Goal: Task Accomplishment & Management: Use online tool/utility

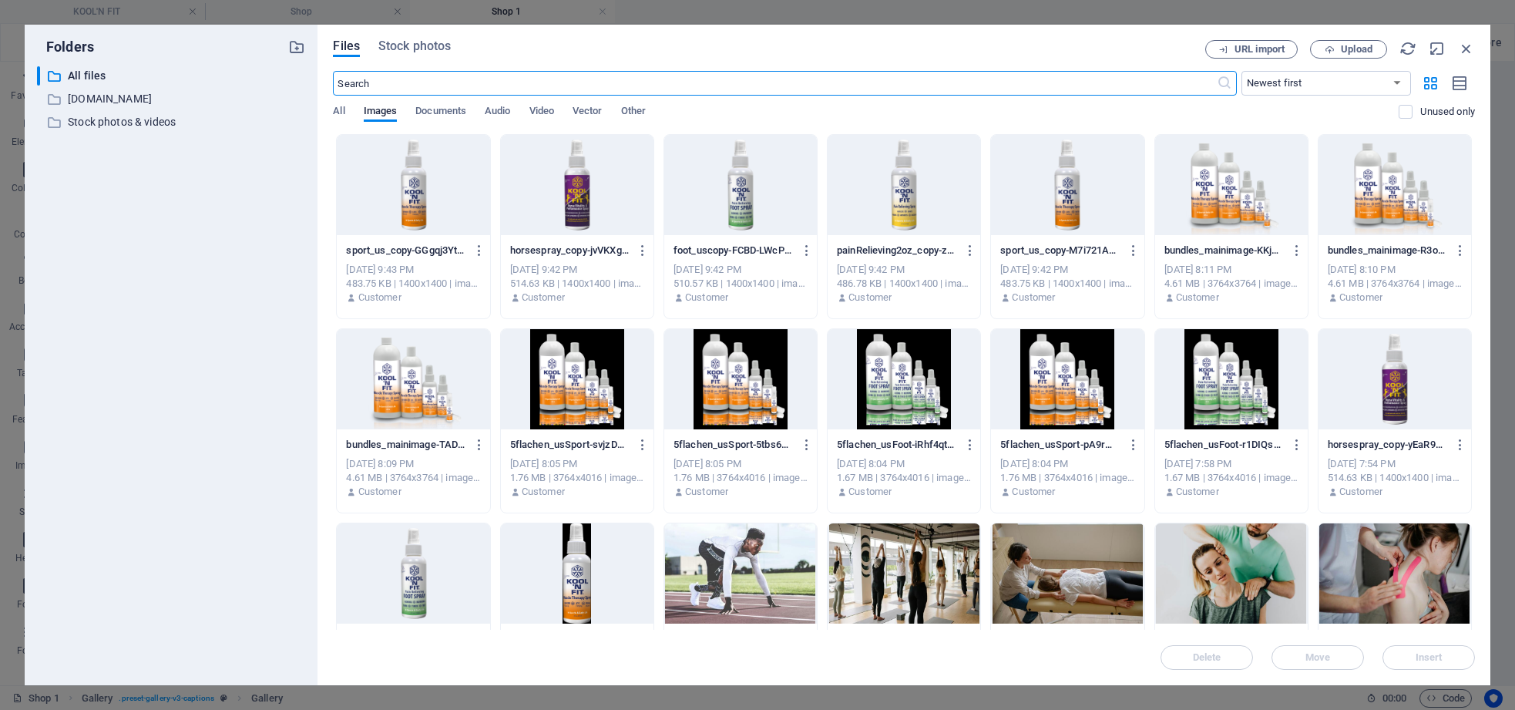
select select "4"
select select "px"
click at [408, 213] on div at bounding box center [413, 185] width 153 height 100
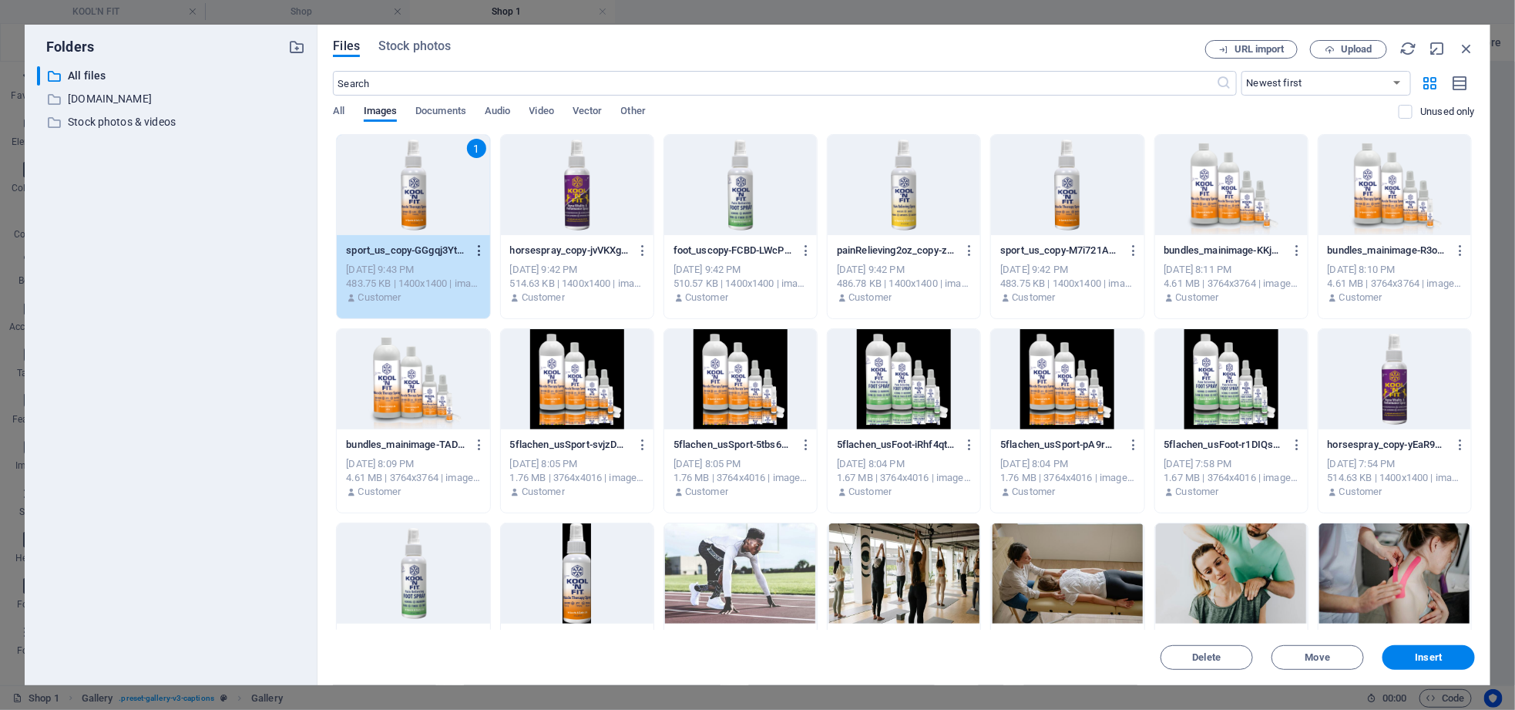
click at [477, 252] on icon "button" at bounding box center [479, 251] width 15 height 14
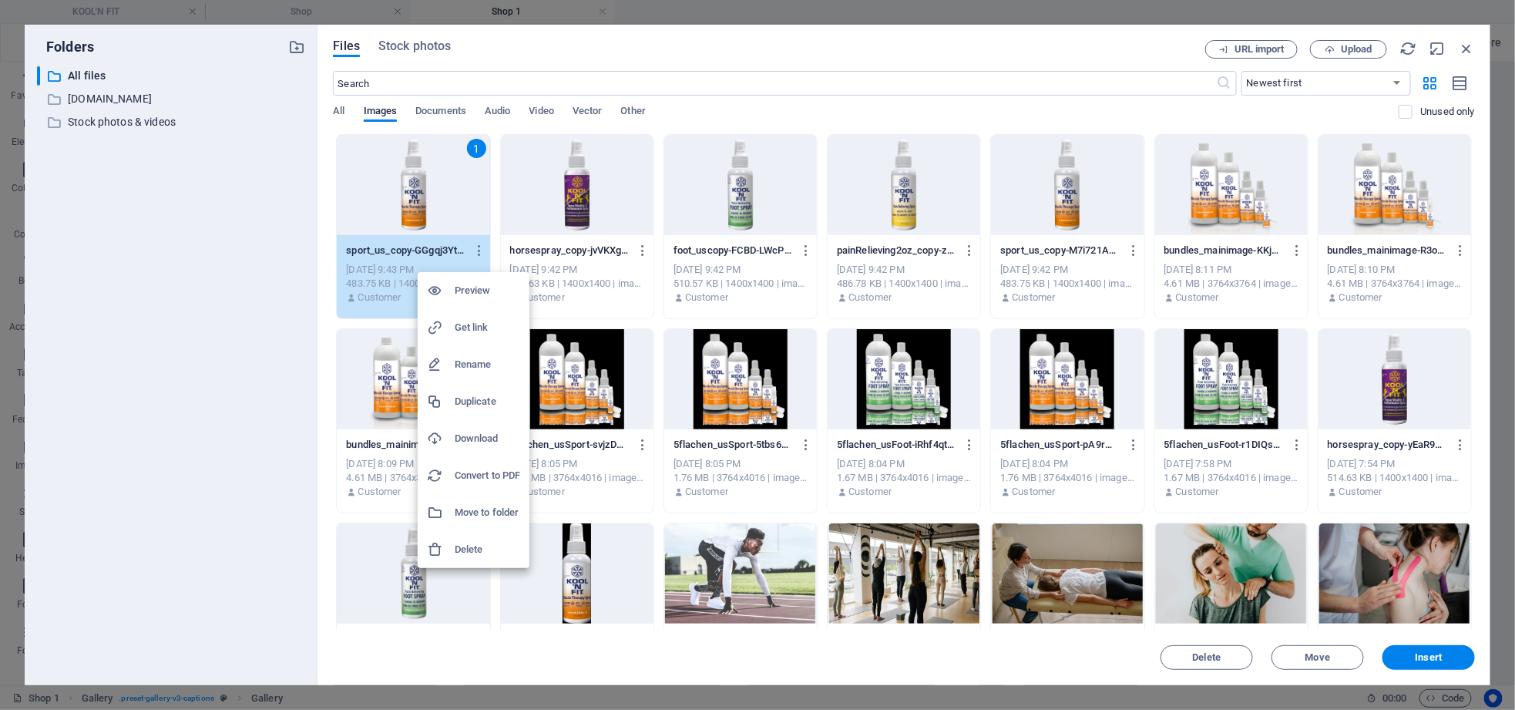
click at [477, 324] on h6 "Get link" at bounding box center [488, 327] width 66 height 18
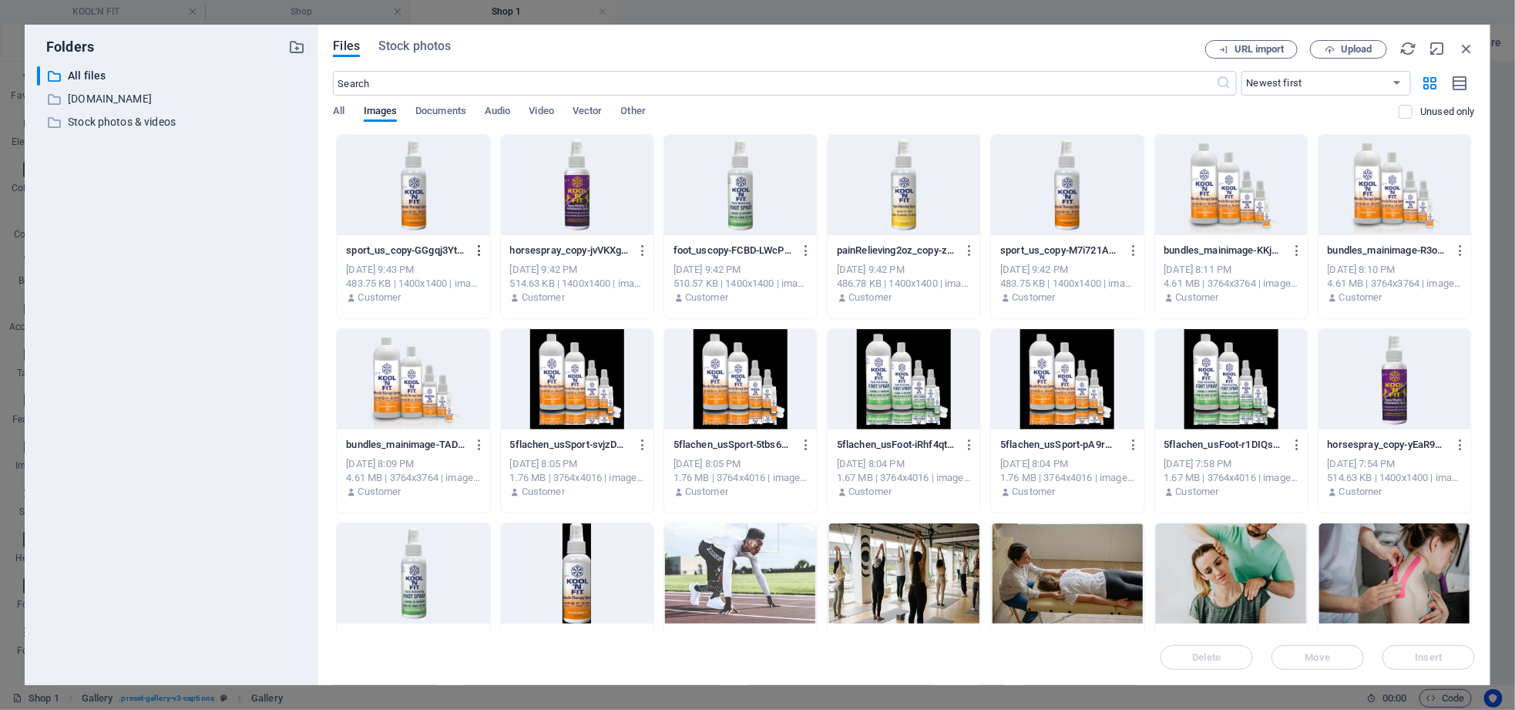
click at [477, 248] on icon "button" at bounding box center [479, 251] width 15 height 14
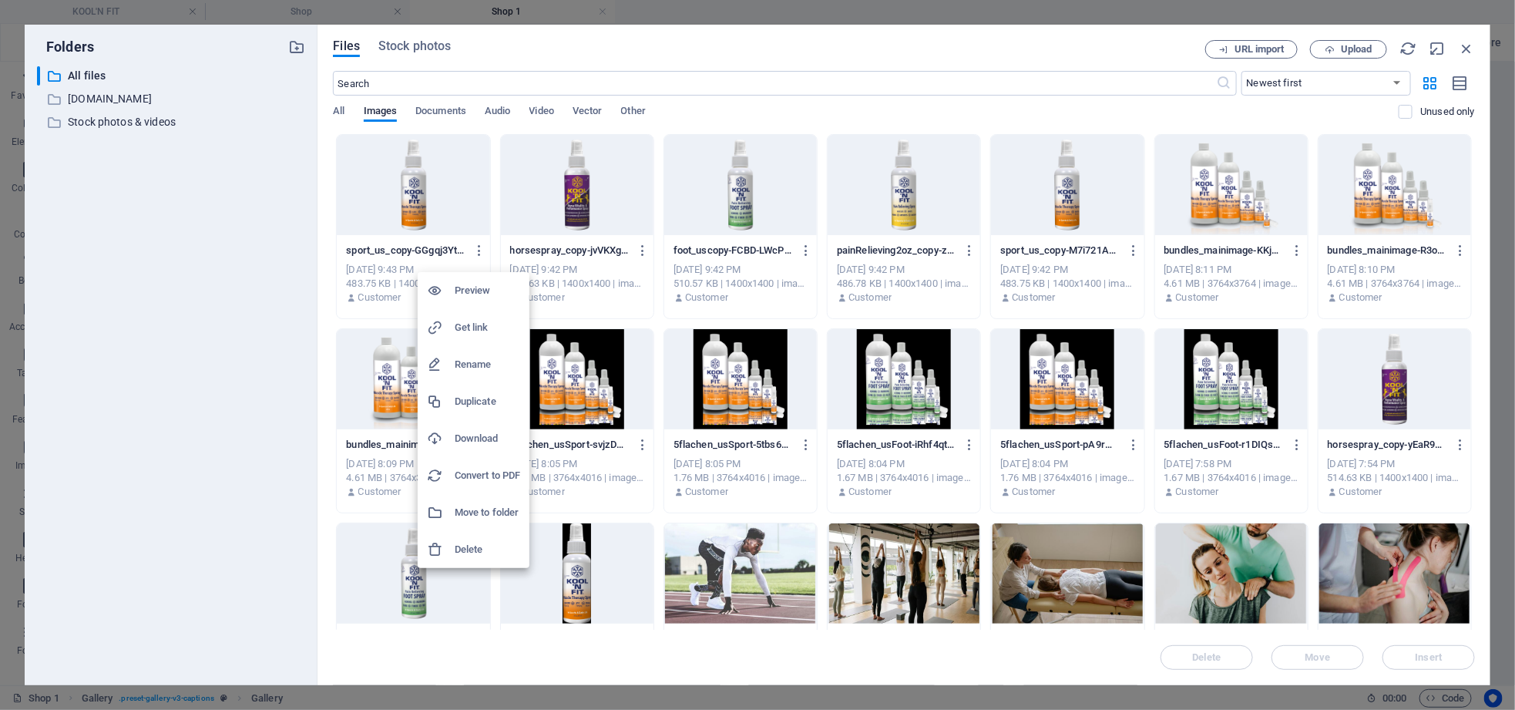
click at [470, 290] on h6 "Preview" at bounding box center [488, 290] width 66 height 18
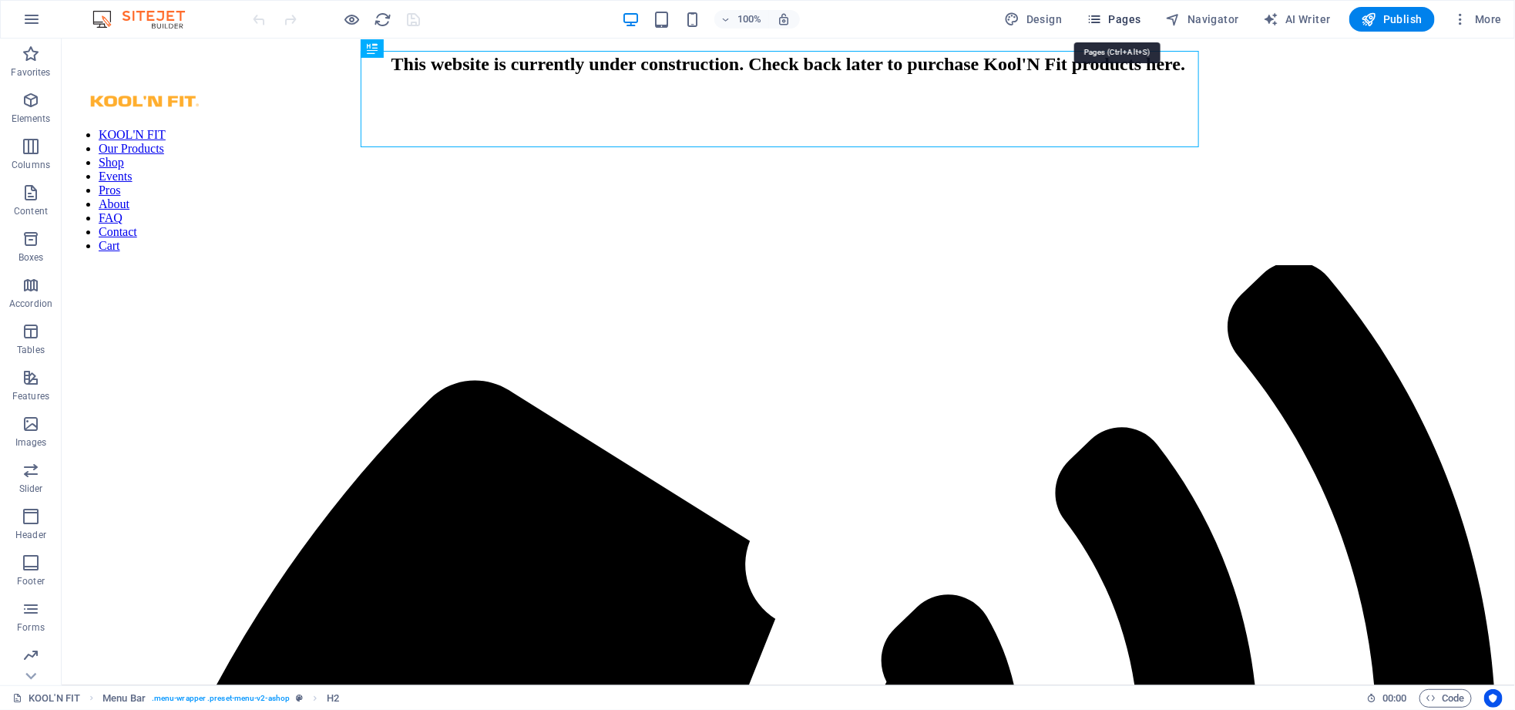
click at [1113, 12] on span "Pages" at bounding box center [1114, 19] width 54 height 15
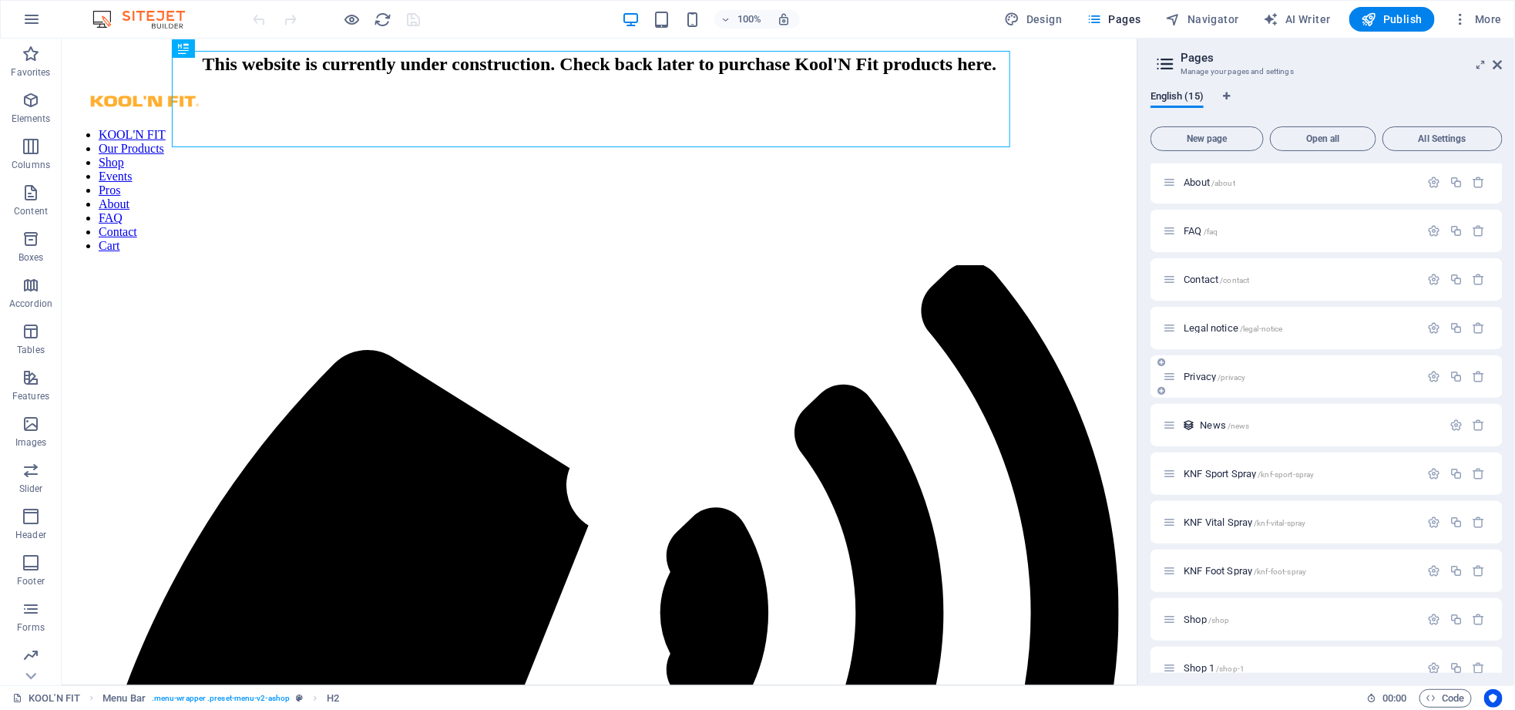
scroll to position [218, 0]
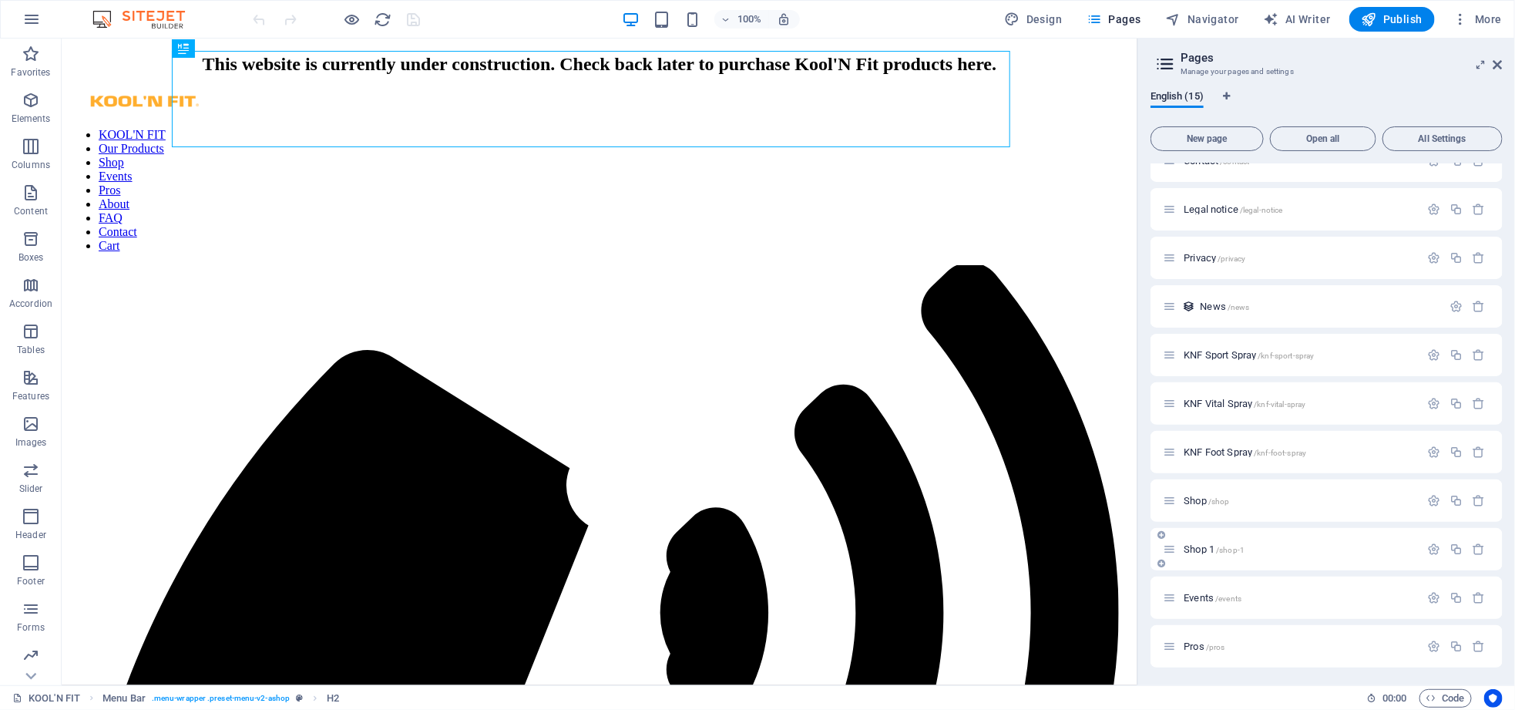
click at [1191, 546] on span "Shop 1 /shop-1" at bounding box center [1214, 549] width 61 height 12
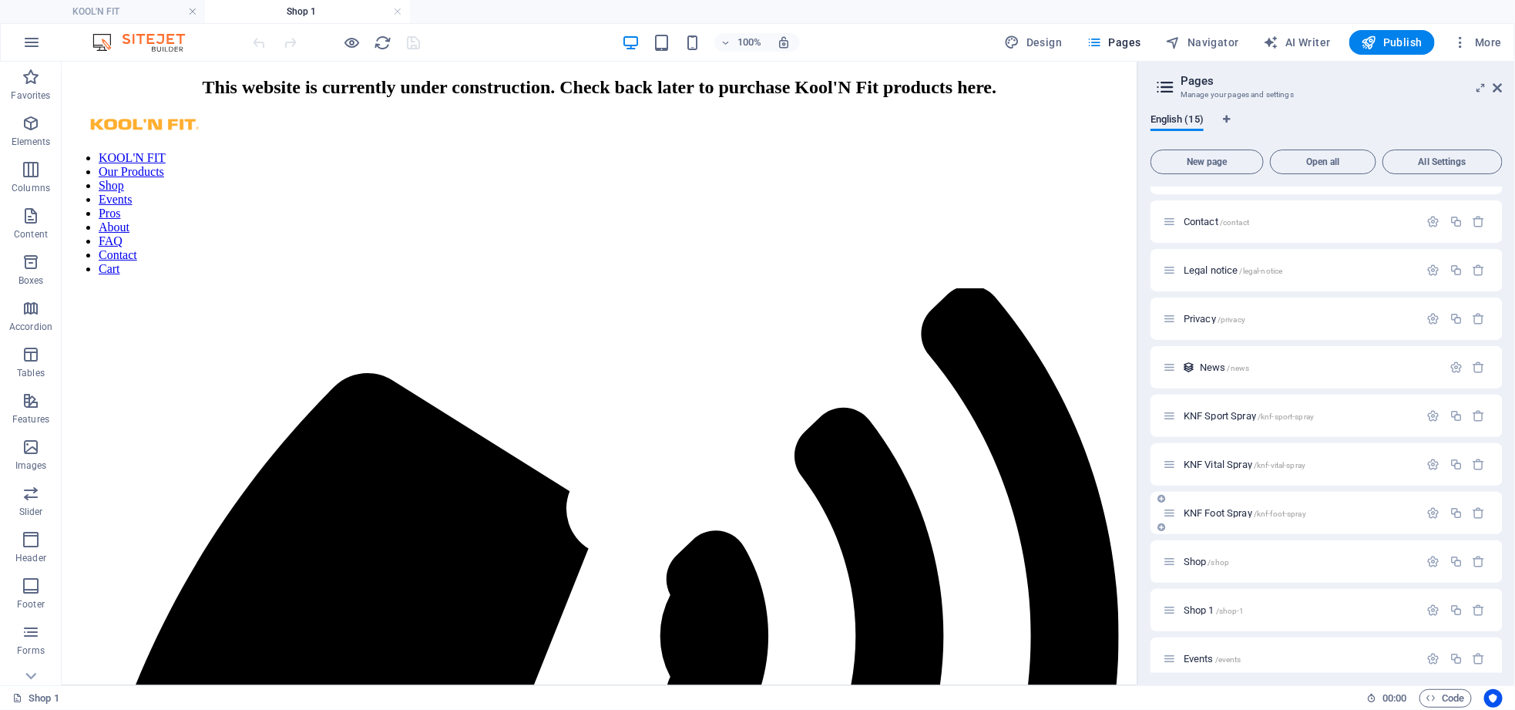
scroll to position [0, 0]
click at [153, 289] on icon at bounding box center [157, 288] width 8 height 16
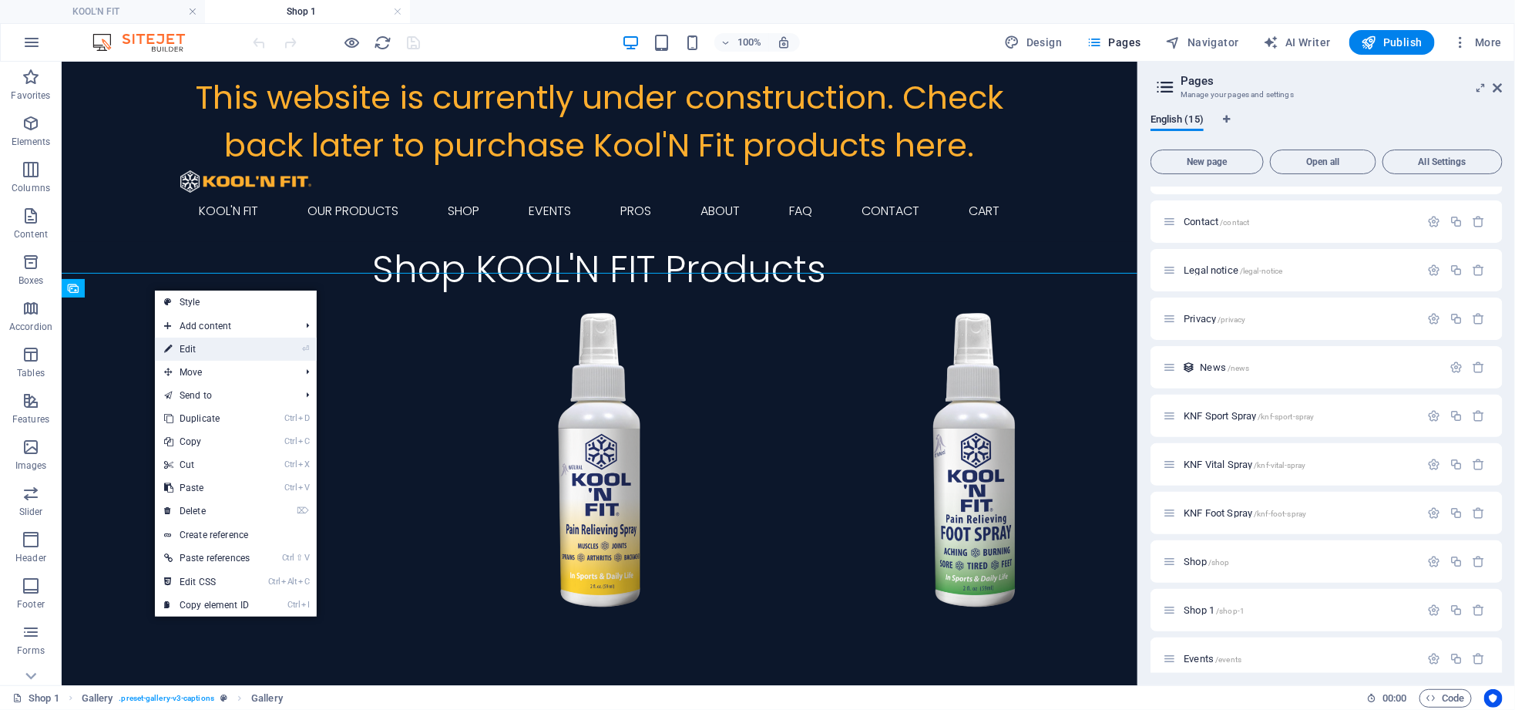
click at [197, 352] on link "⏎ Edit" at bounding box center [207, 349] width 104 height 23
select select "4"
select select "px"
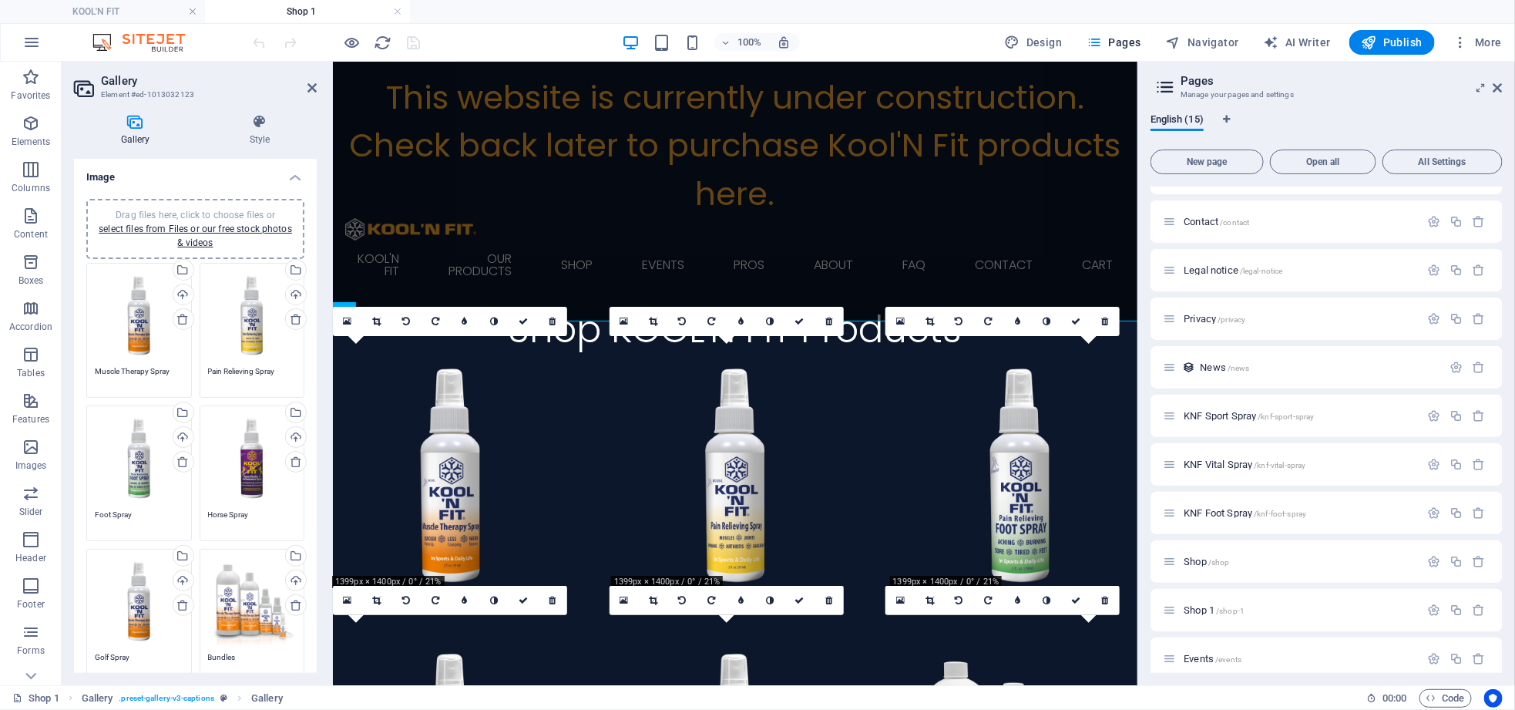
click at [142, 331] on div "Drag files here, click to choose files or select files from Files or our free s…" at bounding box center [139, 315] width 89 height 89
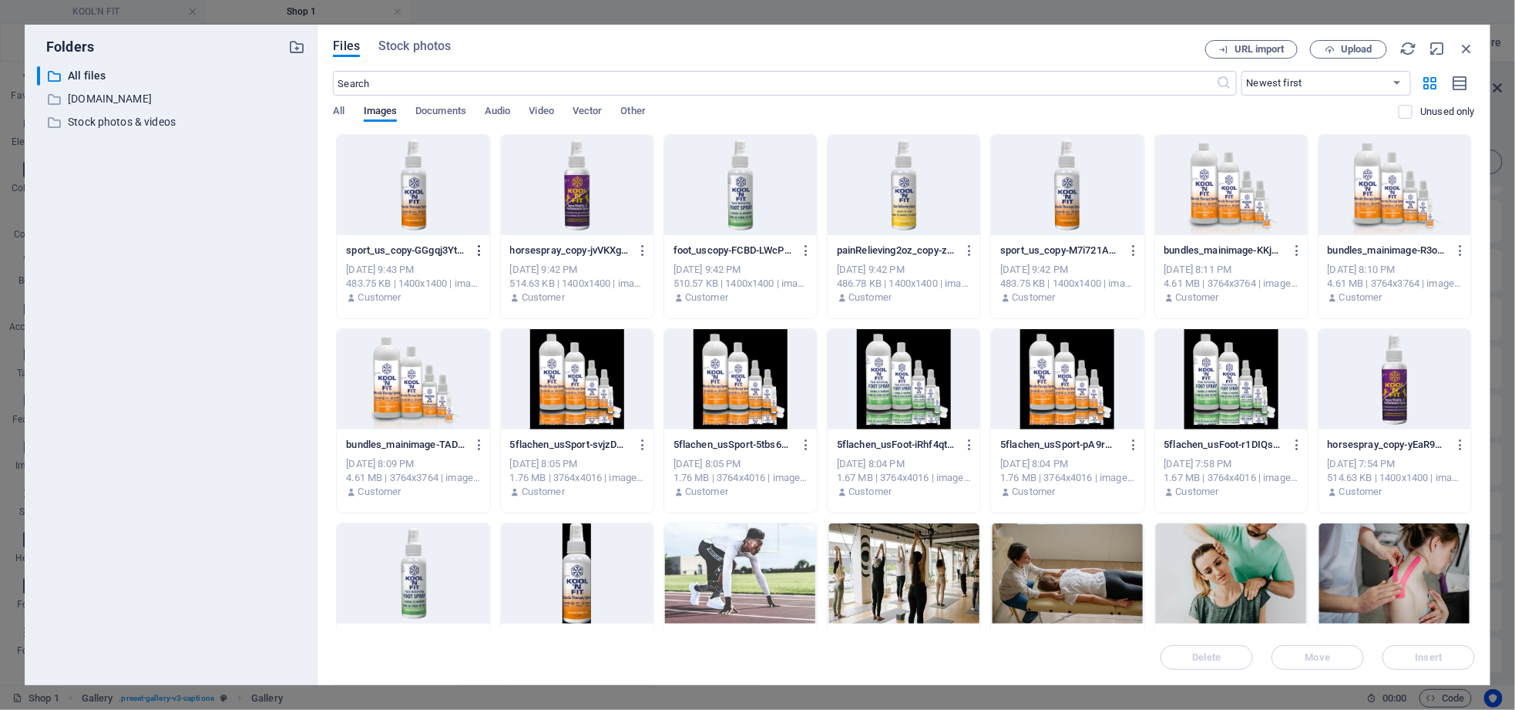
click at [482, 254] on icon "button" at bounding box center [479, 251] width 15 height 14
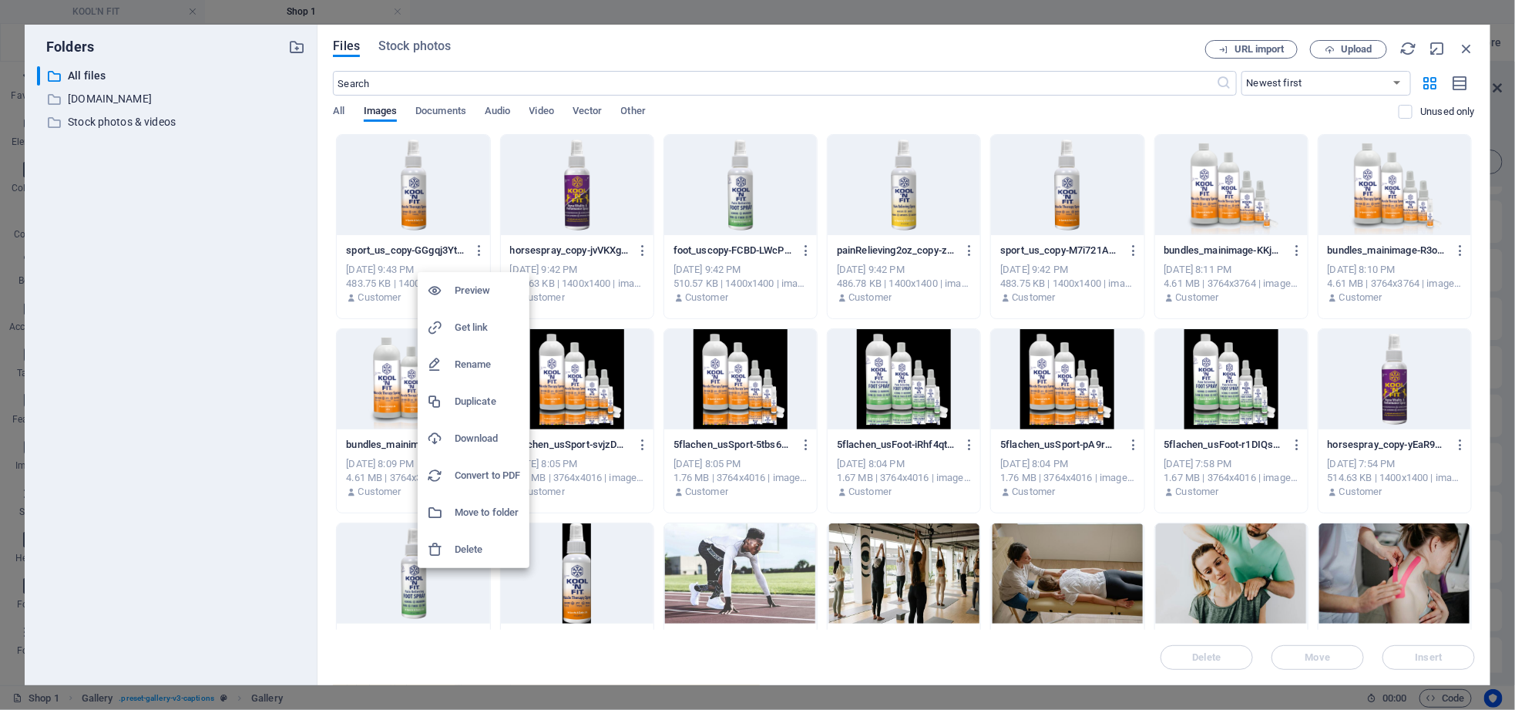
click at [456, 204] on div at bounding box center [757, 355] width 1515 height 710
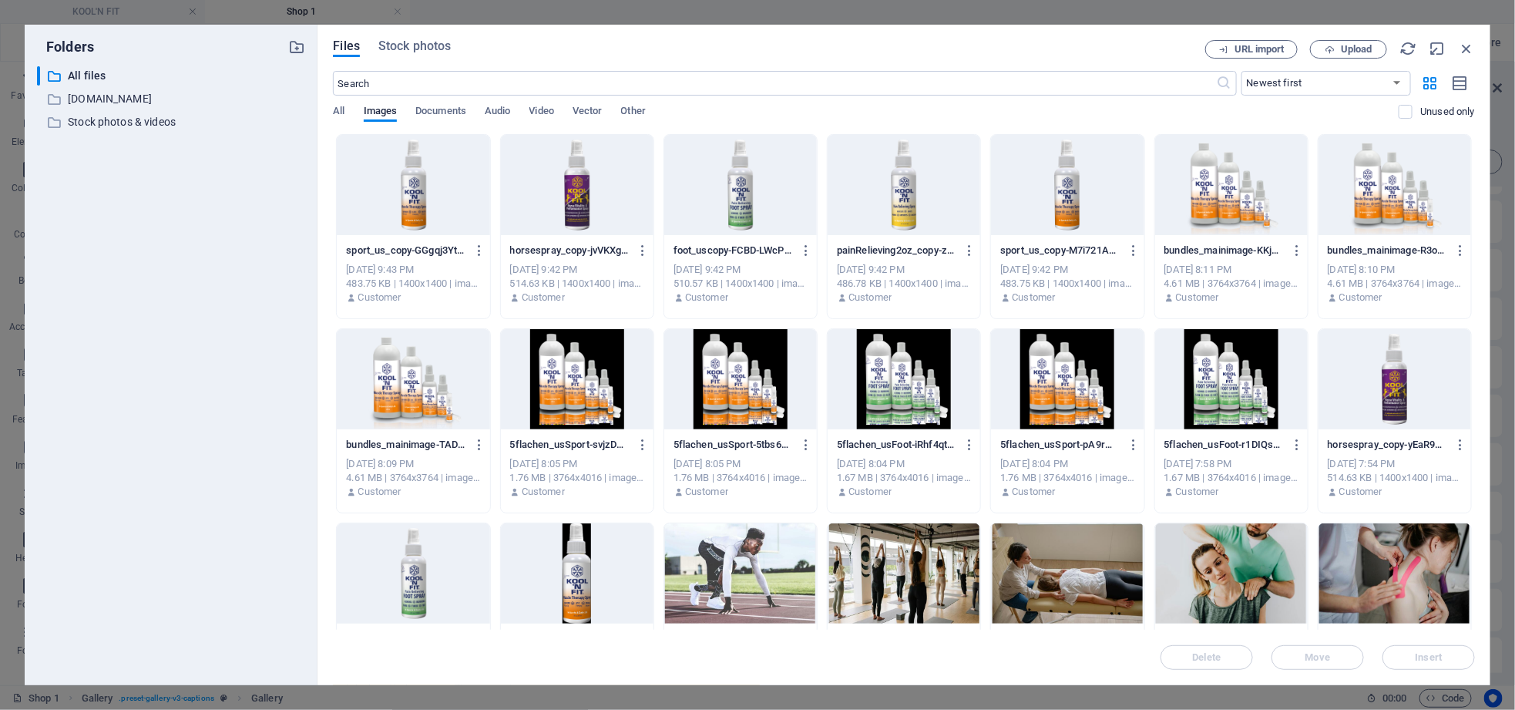
click at [456, 204] on div "Preview Get link Rename Duplicate Download Convert to PDF Move to folder Delete" at bounding box center [757, 359] width 1515 height 701
click at [398, 206] on div at bounding box center [413, 185] width 153 height 100
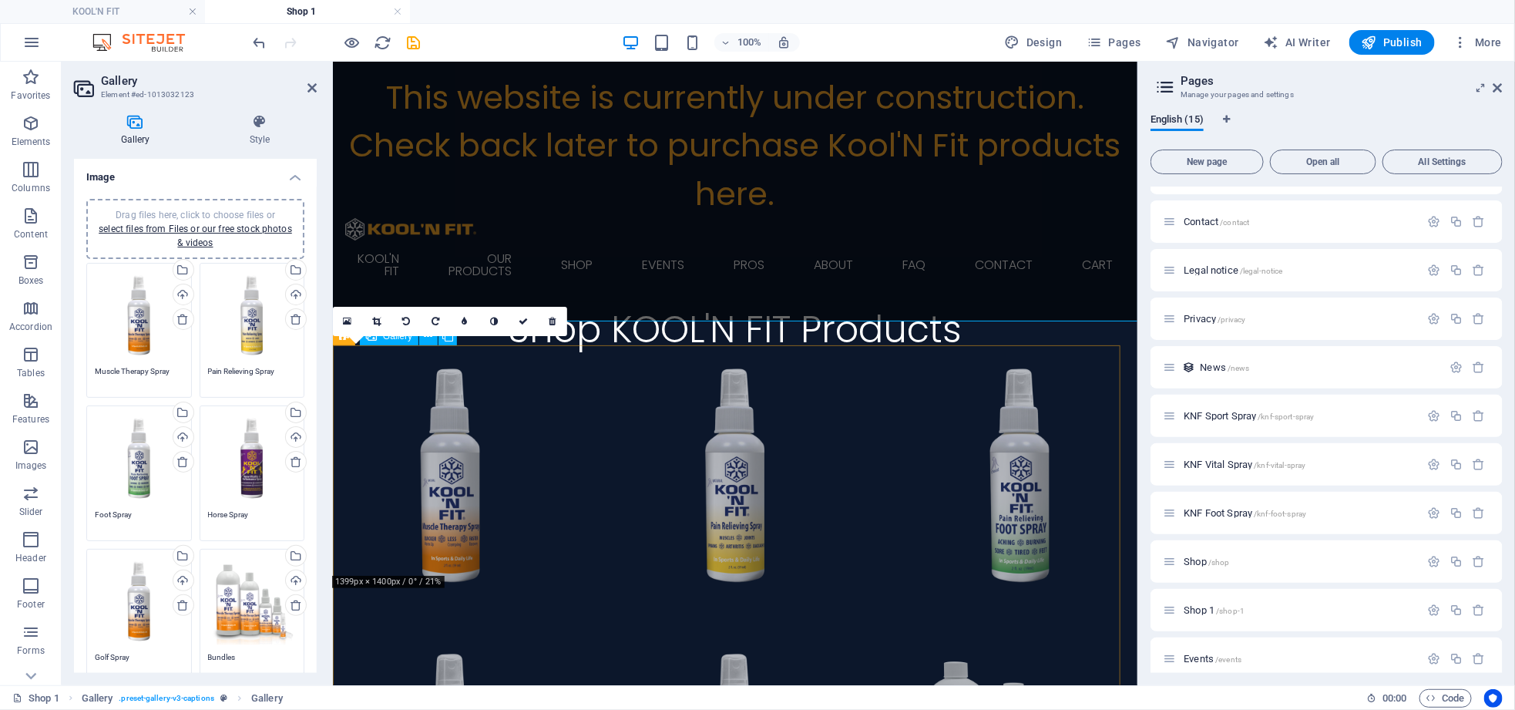
click at [432, 443] on li at bounding box center [449, 474] width 235 height 235
click at [443, 445] on li at bounding box center [449, 474] width 235 height 235
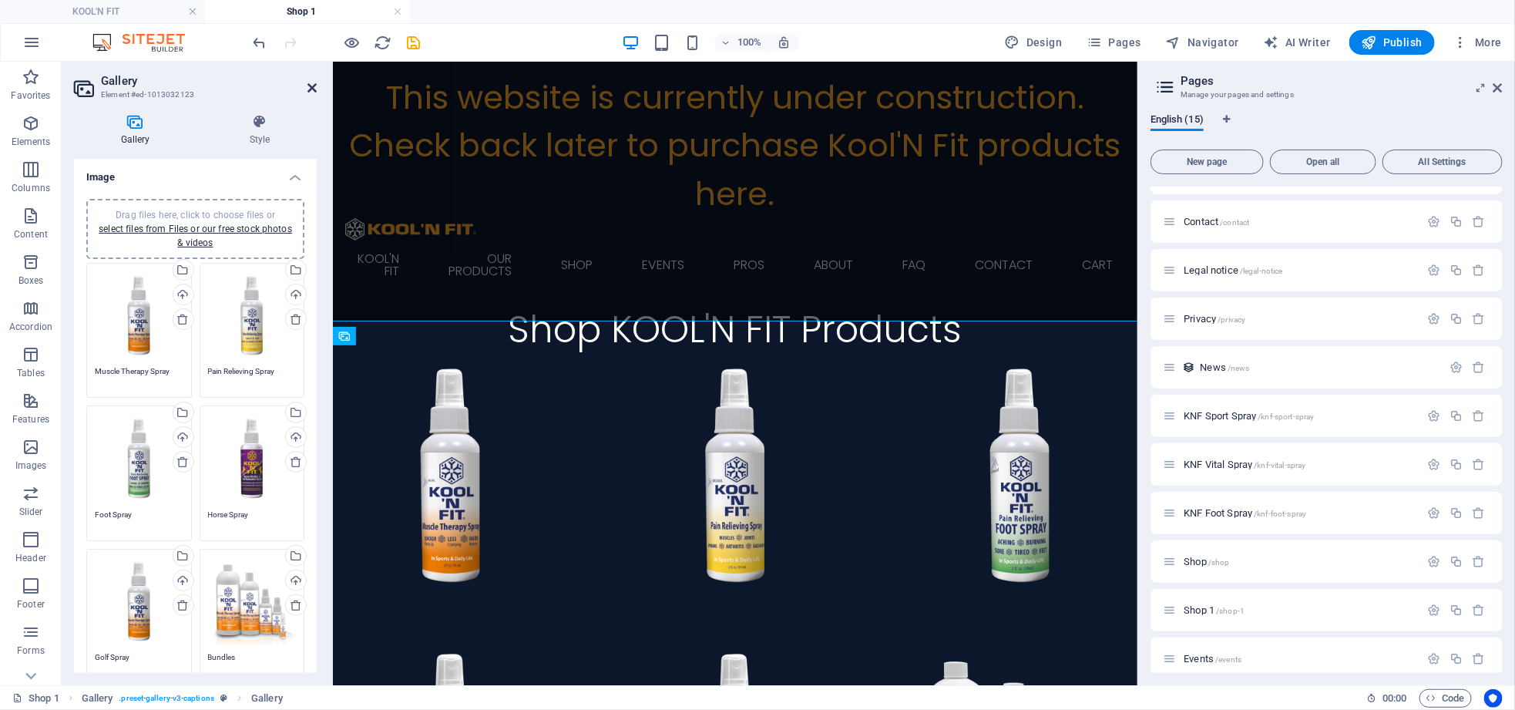
click at [307, 86] on icon at bounding box center [311, 88] width 9 height 12
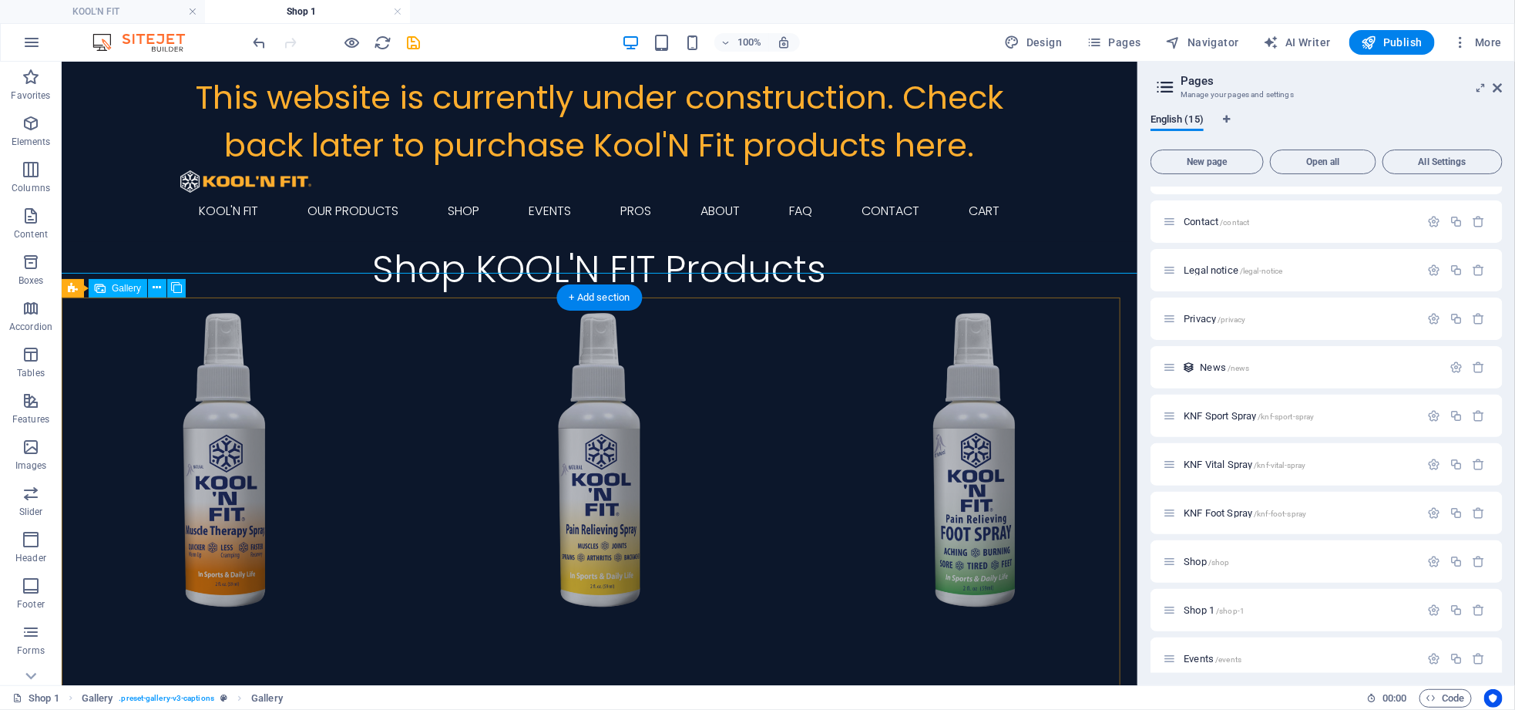
click at [240, 466] on li at bounding box center [224, 460] width 326 height 326
click at [150, 381] on li at bounding box center [224, 460] width 326 height 326
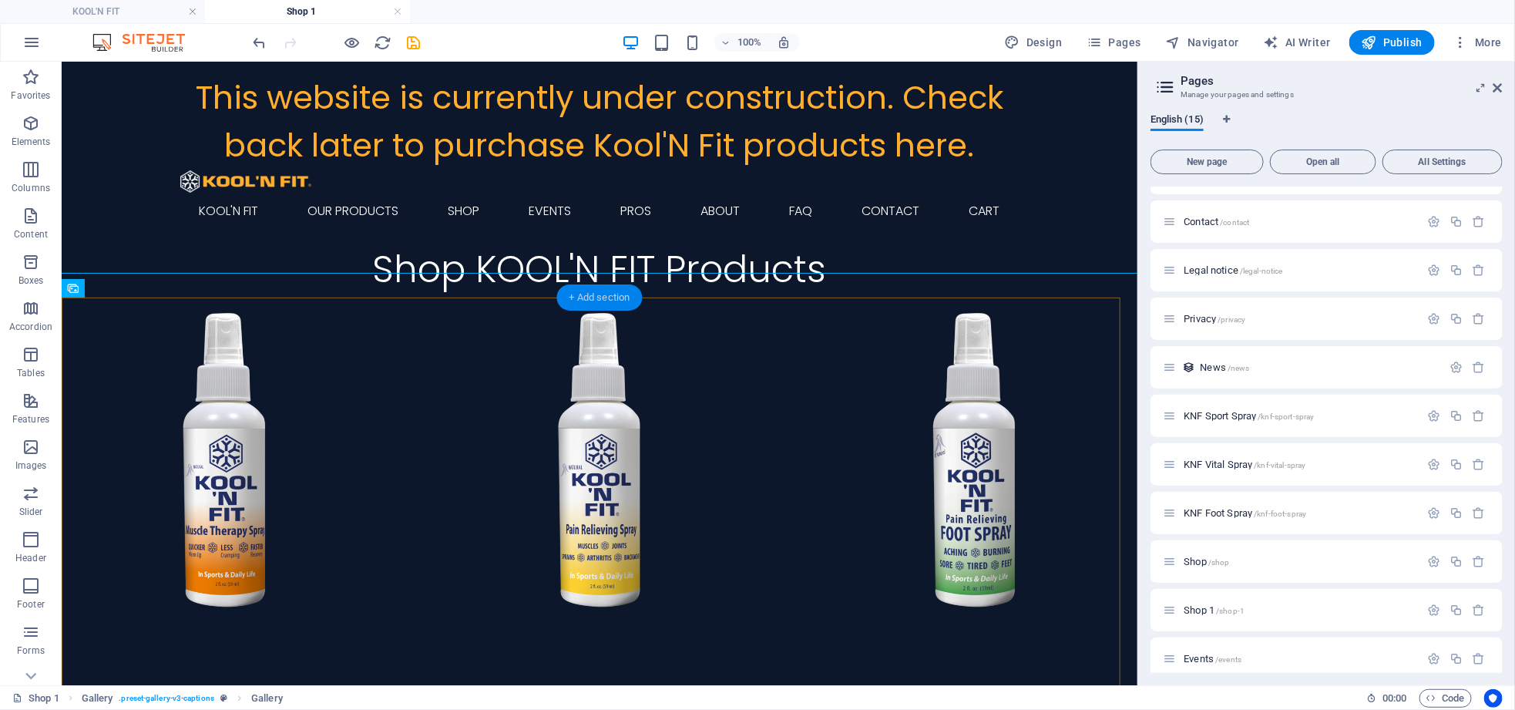
drag, startPoint x: 616, startPoint y: 294, endPoint x: 252, endPoint y: 240, distance: 367.7
click at [616, 294] on div "+ Add section" at bounding box center [600, 297] width 86 height 26
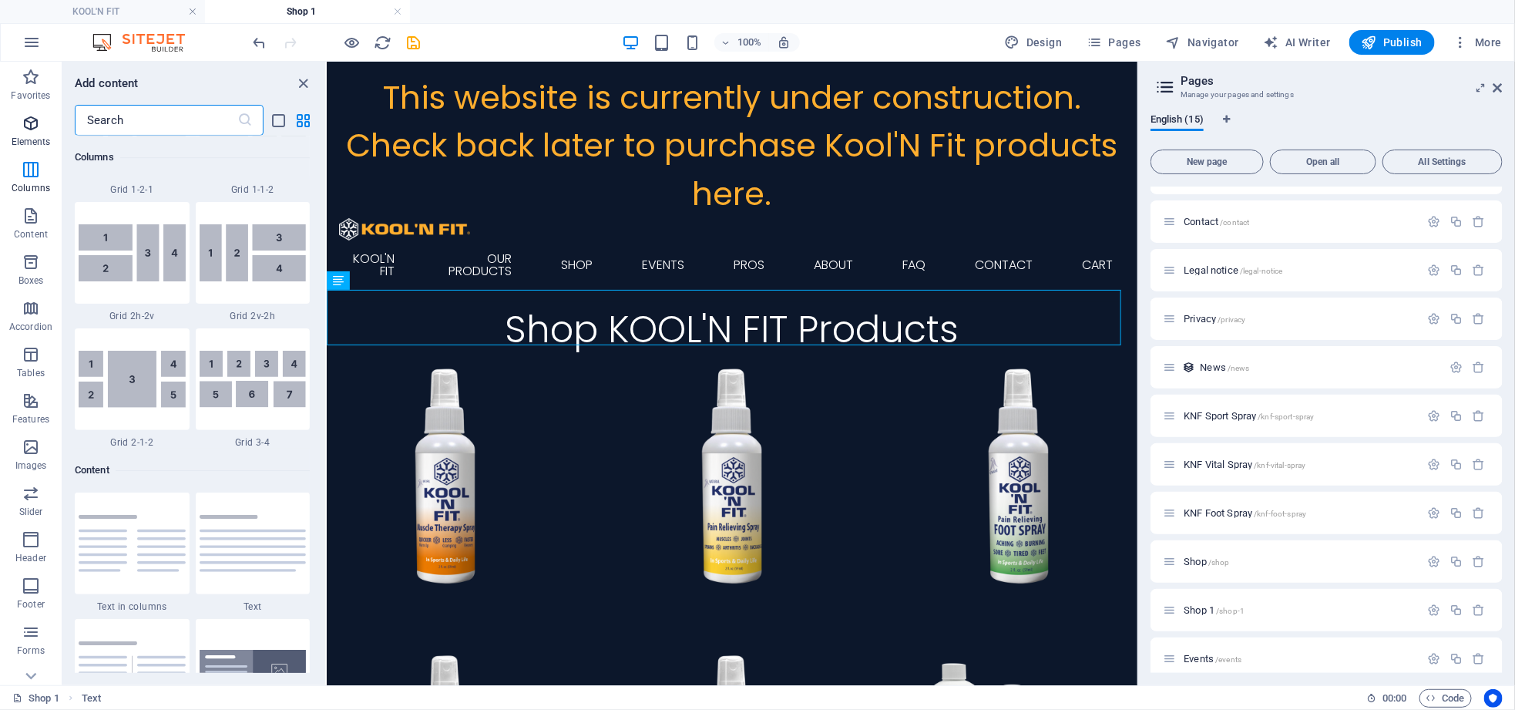
scroll to position [2350, 0]
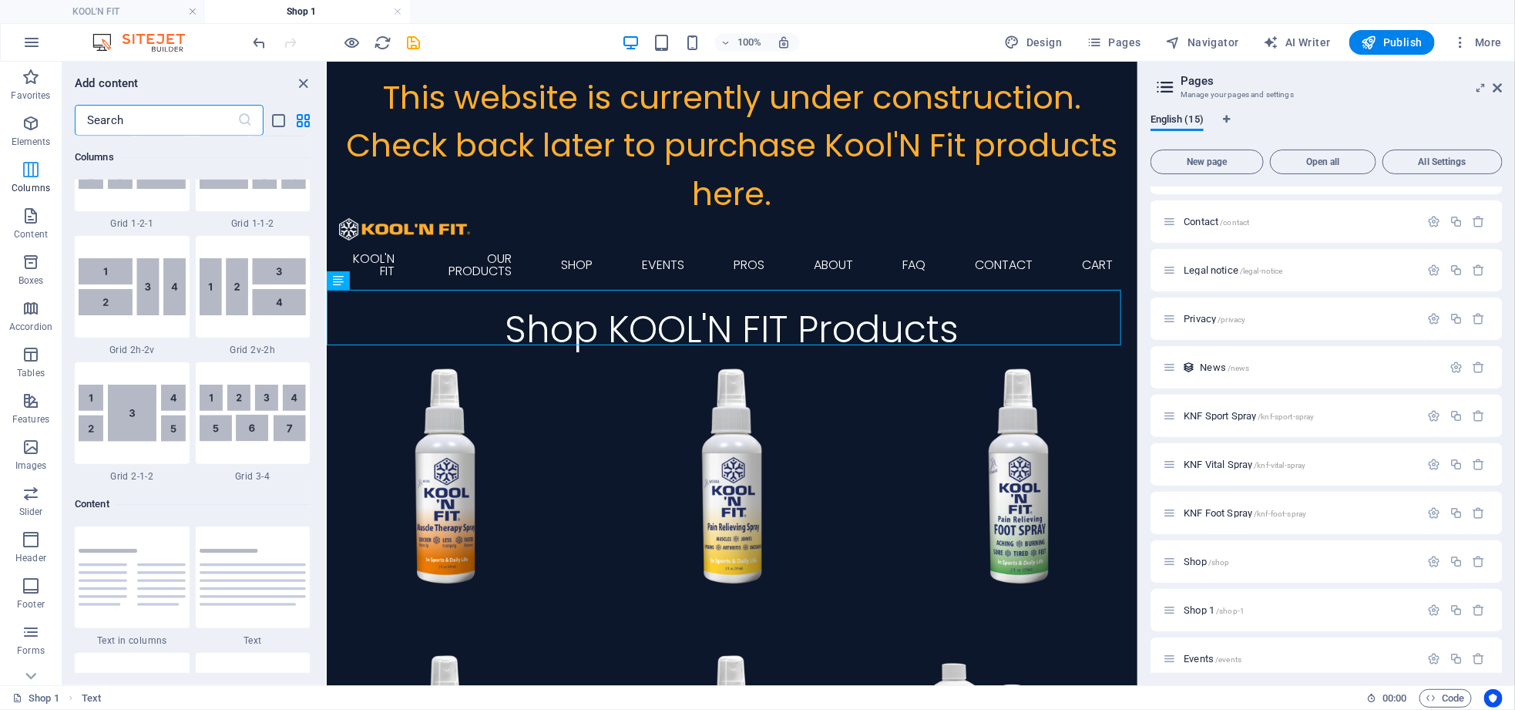
click at [38, 180] on span "Columns" at bounding box center [31, 178] width 62 height 37
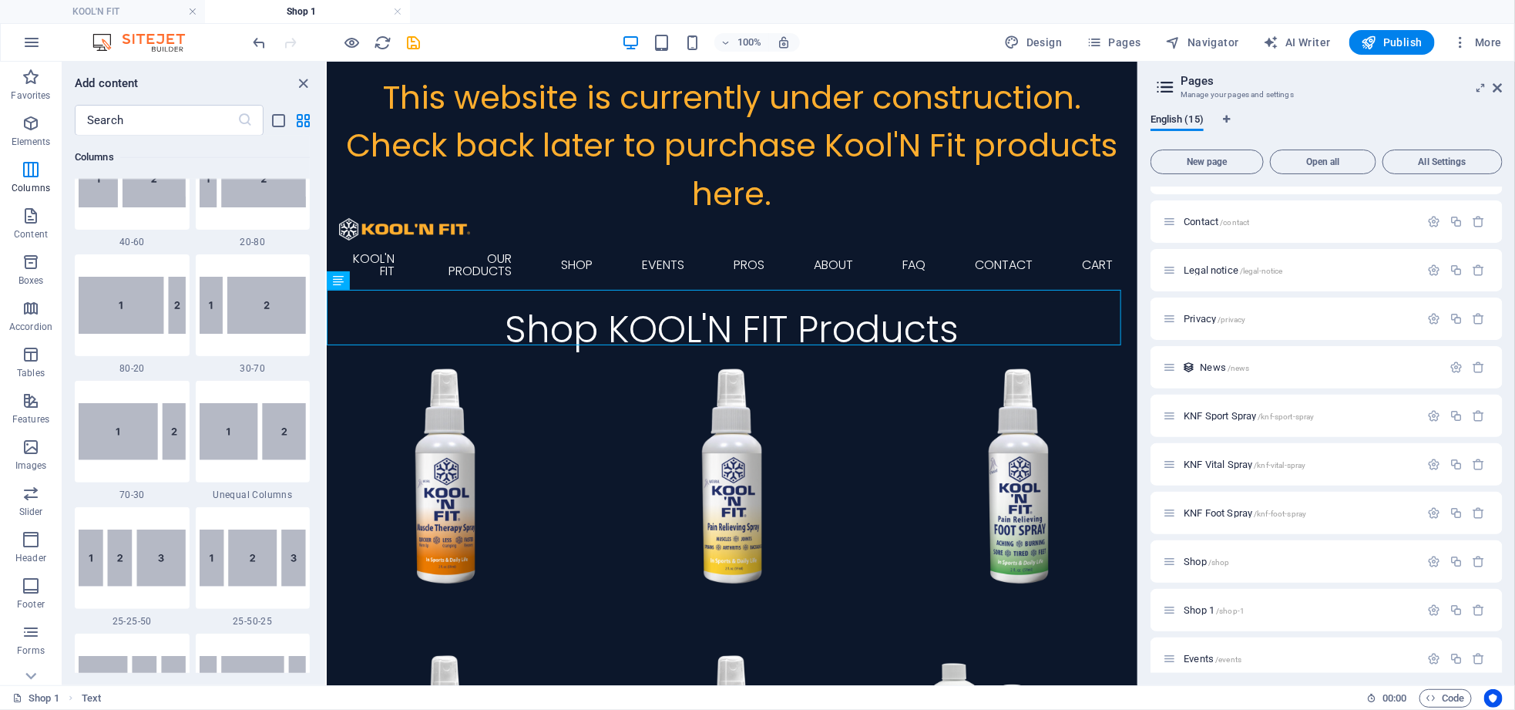
scroll to position [1078, 0]
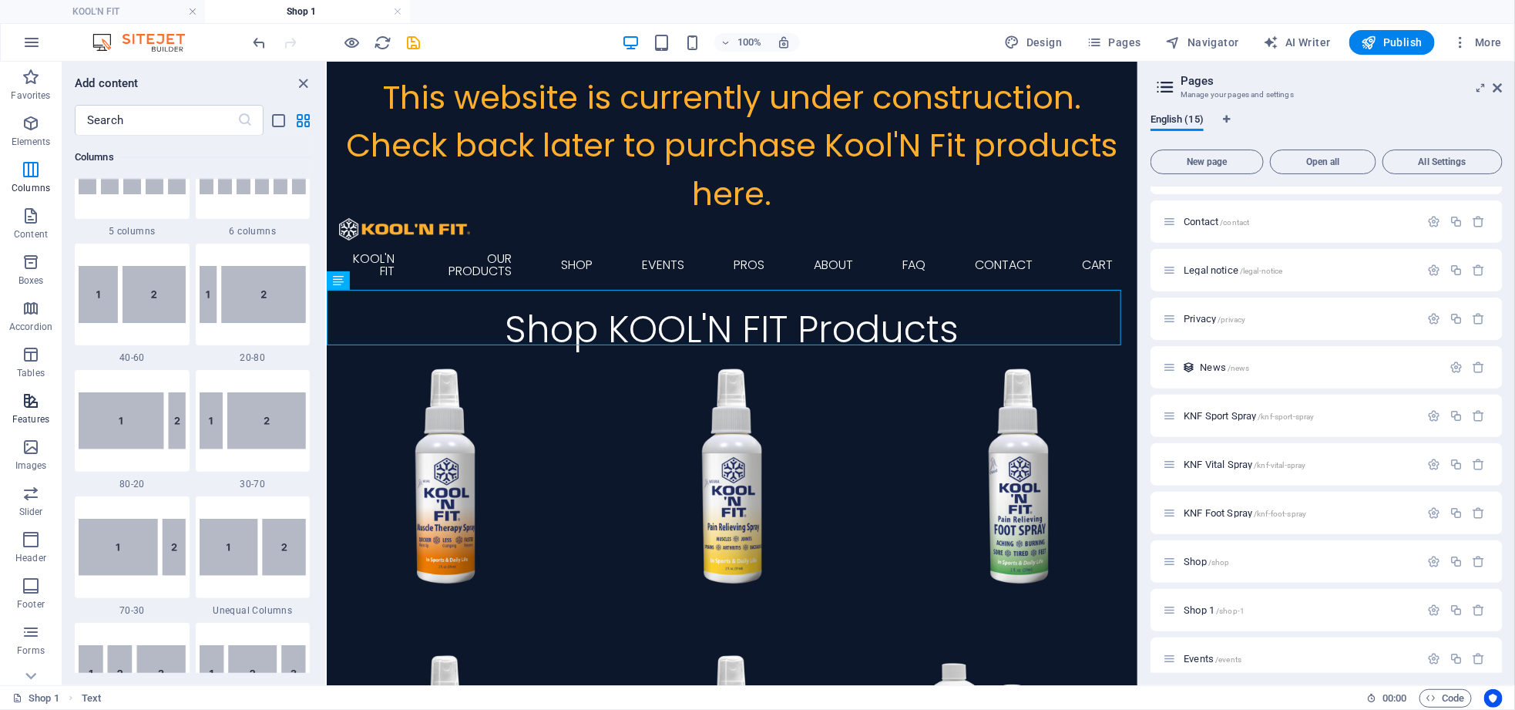
click at [35, 401] on icon "button" at bounding box center [31, 400] width 18 height 18
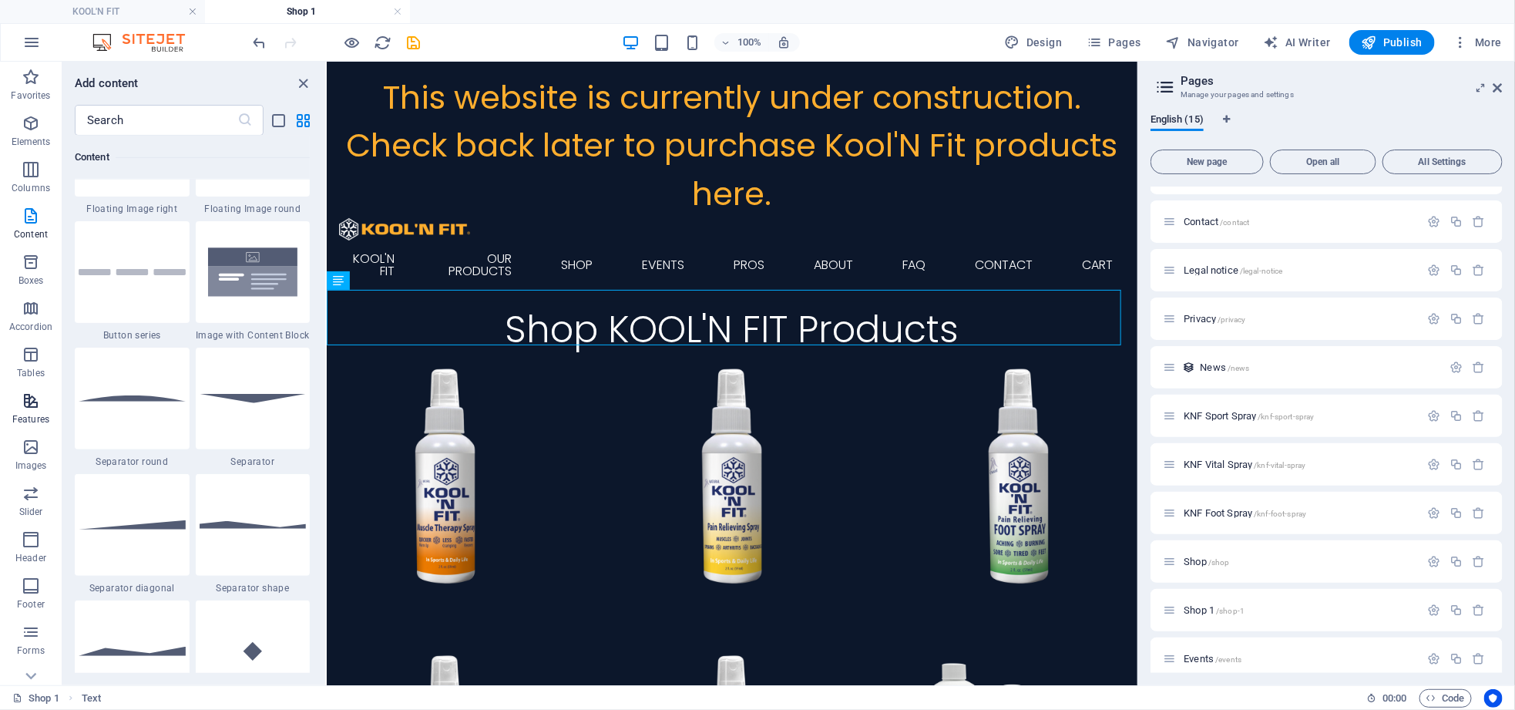
scroll to position [6006, 0]
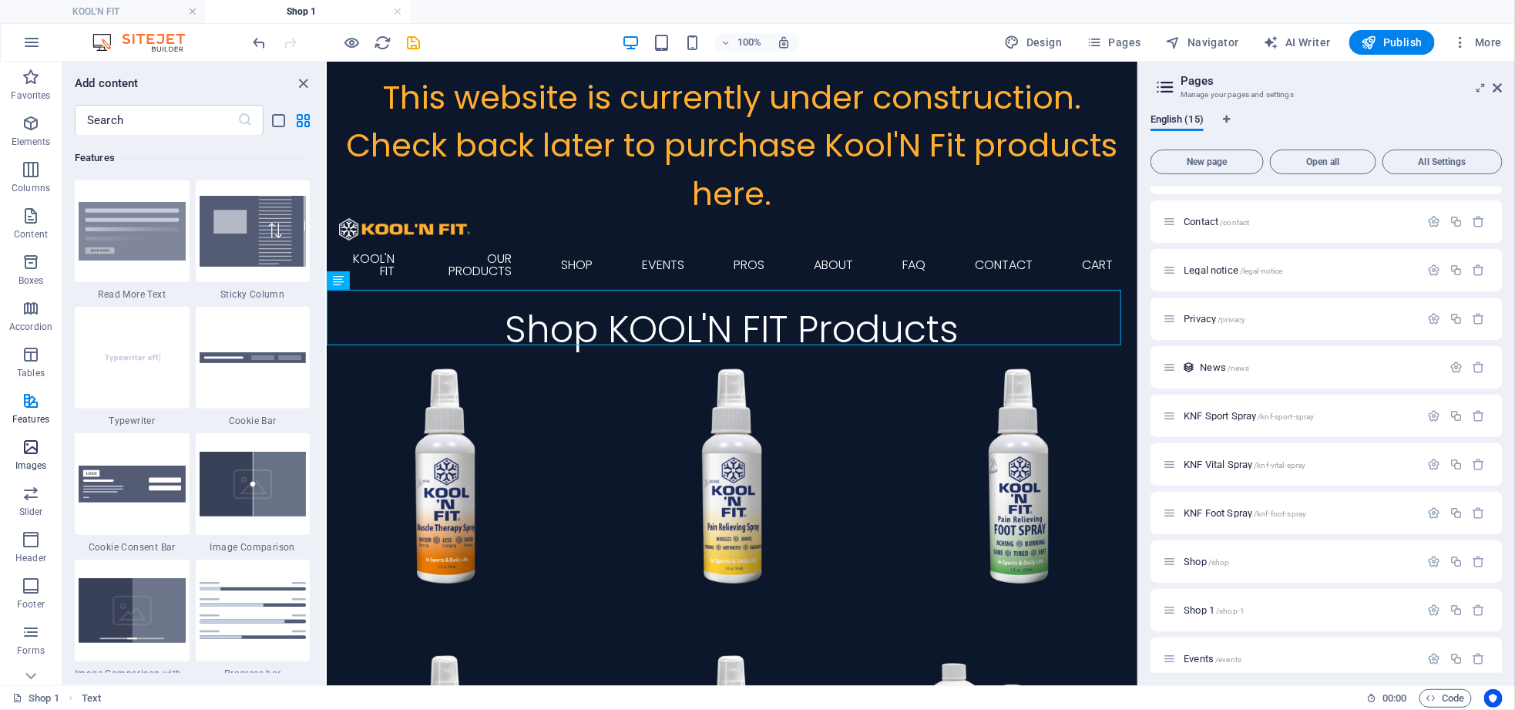
click at [26, 455] on icon "button" at bounding box center [31, 447] width 18 height 18
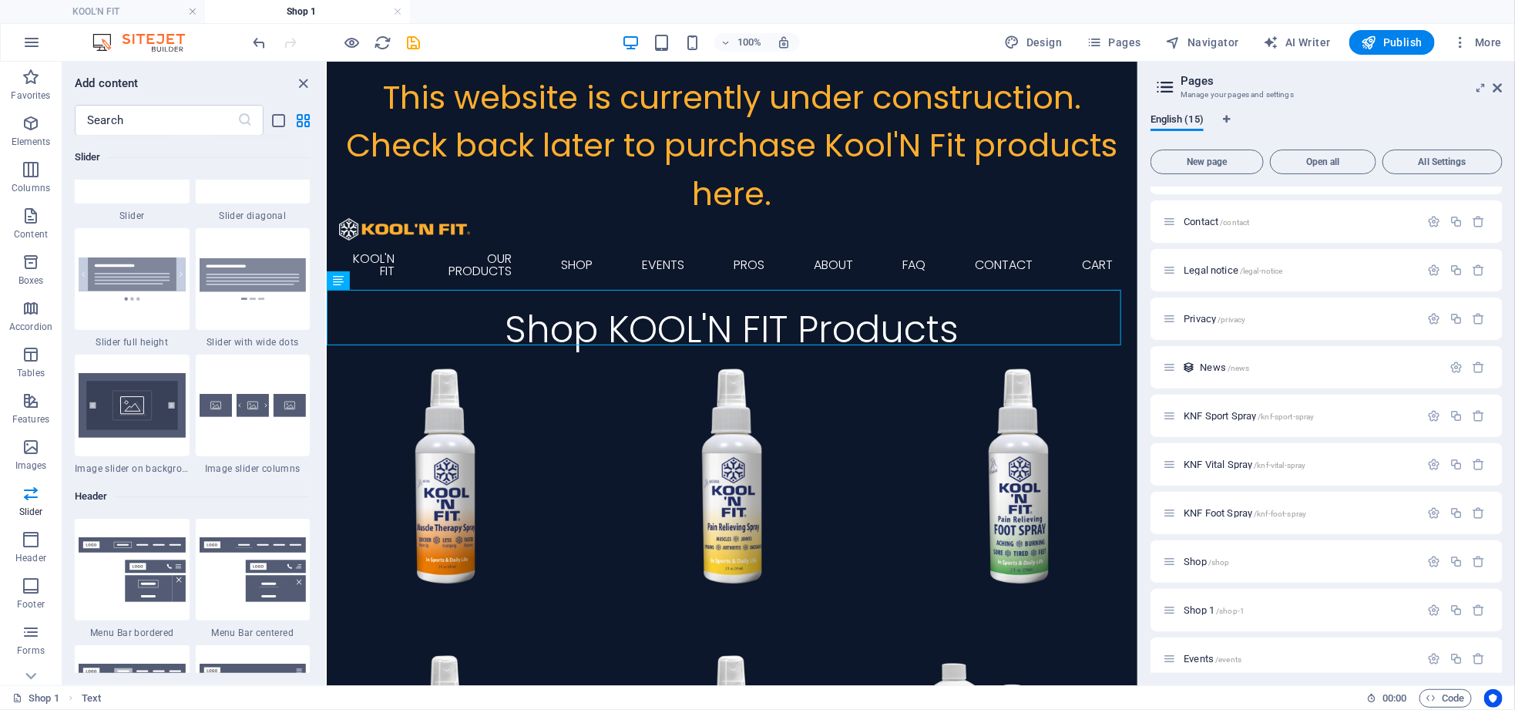
scroll to position [8969, 0]
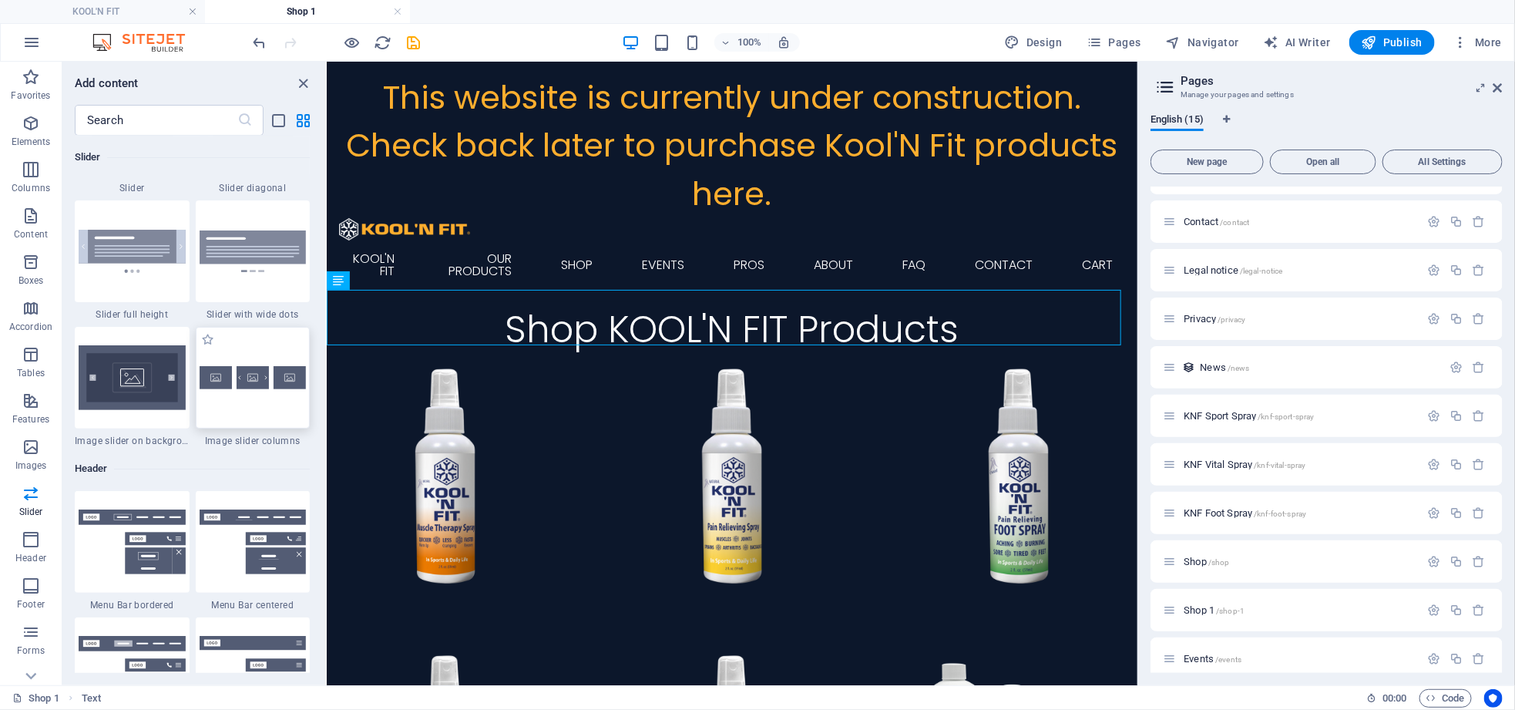
click at [236, 405] on div at bounding box center [253, 378] width 115 height 102
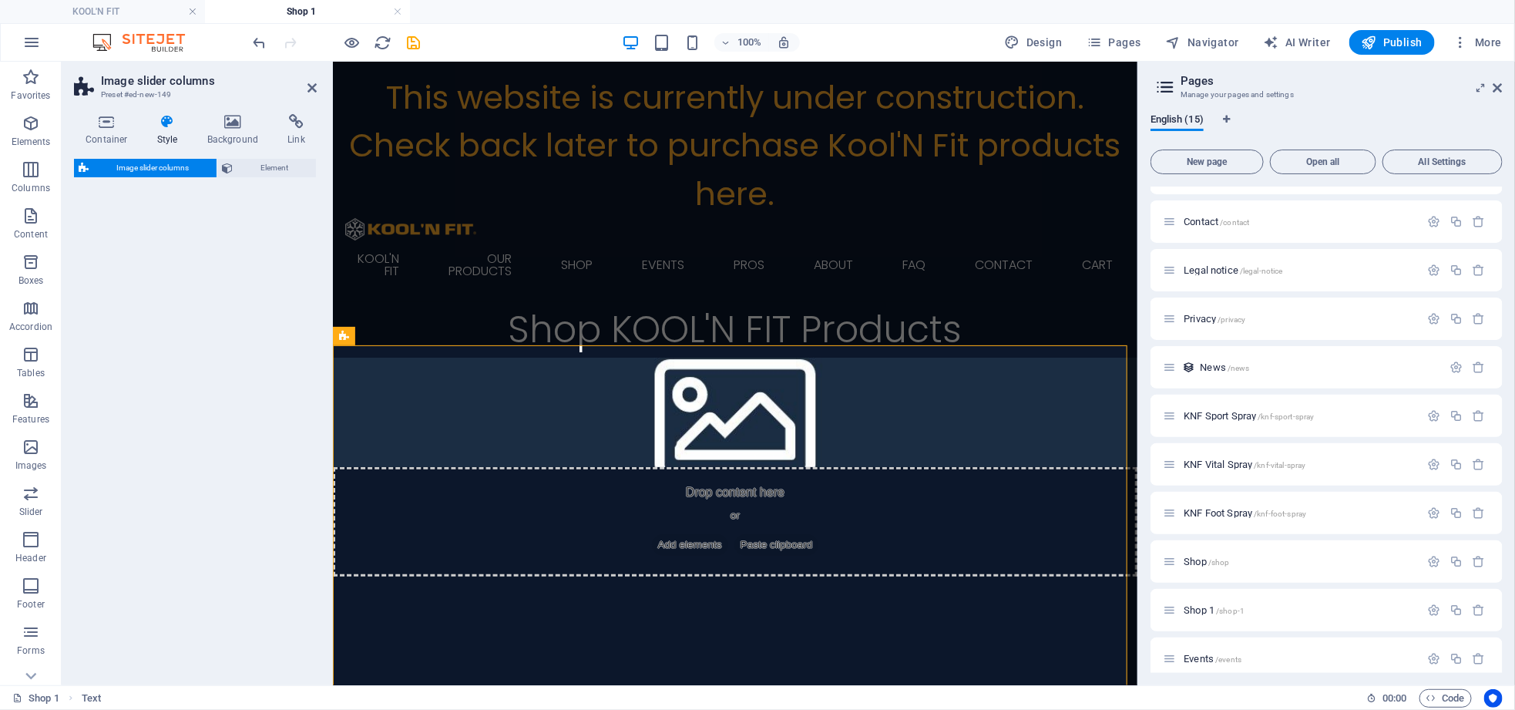
select select "rem"
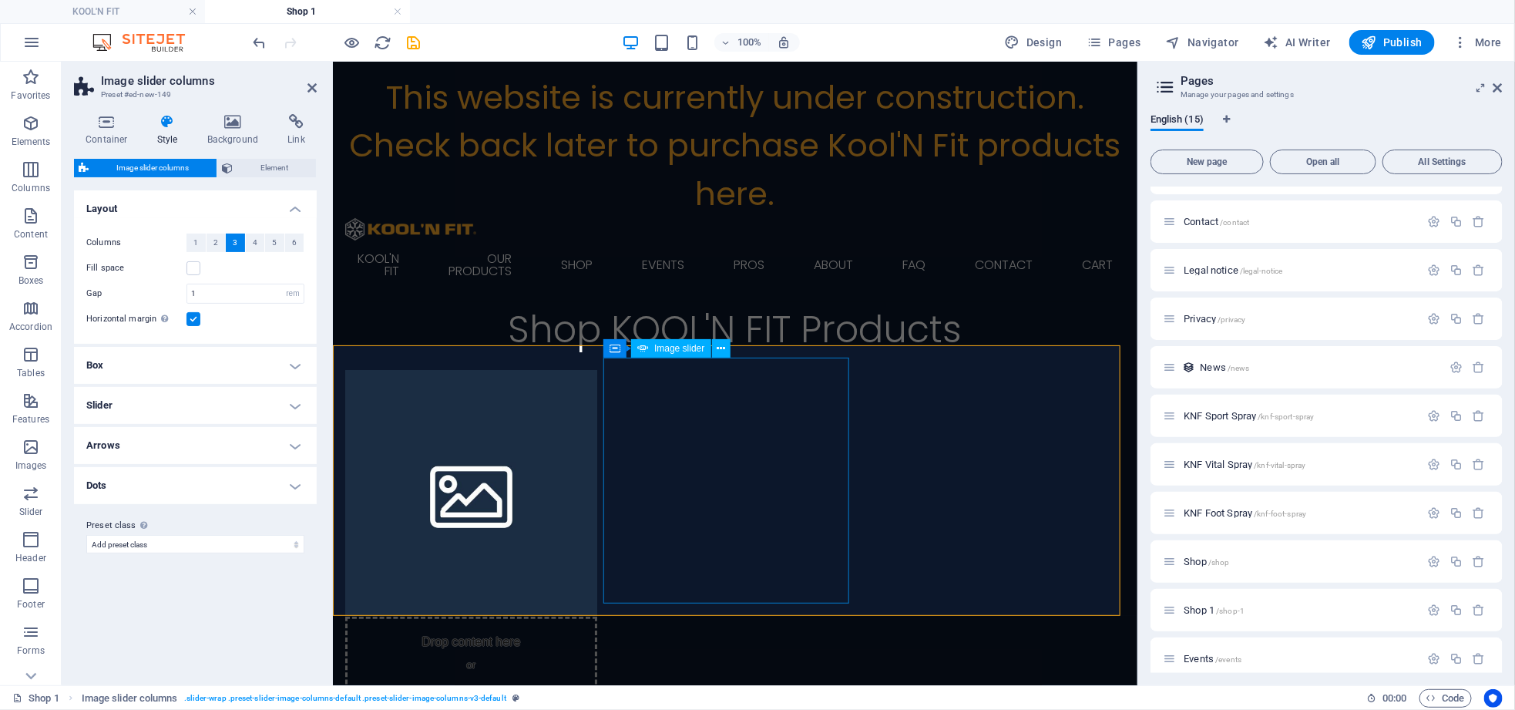
select select "px"
select select "ms"
select select "s"
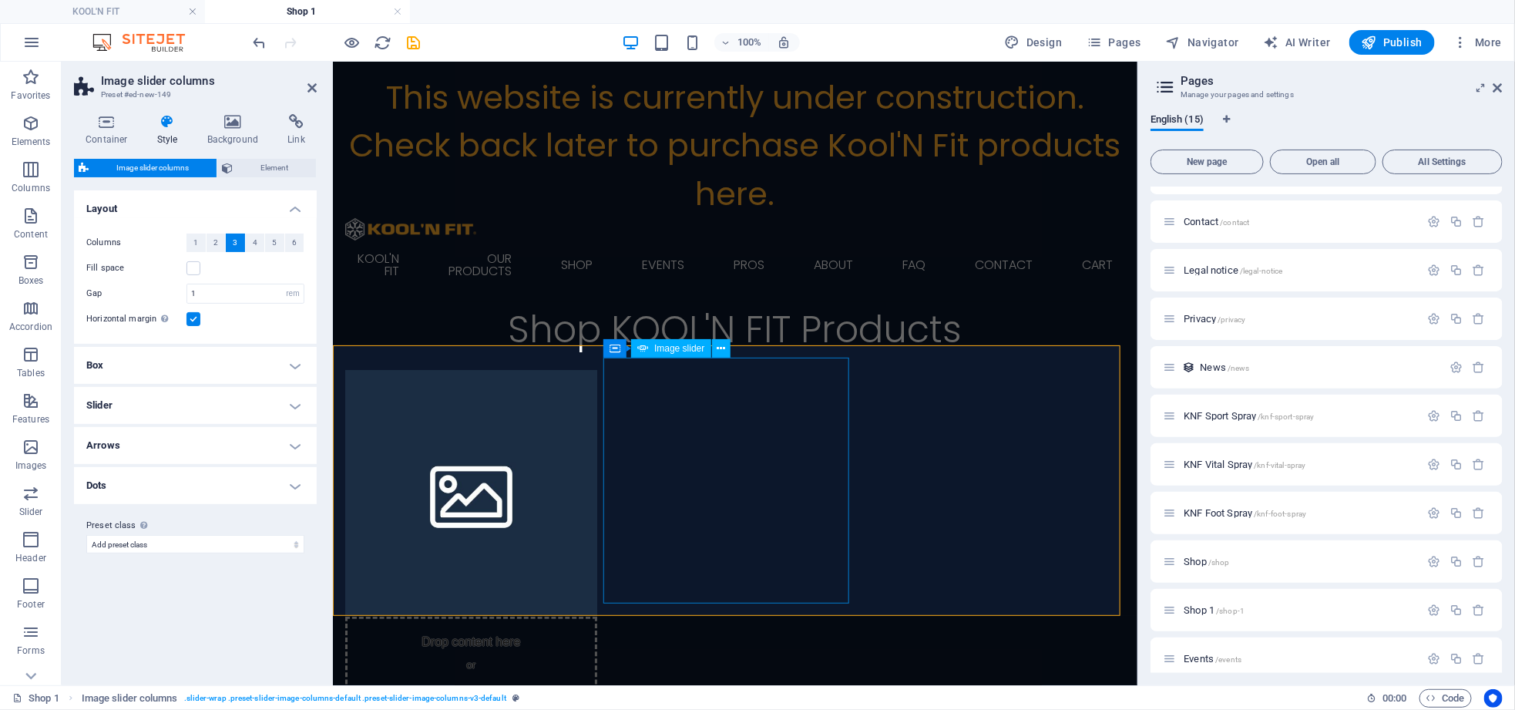
select select "progressive"
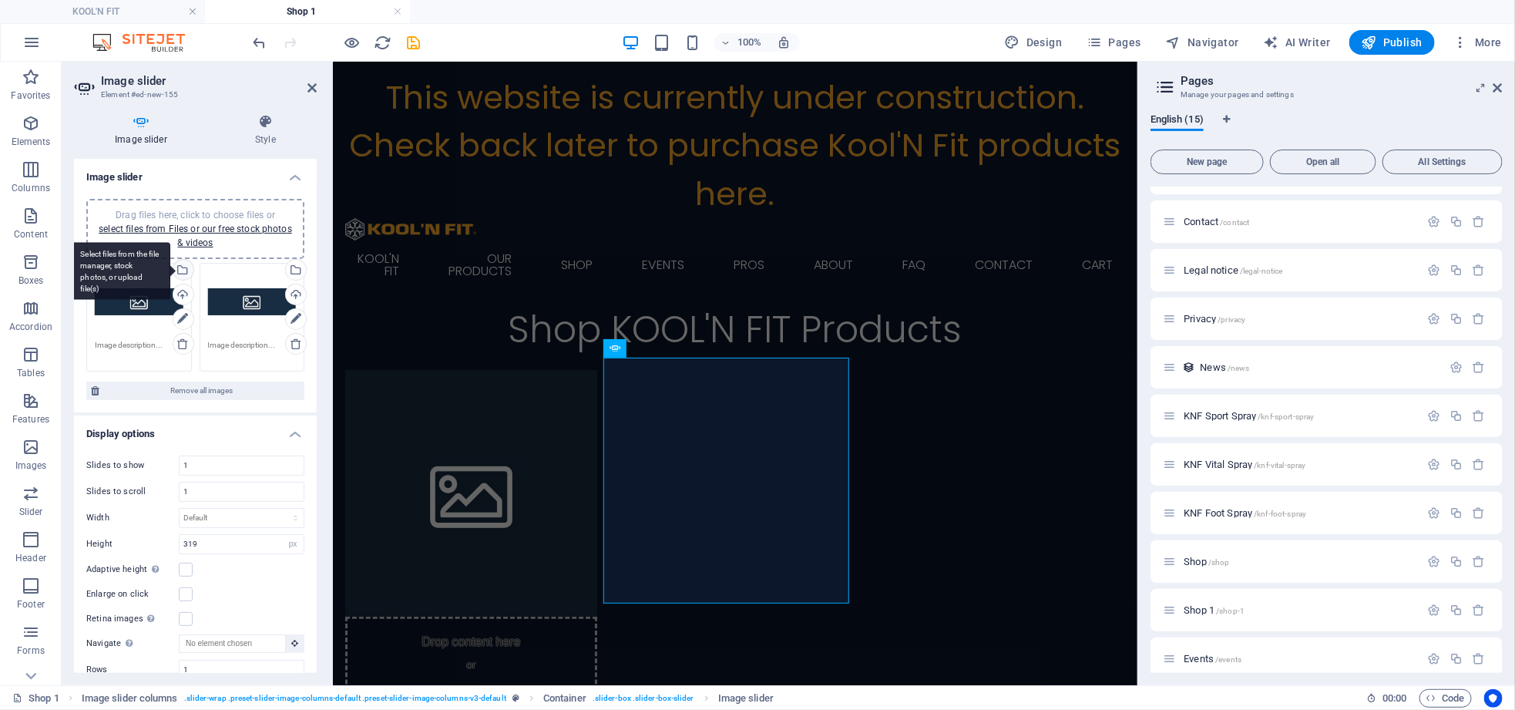
click at [181, 269] on div "Select files from the file manager, stock photos, or upload file(s)" at bounding box center [181, 271] width 23 height 23
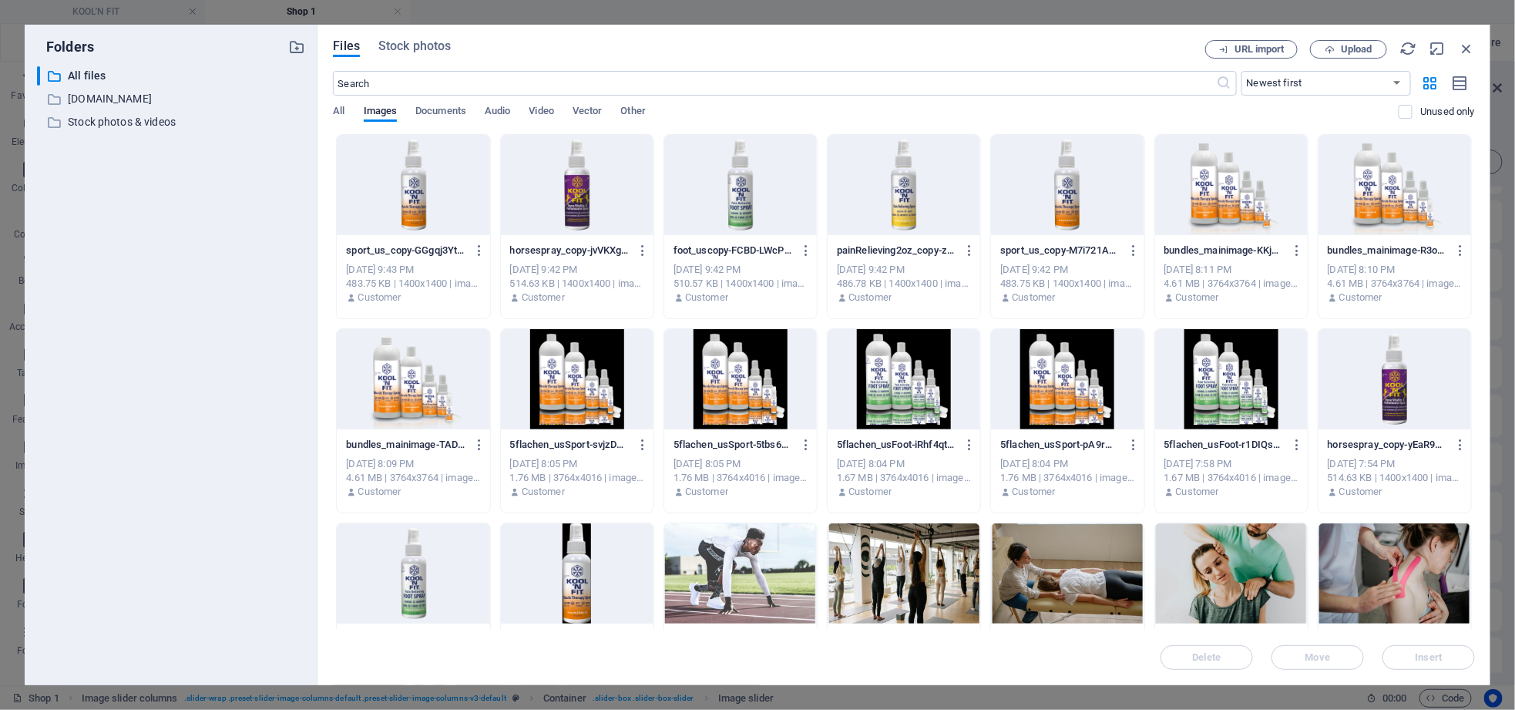
click at [449, 206] on div at bounding box center [413, 185] width 153 height 100
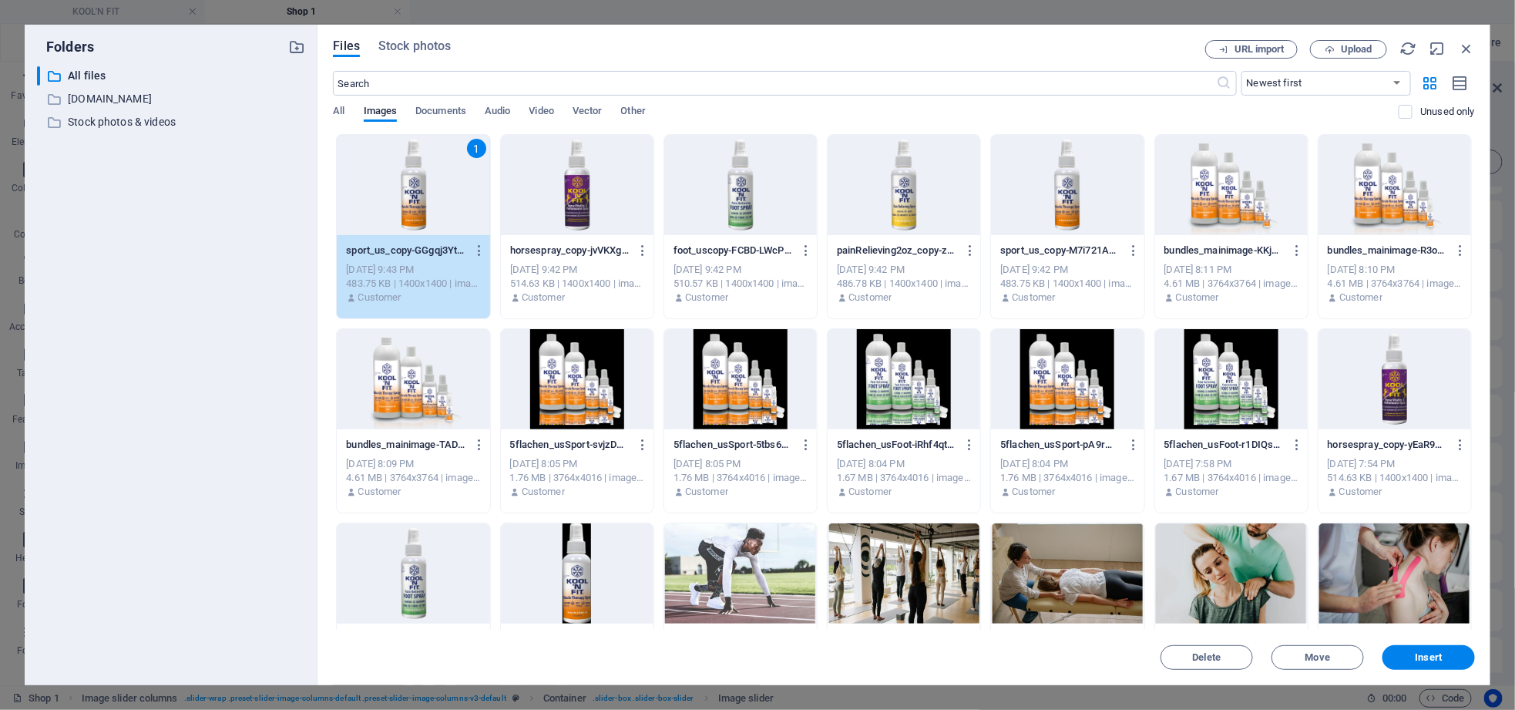
click at [449, 206] on div "1" at bounding box center [413, 185] width 153 height 100
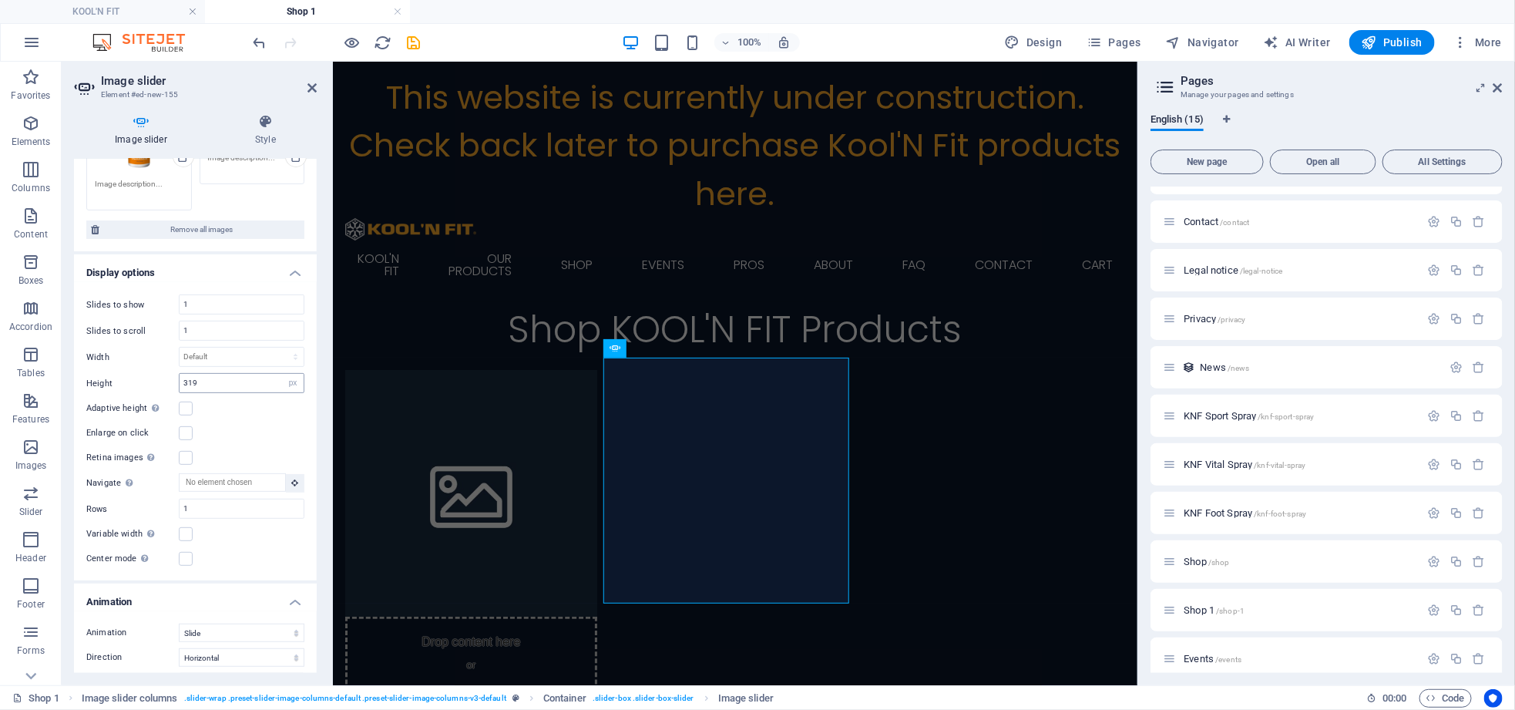
scroll to position [0, 0]
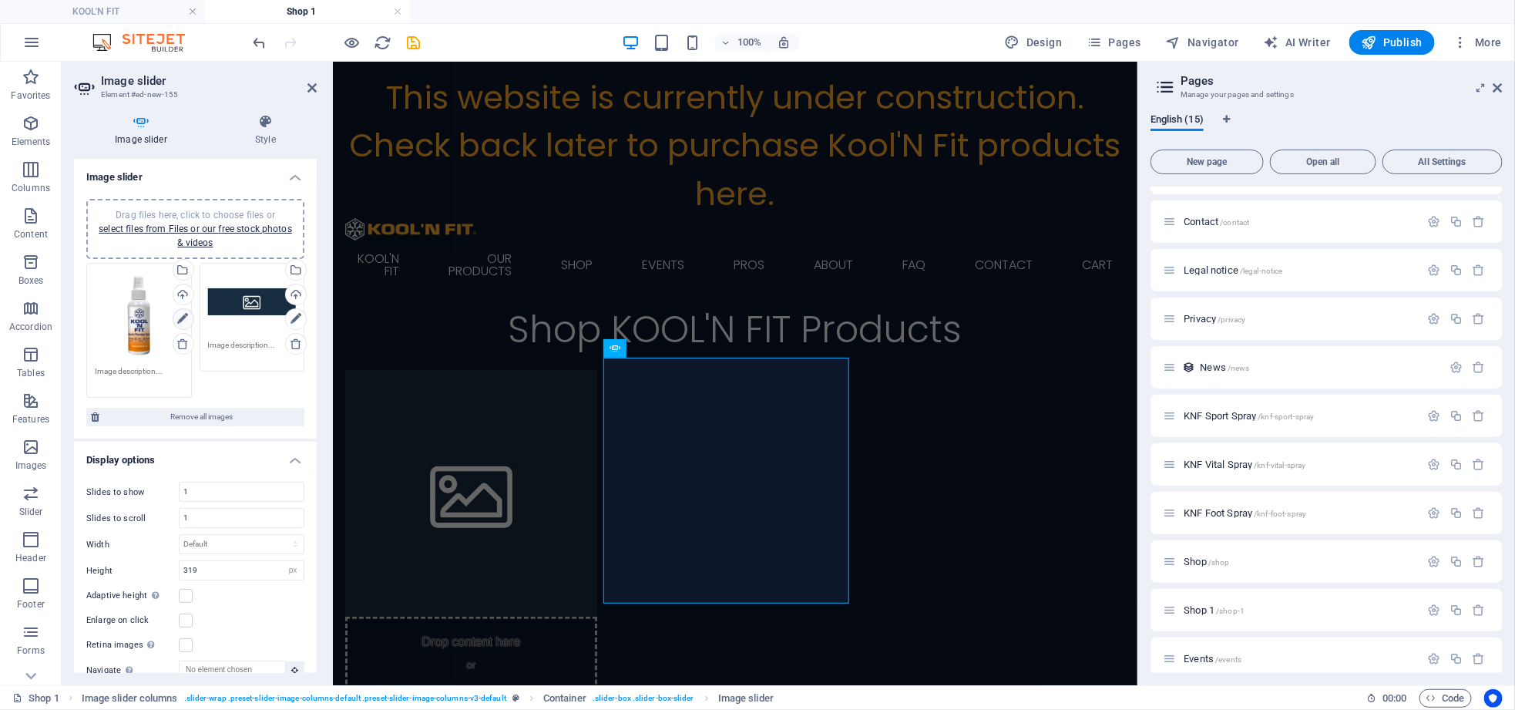
click at [181, 317] on icon at bounding box center [182, 319] width 11 height 18
click at [197, 241] on link "select files from Files or our free stock photos & videos" at bounding box center [195, 235] width 193 height 25
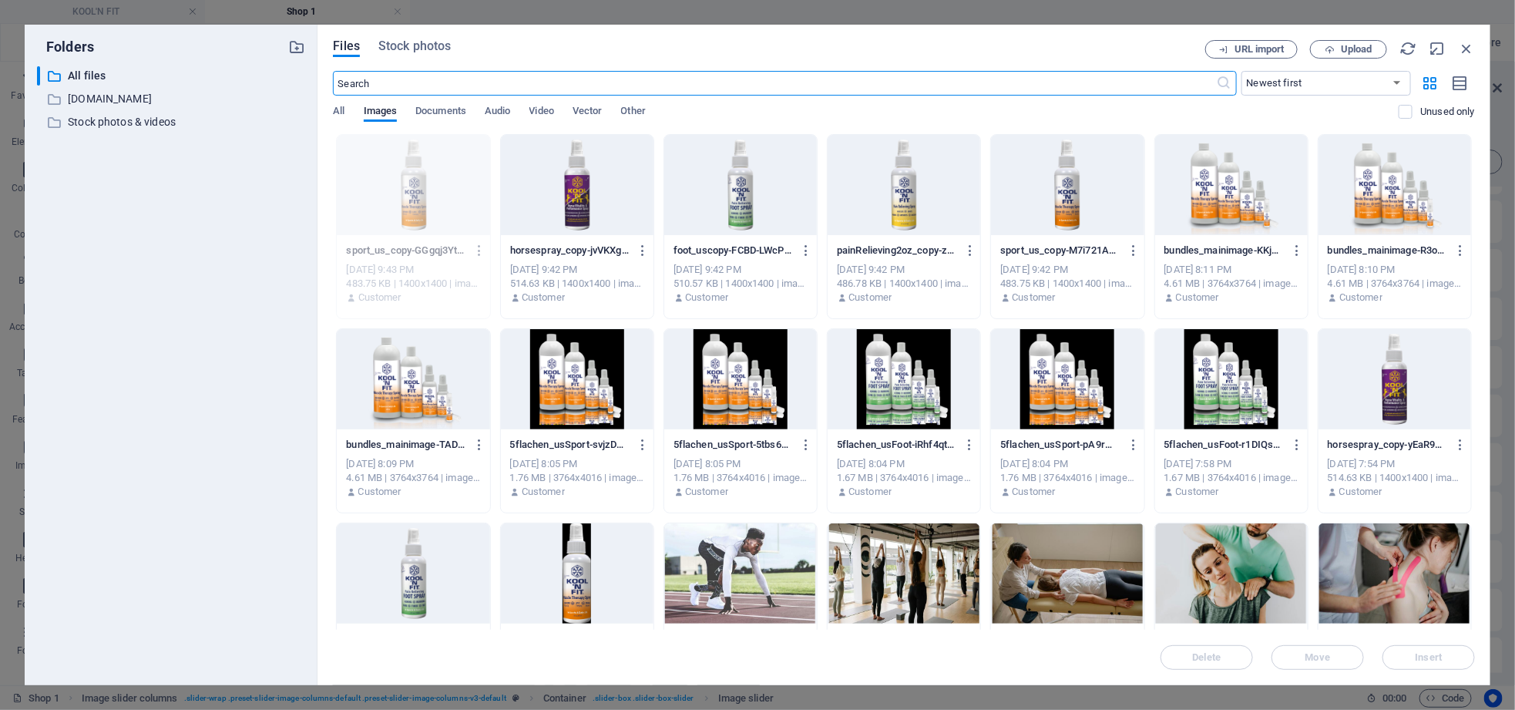
click at [895, 203] on div at bounding box center [904, 185] width 153 height 100
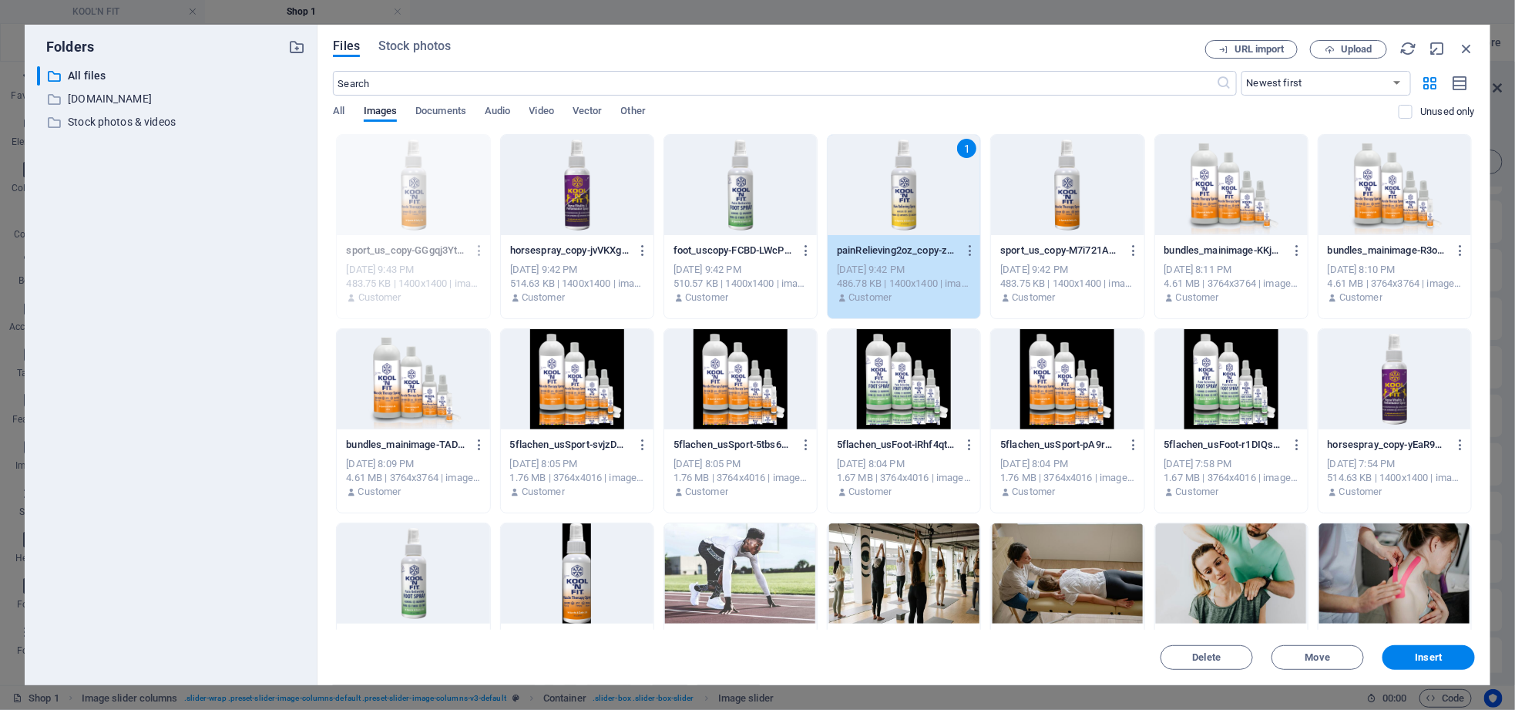
drag, startPoint x: 895, startPoint y: 203, endPoint x: 563, endPoint y: 143, distance: 338.4
click at [895, 204] on div "1" at bounding box center [904, 185] width 153 height 100
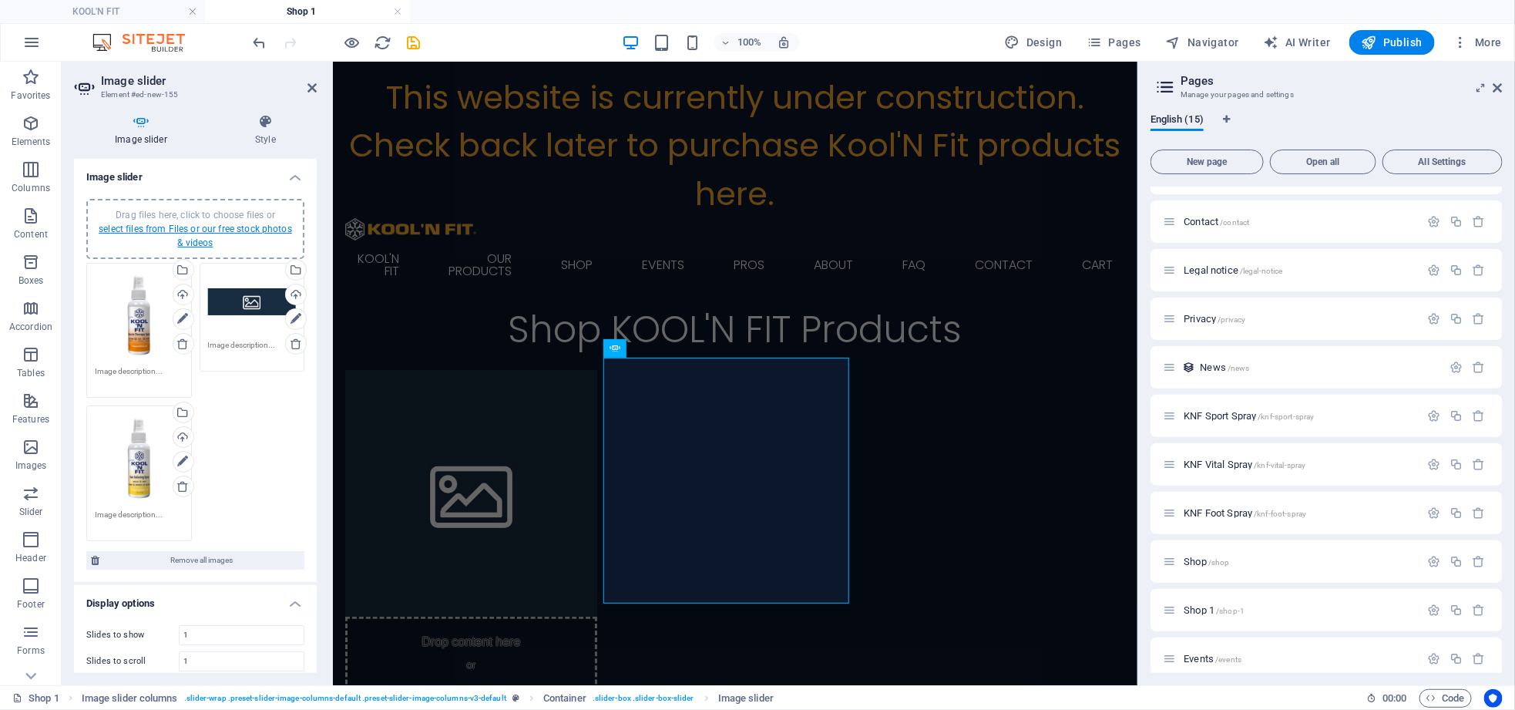
click at [236, 227] on link "select files from Files or our free stock photos & videos" at bounding box center [195, 235] width 193 height 25
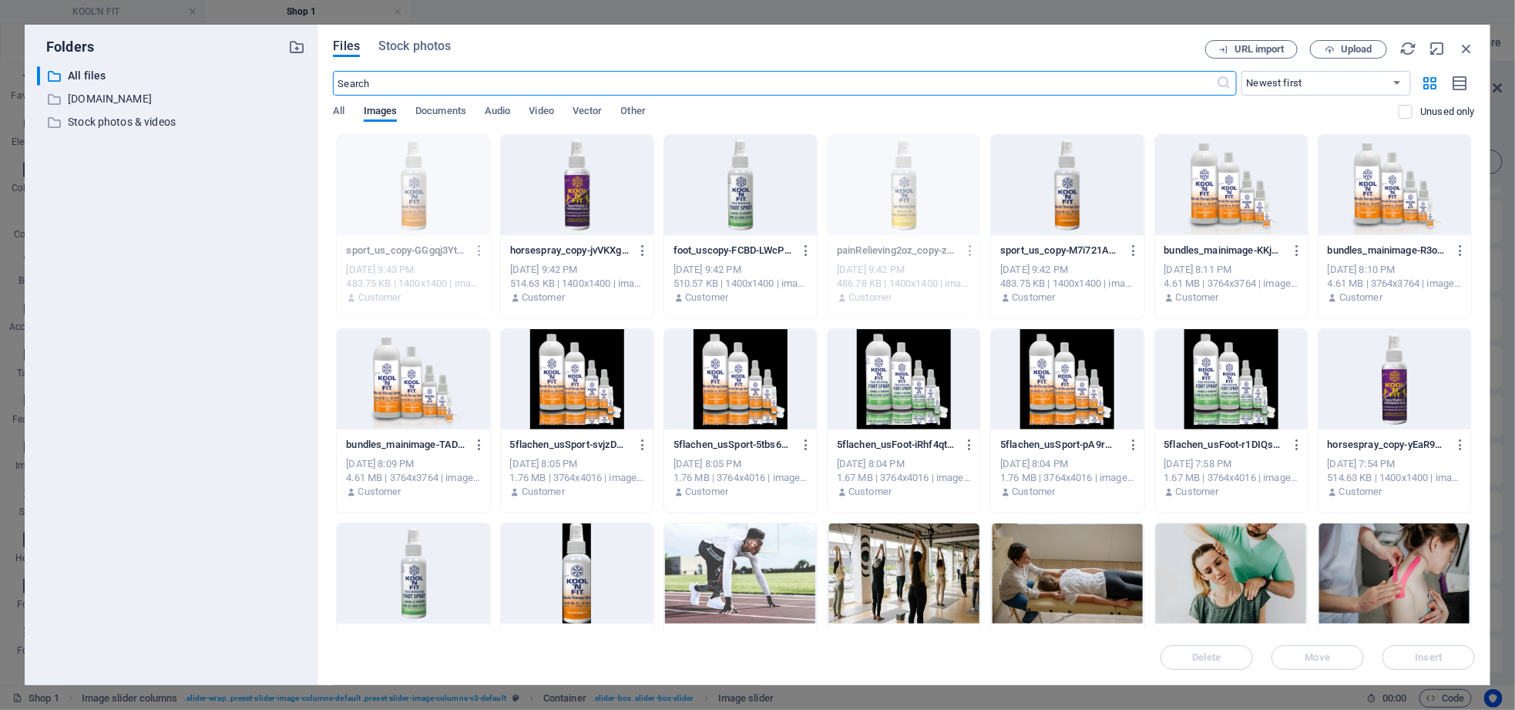
click at [734, 199] on div at bounding box center [740, 185] width 153 height 100
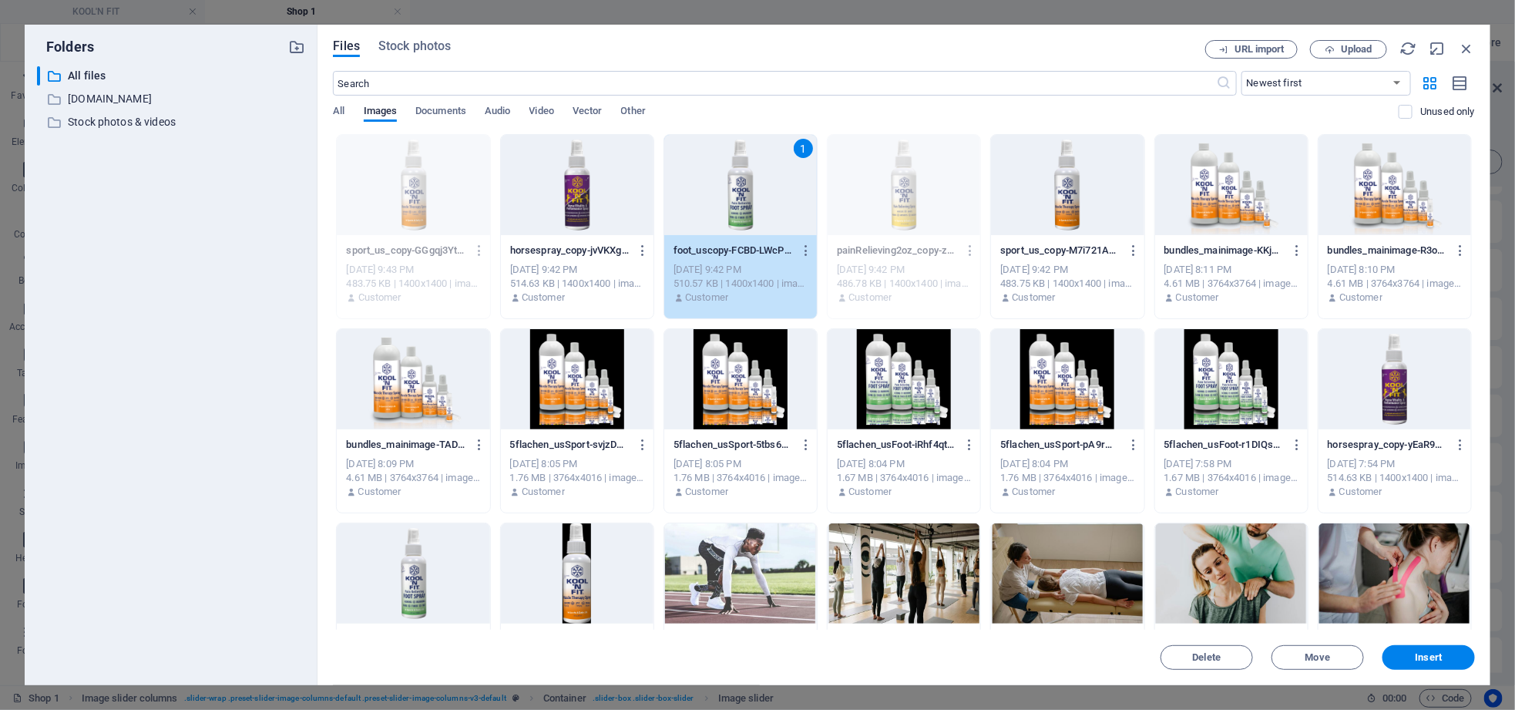
click at [734, 199] on div "1" at bounding box center [740, 185] width 153 height 100
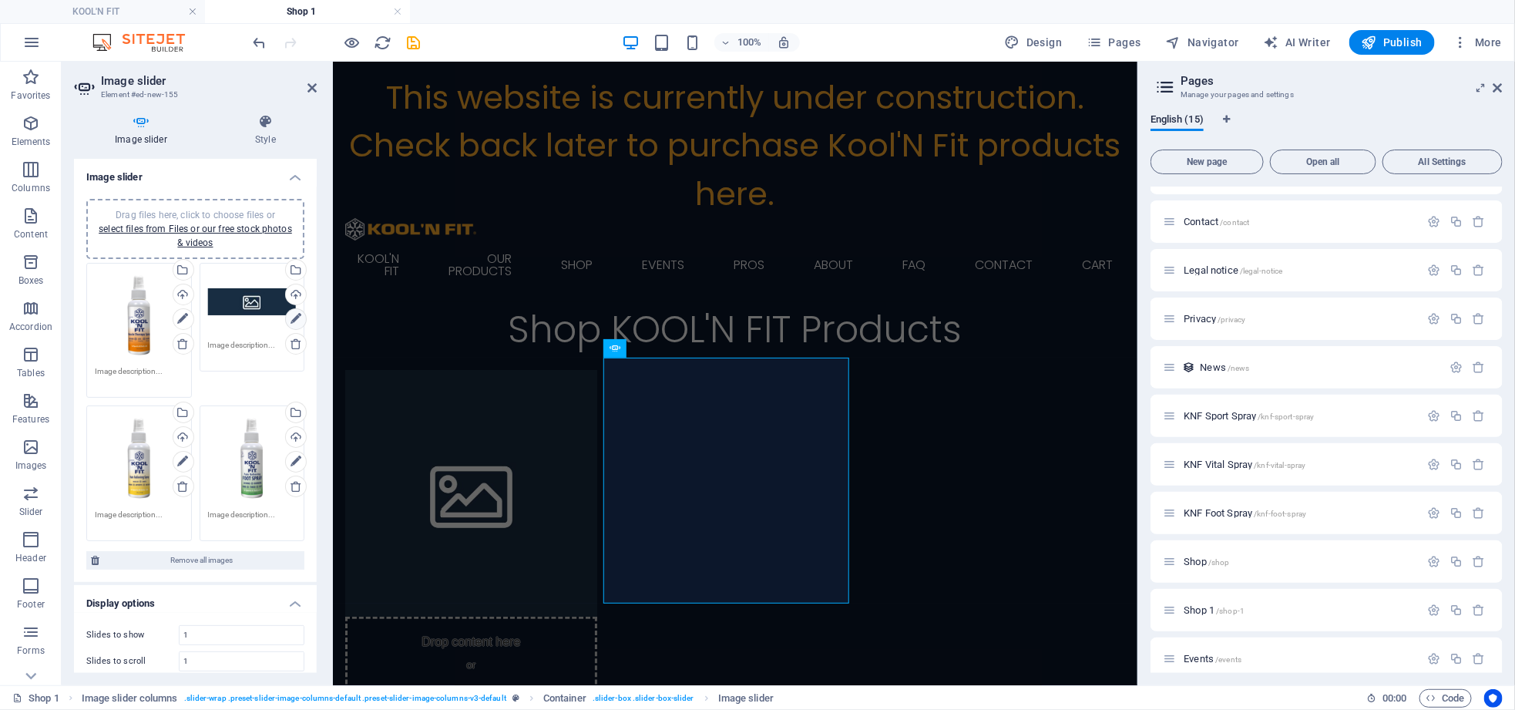
click at [291, 317] on icon at bounding box center [296, 319] width 11 height 18
click at [297, 264] on div "Select files from the file manager, stock photos, or upload file(s)" at bounding box center [294, 271] width 23 height 23
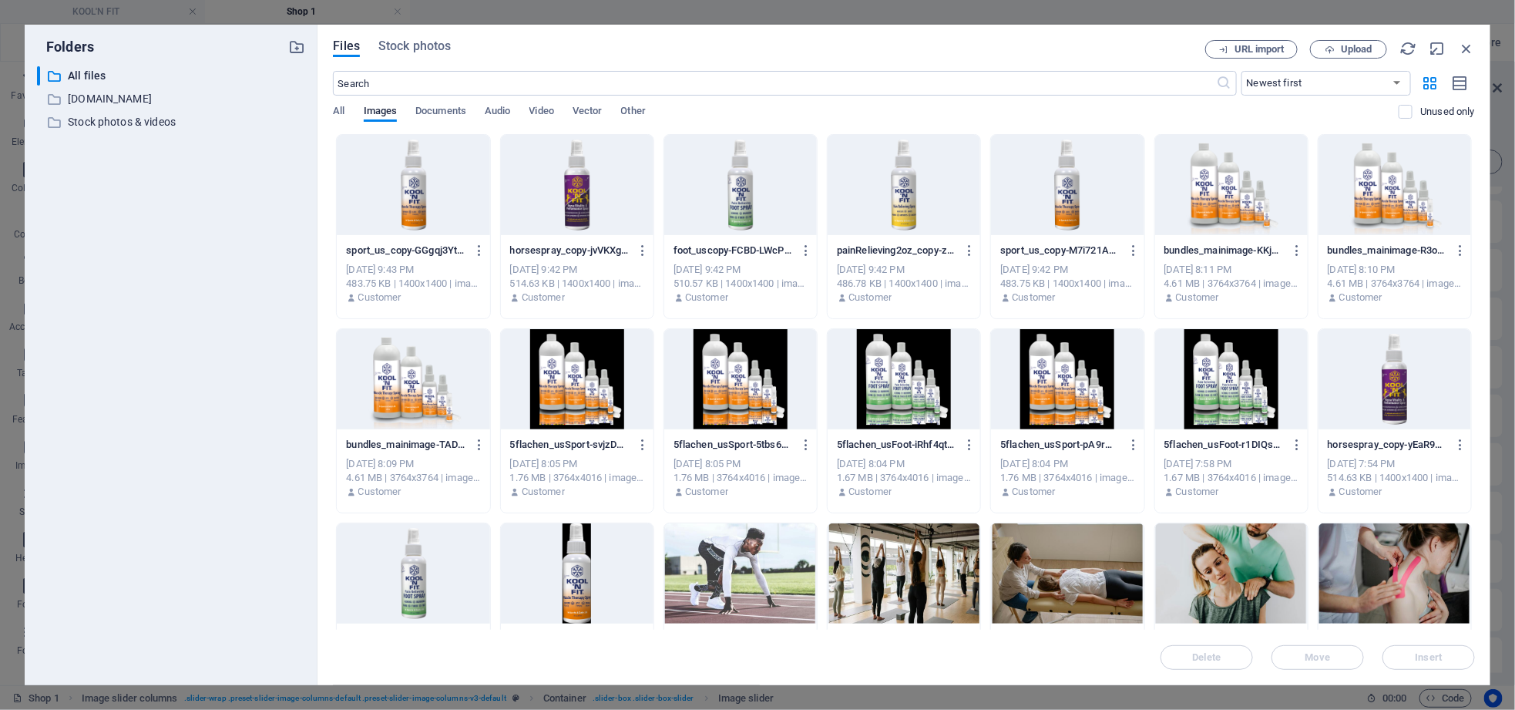
click at [613, 230] on div at bounding box center [577, 185] width 153 height 100
click at [613, 231] on div at bounding box center [577, 185] width 153 height 100
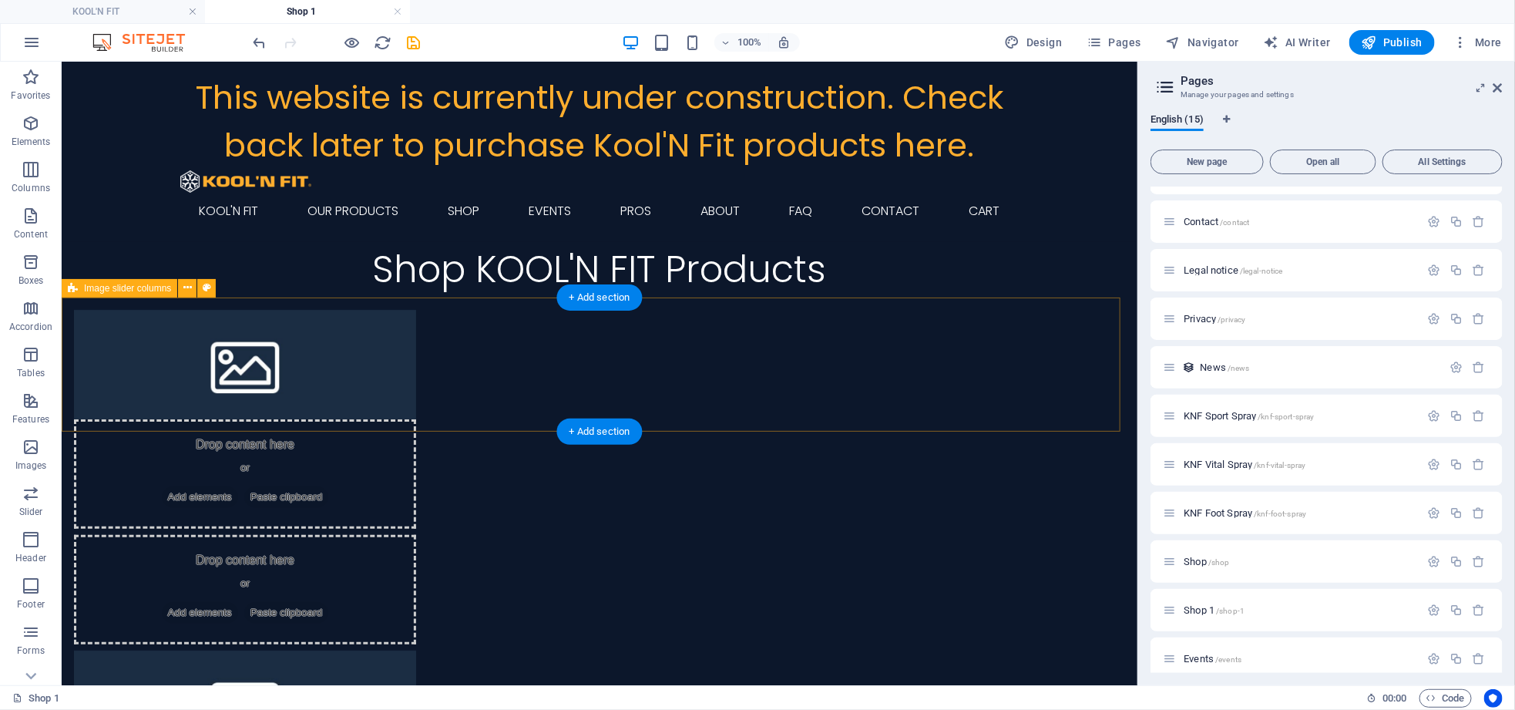
click at [529, 298] on div "Drop content here or Add elements Paste clipboard Drop content here or Add elem…" at bounding box center [599, 589] width 1076 height 584
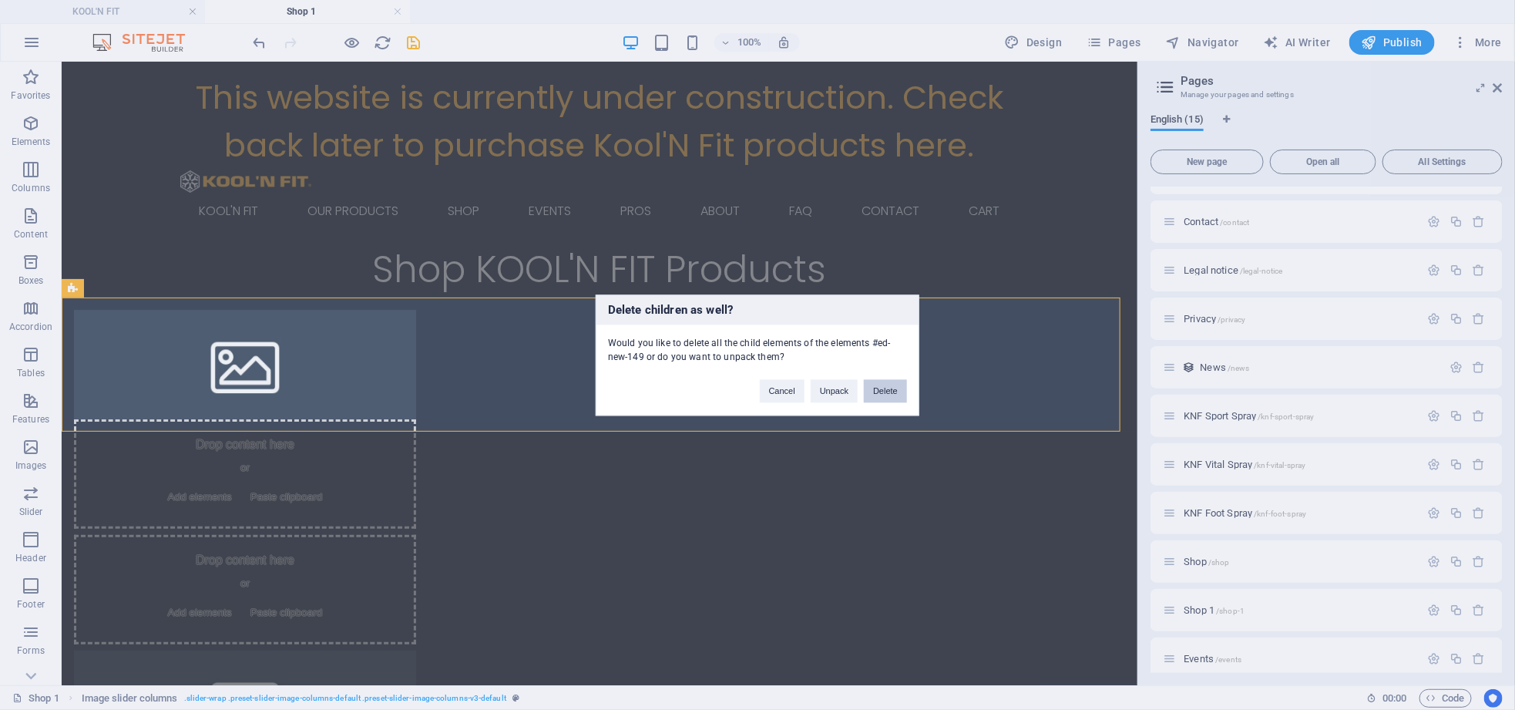
click at [889, 391] on button "Delete" at bounding box center [885, 390] width 43 height 23
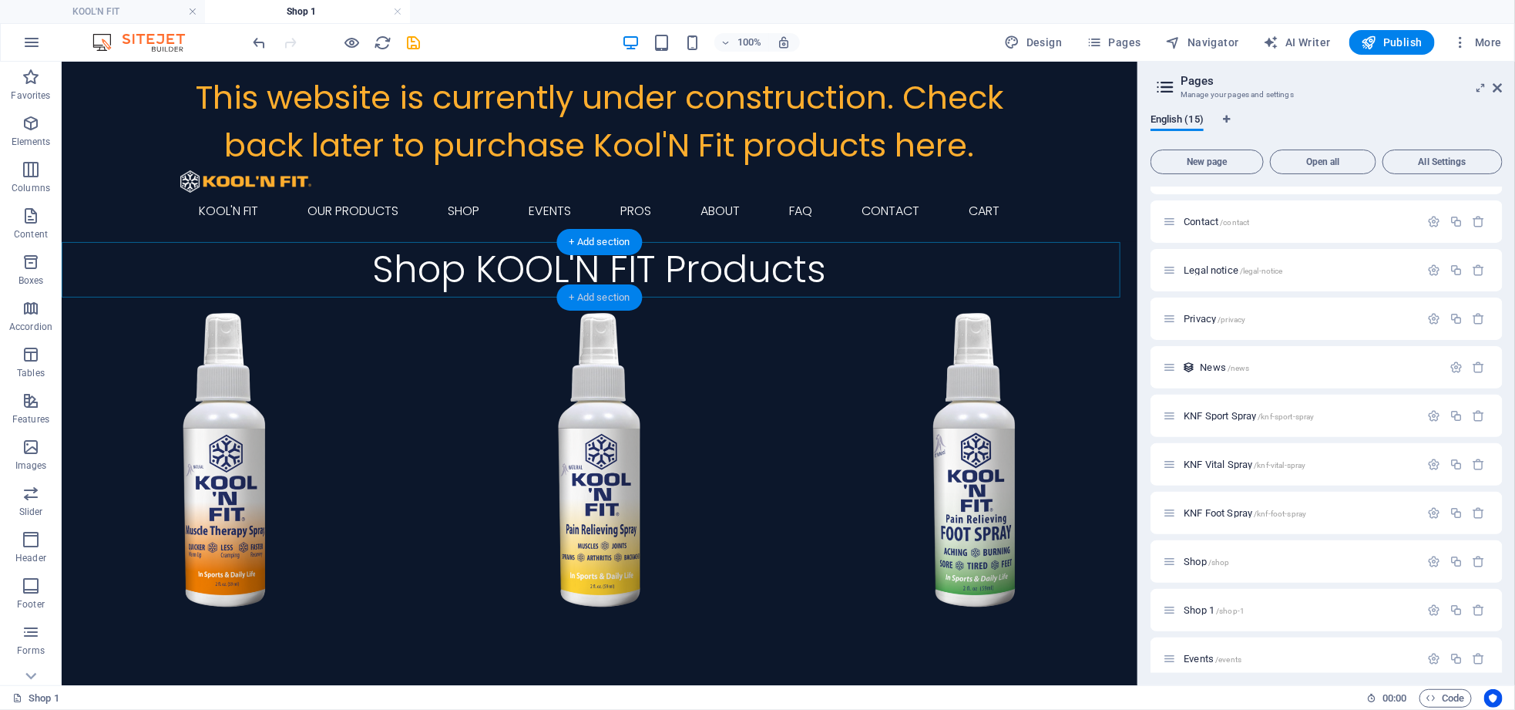
click at [602, 297] on div "+ Add section" at bounding box center [600, 297] width 86 height 26
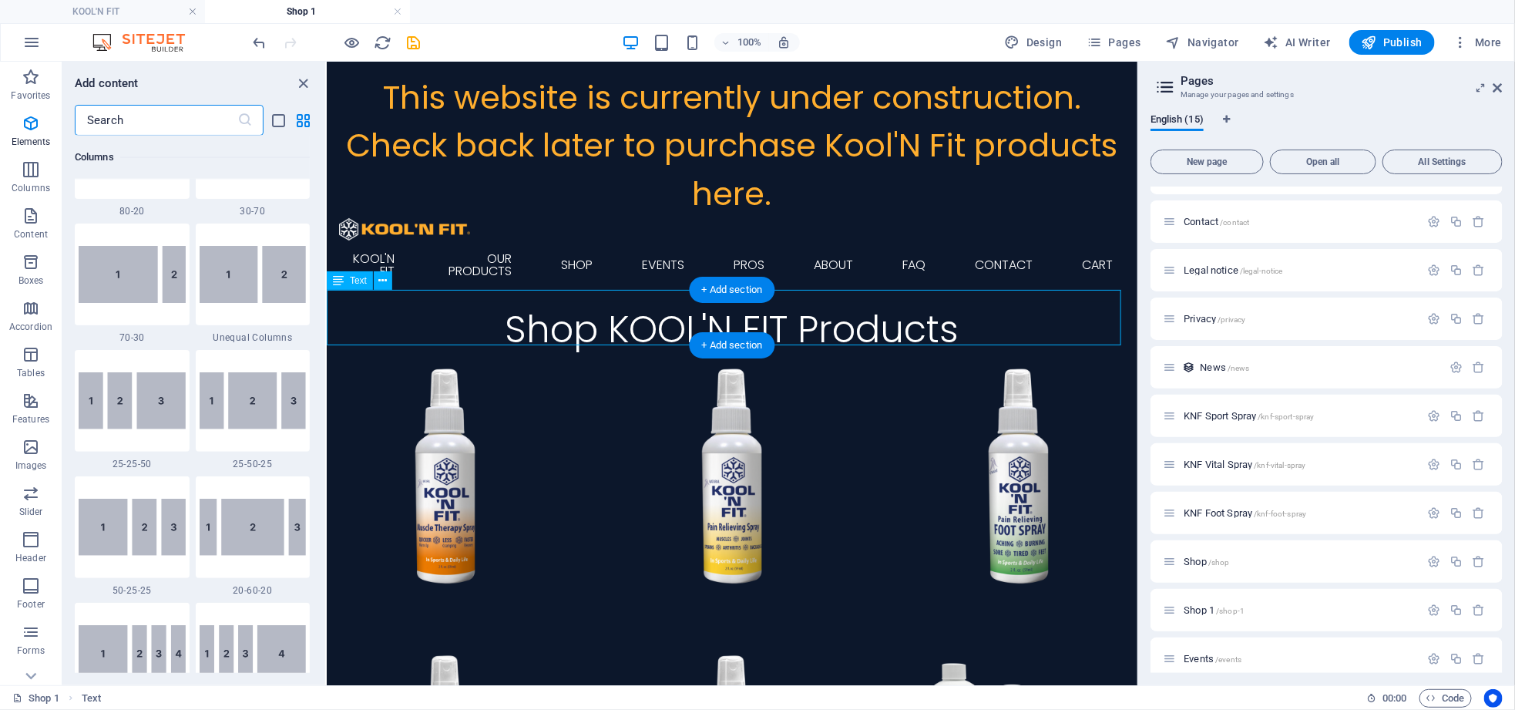
scroll to position [2696, 0]
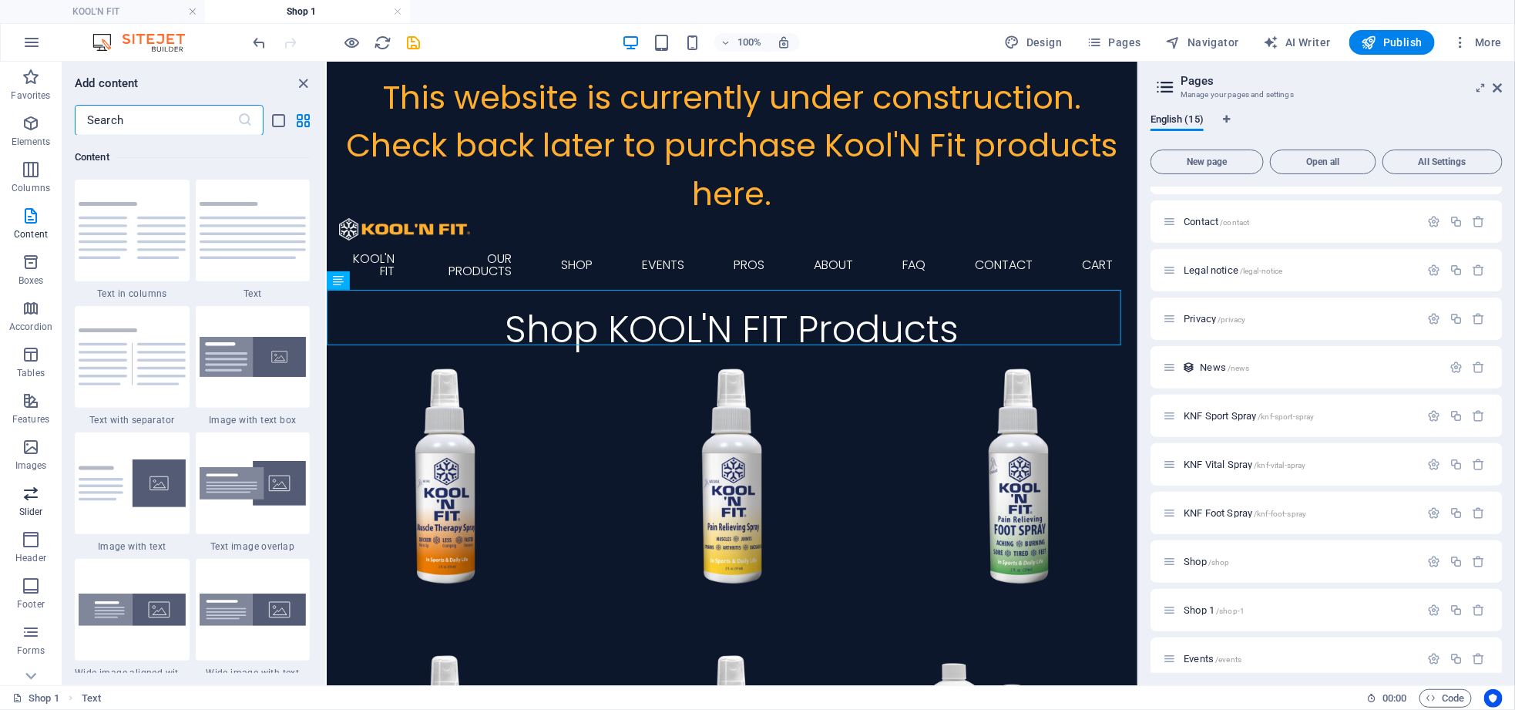
click at [32, 491] on icon "button" at bounding box center [31, 493] width 18 height 18
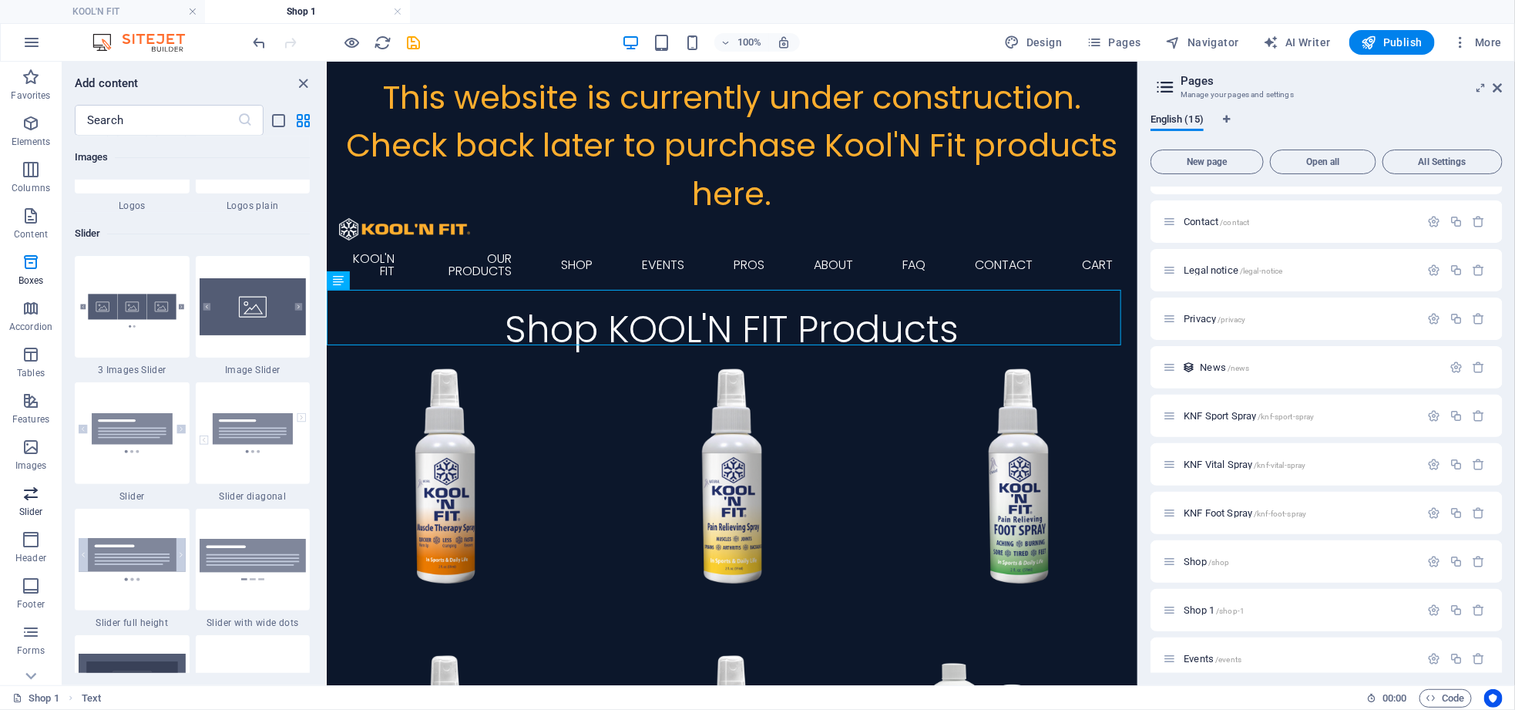
scroll to position [8737, 0]
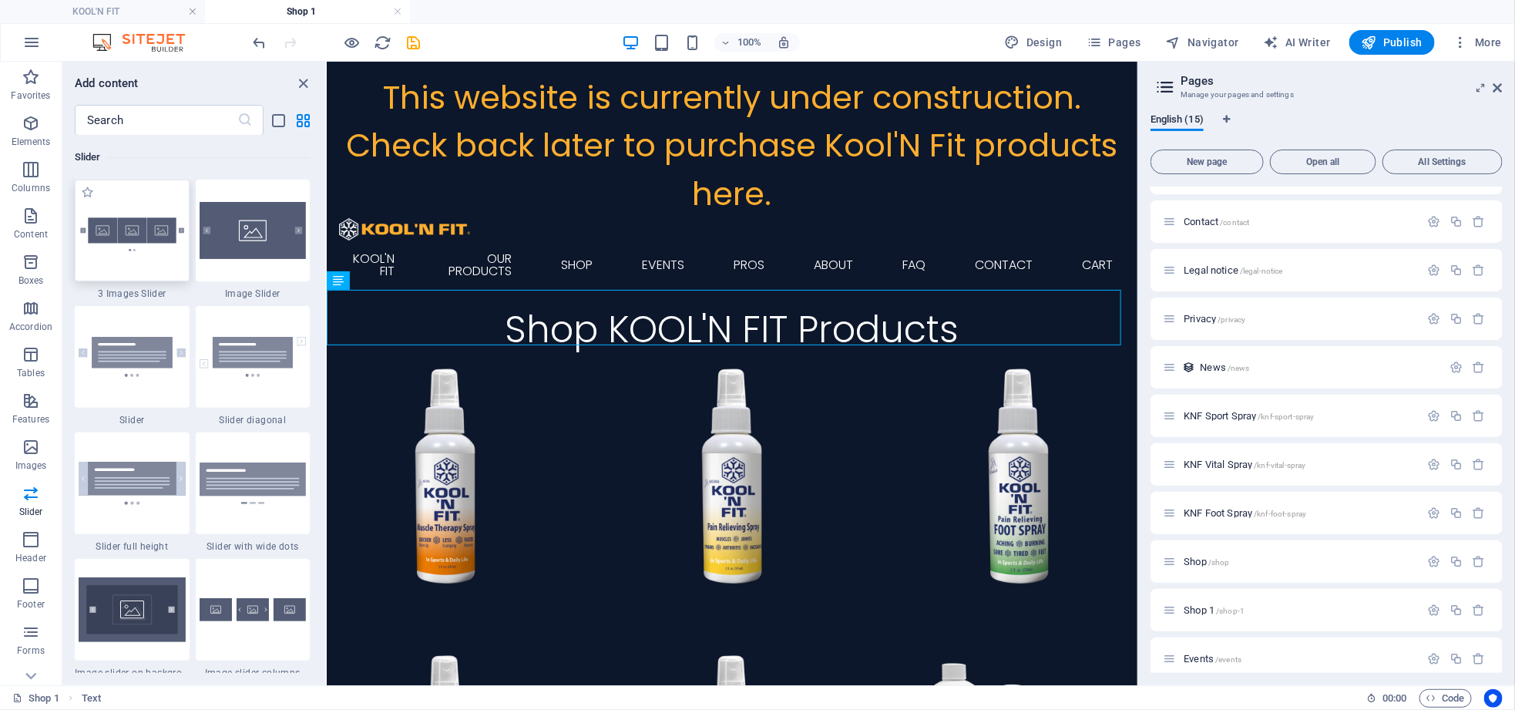
click at [155, 257] on img at bounding box center [132, 230] width 107 height 71
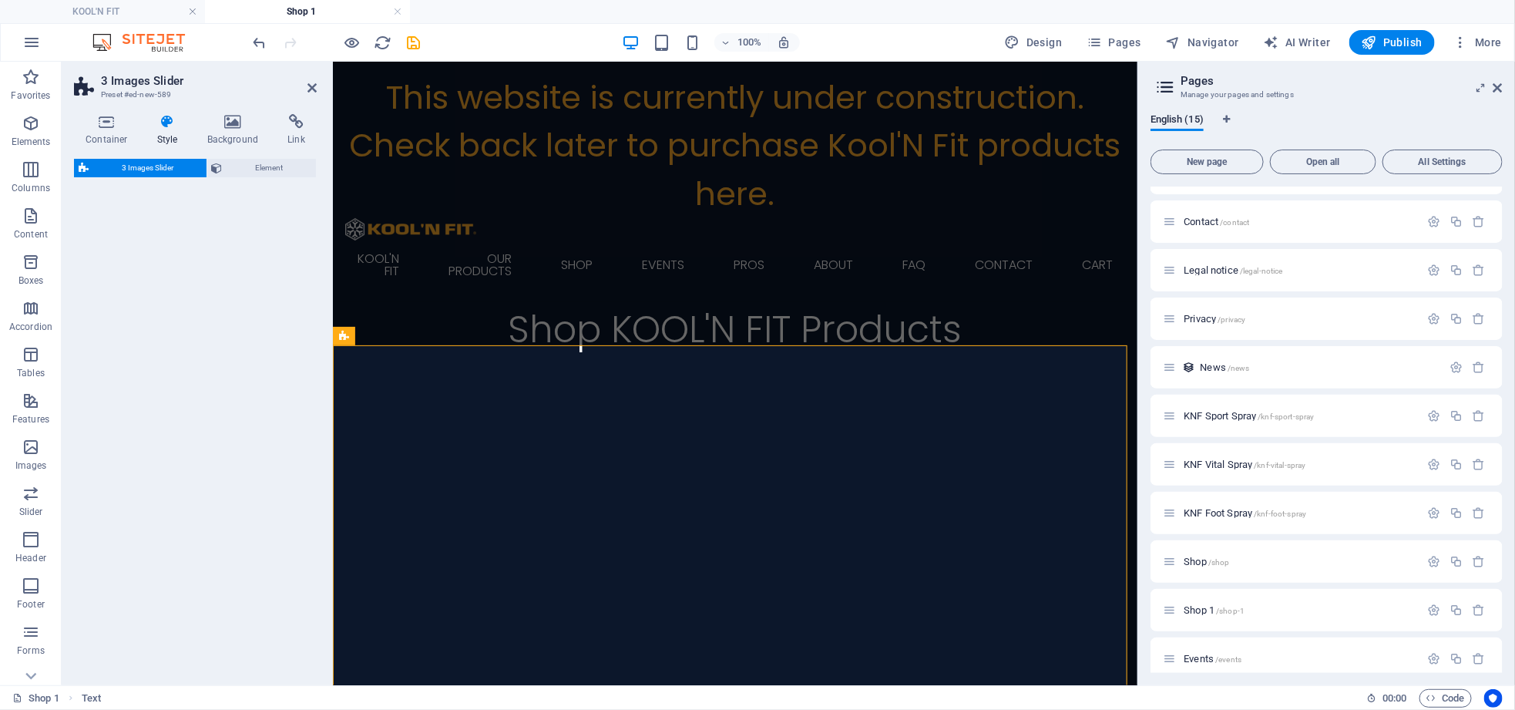
select select "rem"
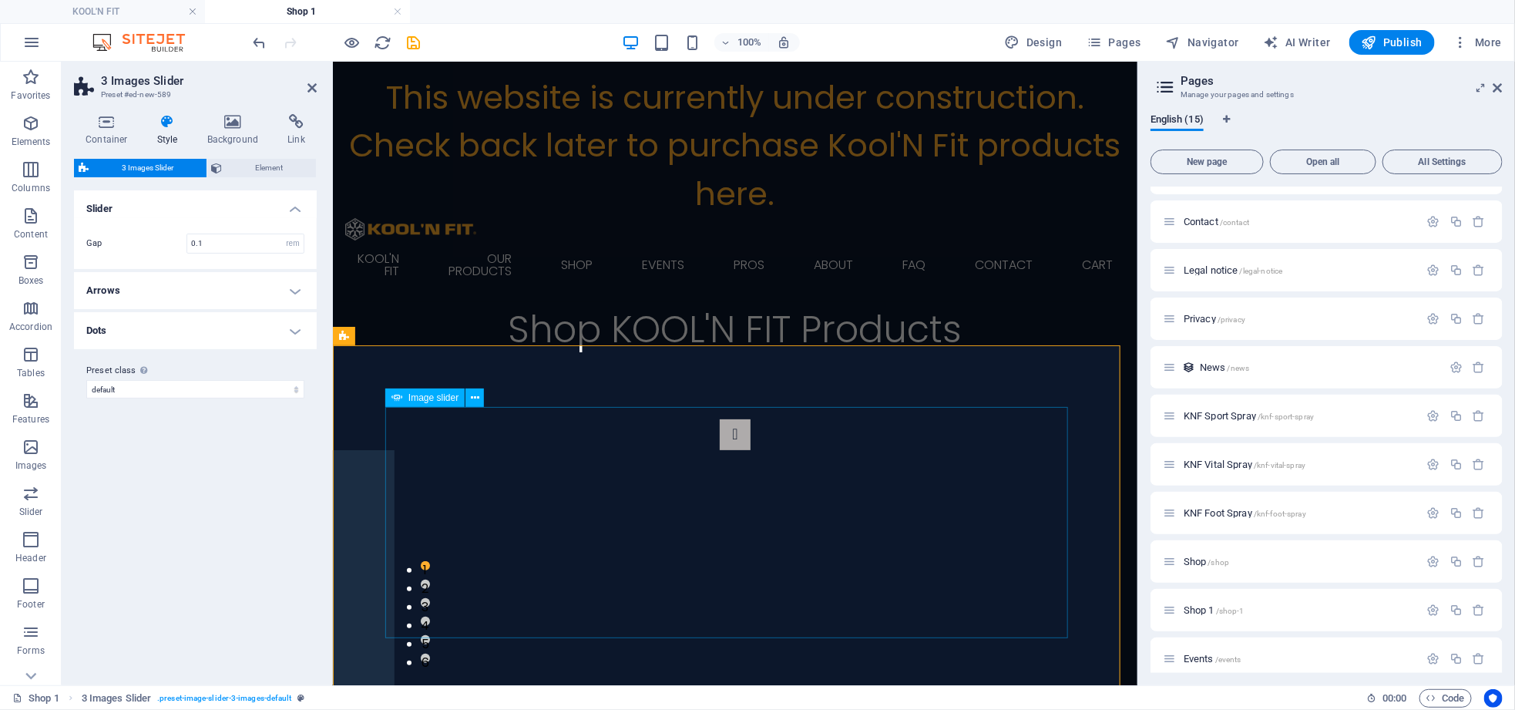
select select "px"
select select "ms"
select select "s"
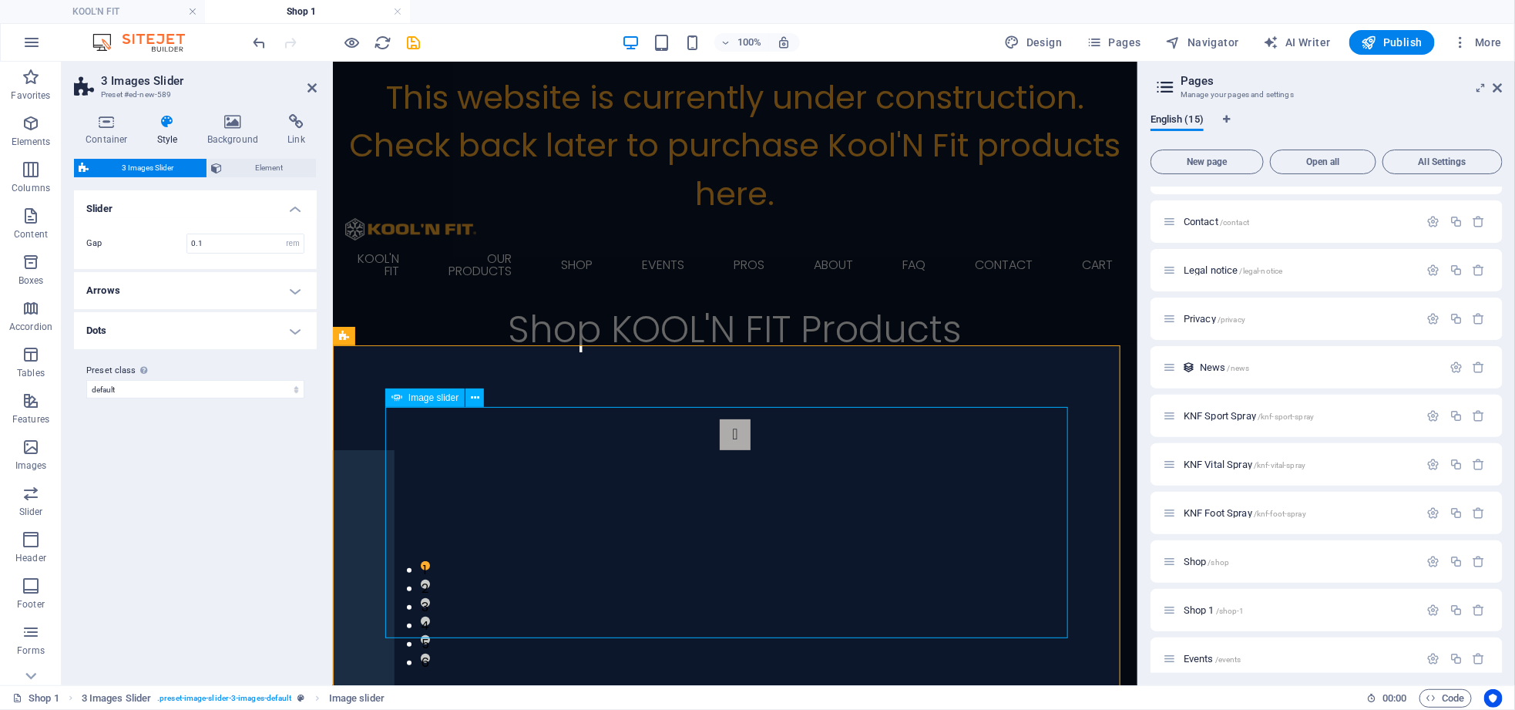
select select "progressive"
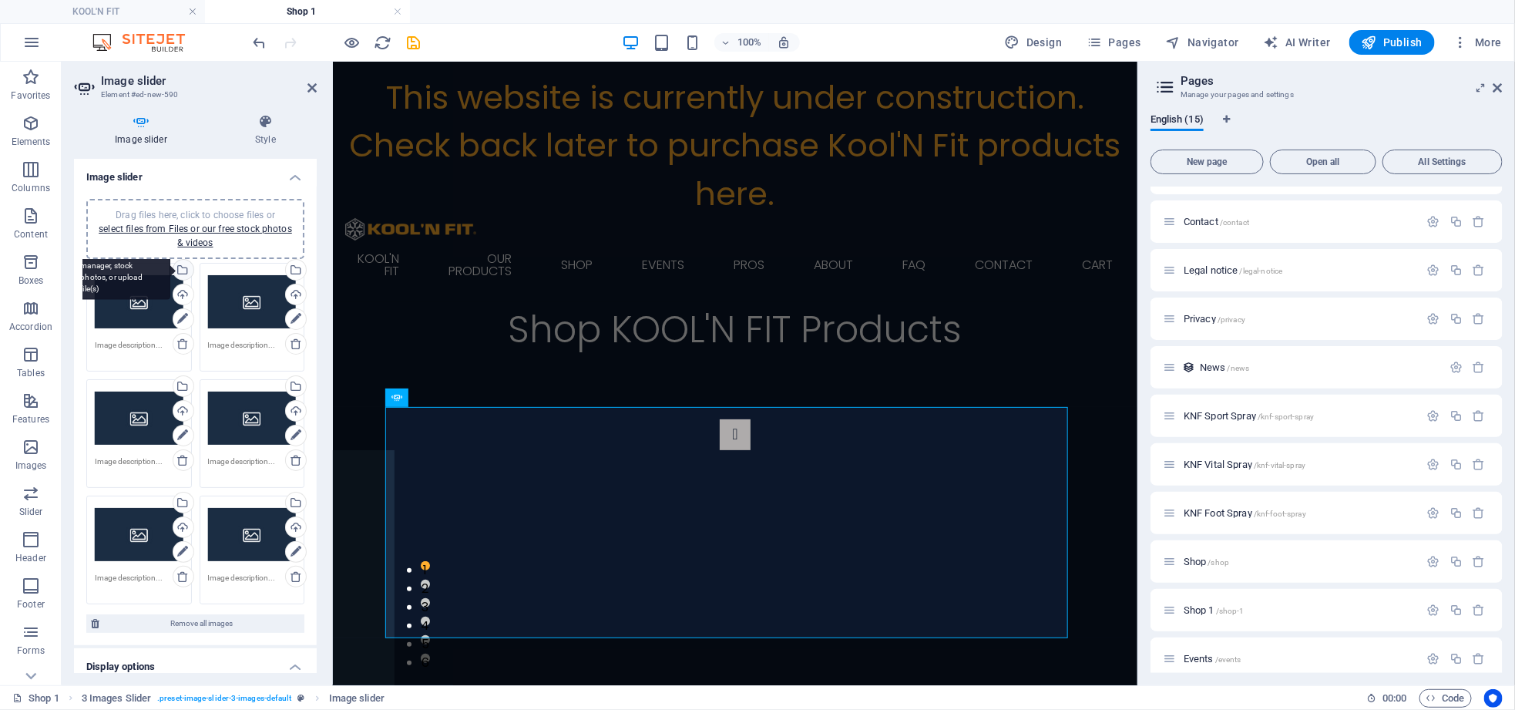
click at [183, 264] on div "Select files from the file manager, stock photos, or upload file(s)" at bounding box center [181, 271] width 23 height 23
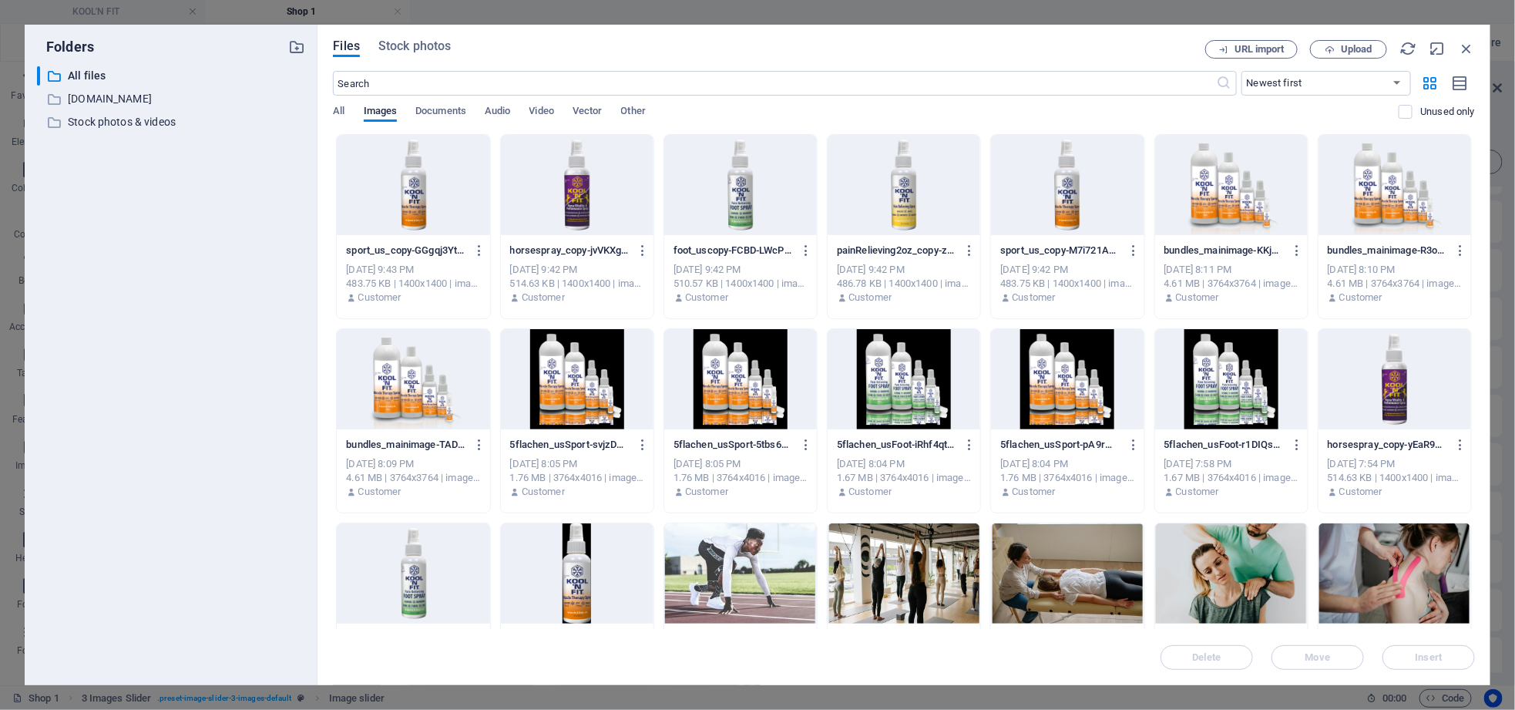
click at [384, 225] on div at bounding box center [413, 185] width 153 height 100
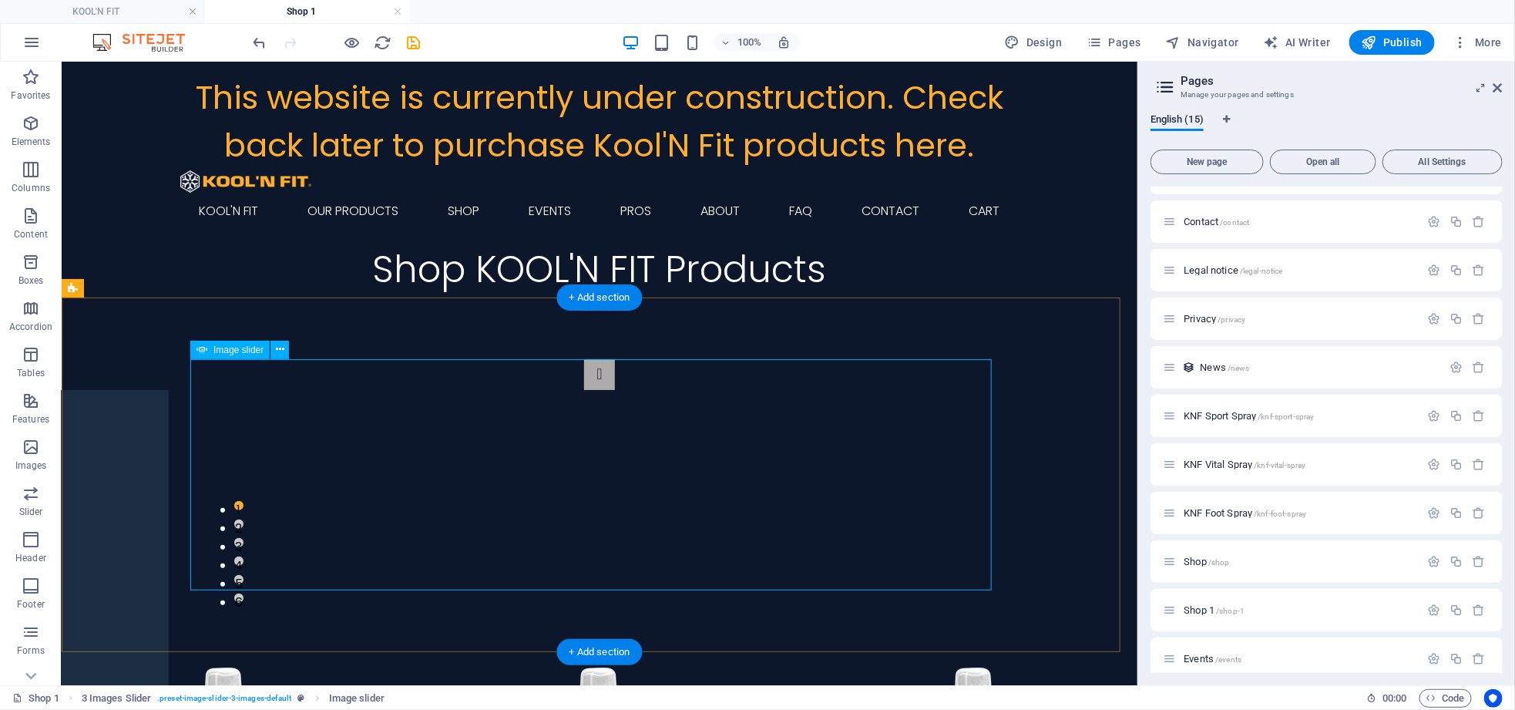
select select "px"
select select "ms"
select select "s"
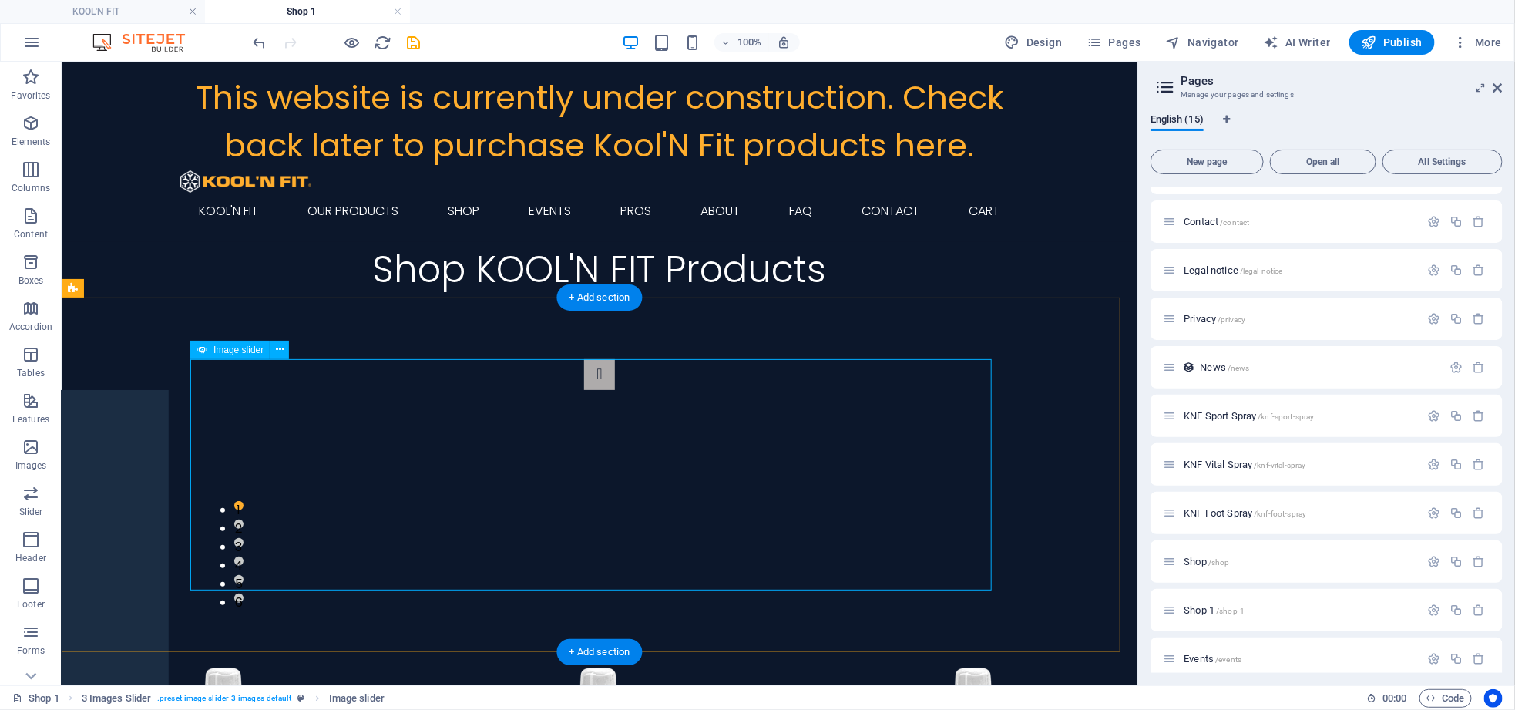
select select "progressive"
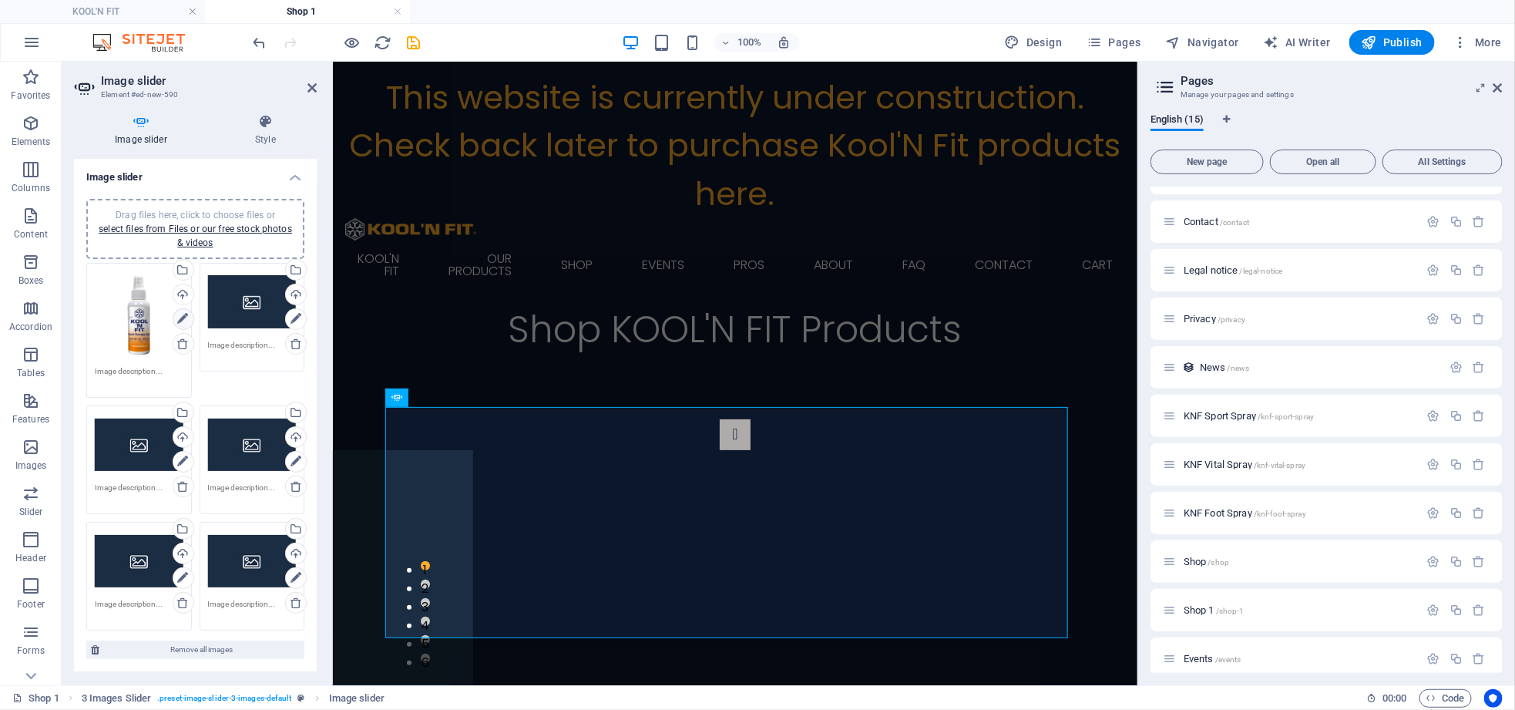
click at [179, 313] on icon at bounding box center [182, 319] width 11 height 18
click at [179, 319] on icon at bounding box center [182, 319] width 11 height 18
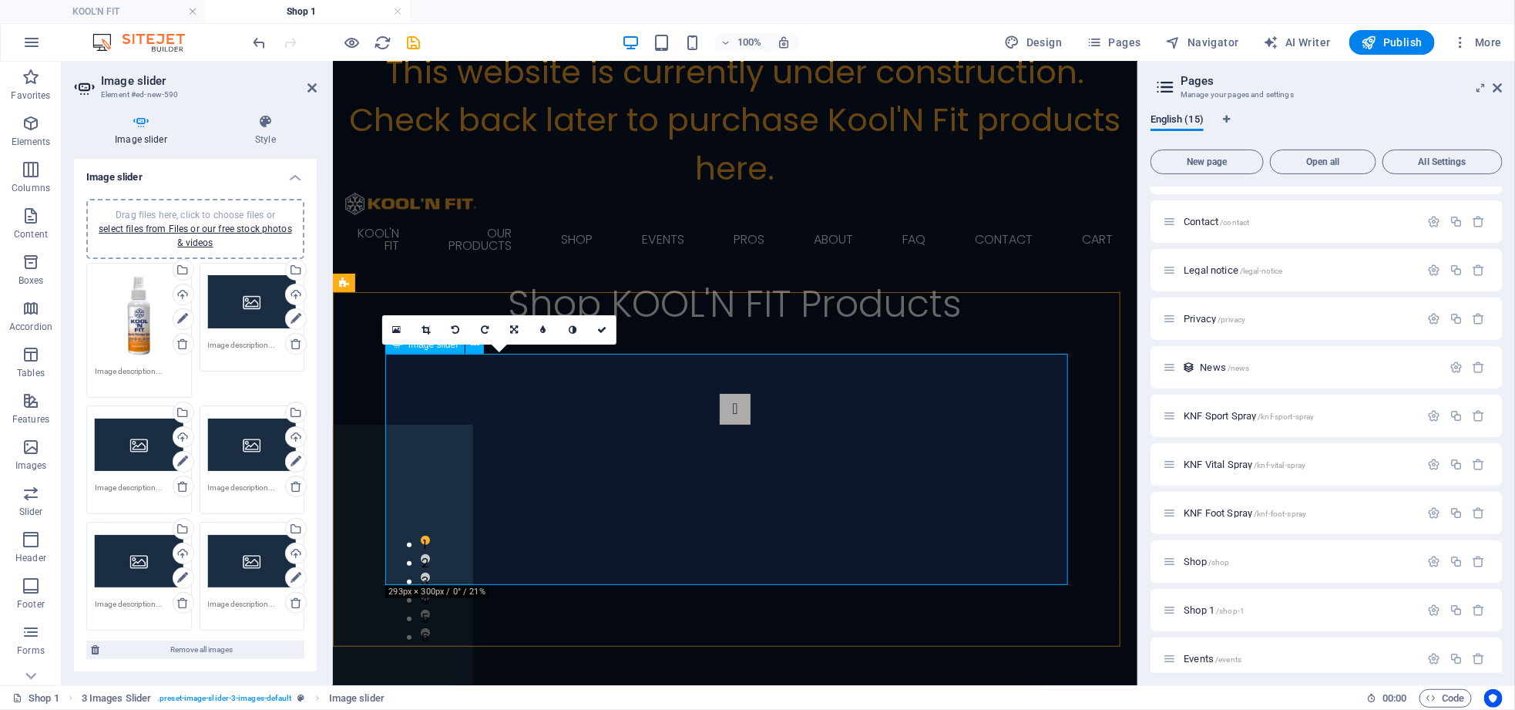
scroll to position [0, 0]
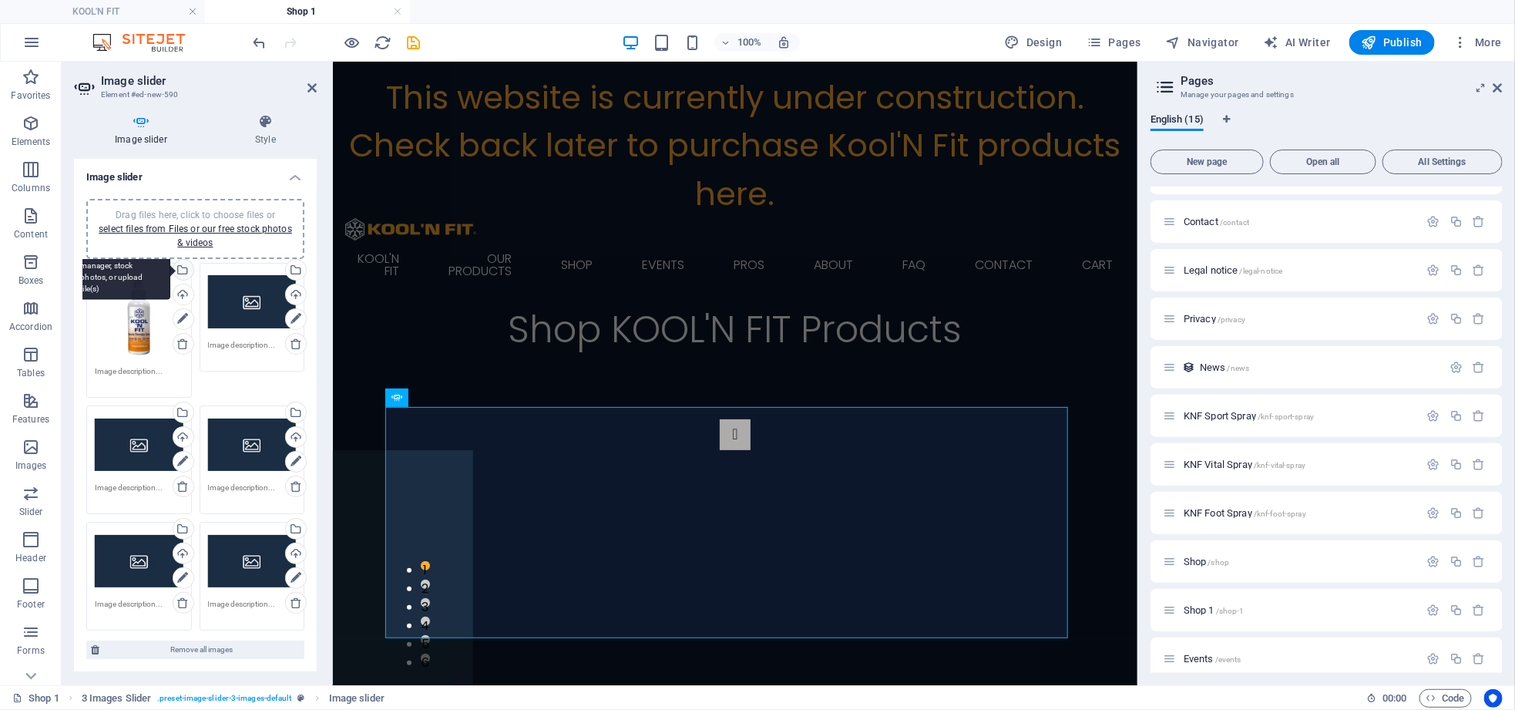
click at [170, 267] on div "Select files from the file manager, stock photos, or upload file(s)" at bounding box center [120, 271] width 100 height 58
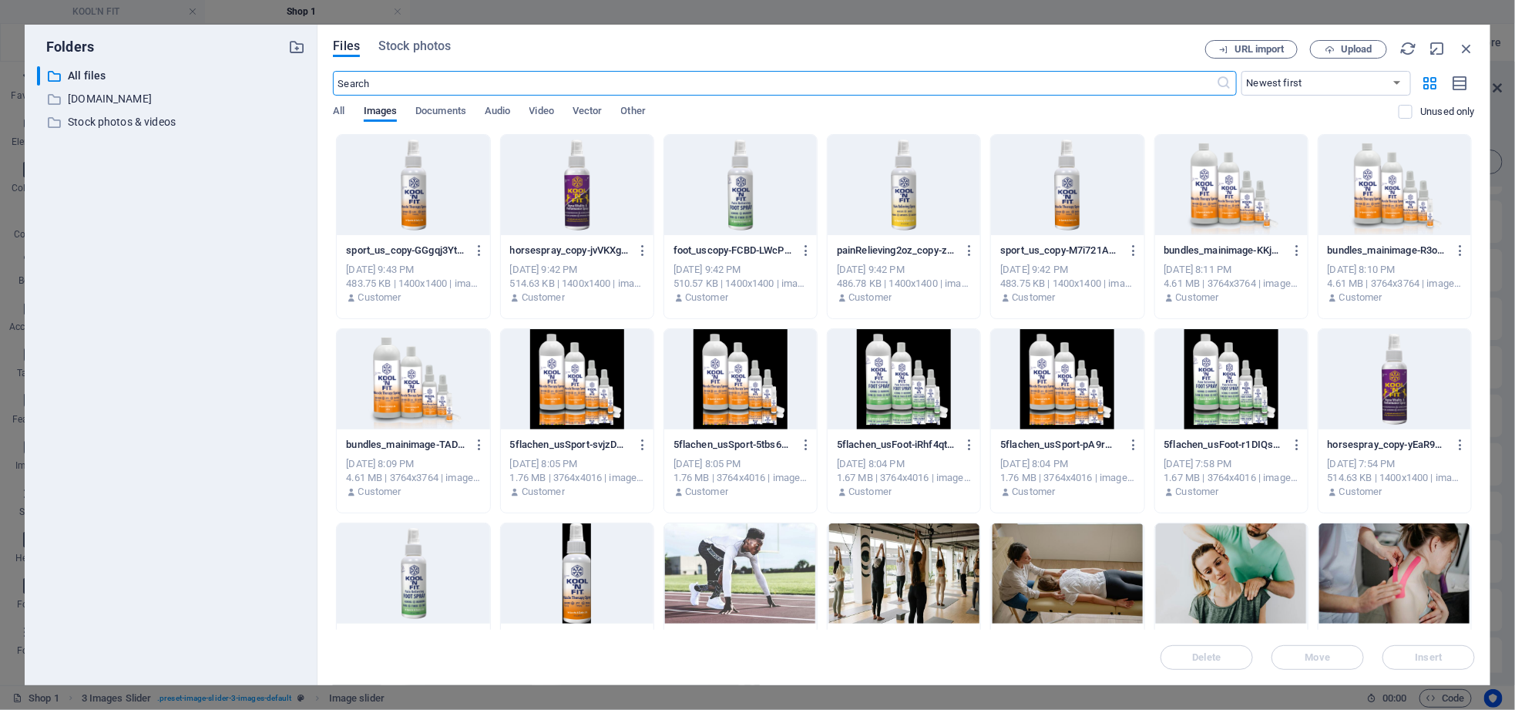
click at [435, 231] on div at bounding box center [413, 185] width 153 height 100
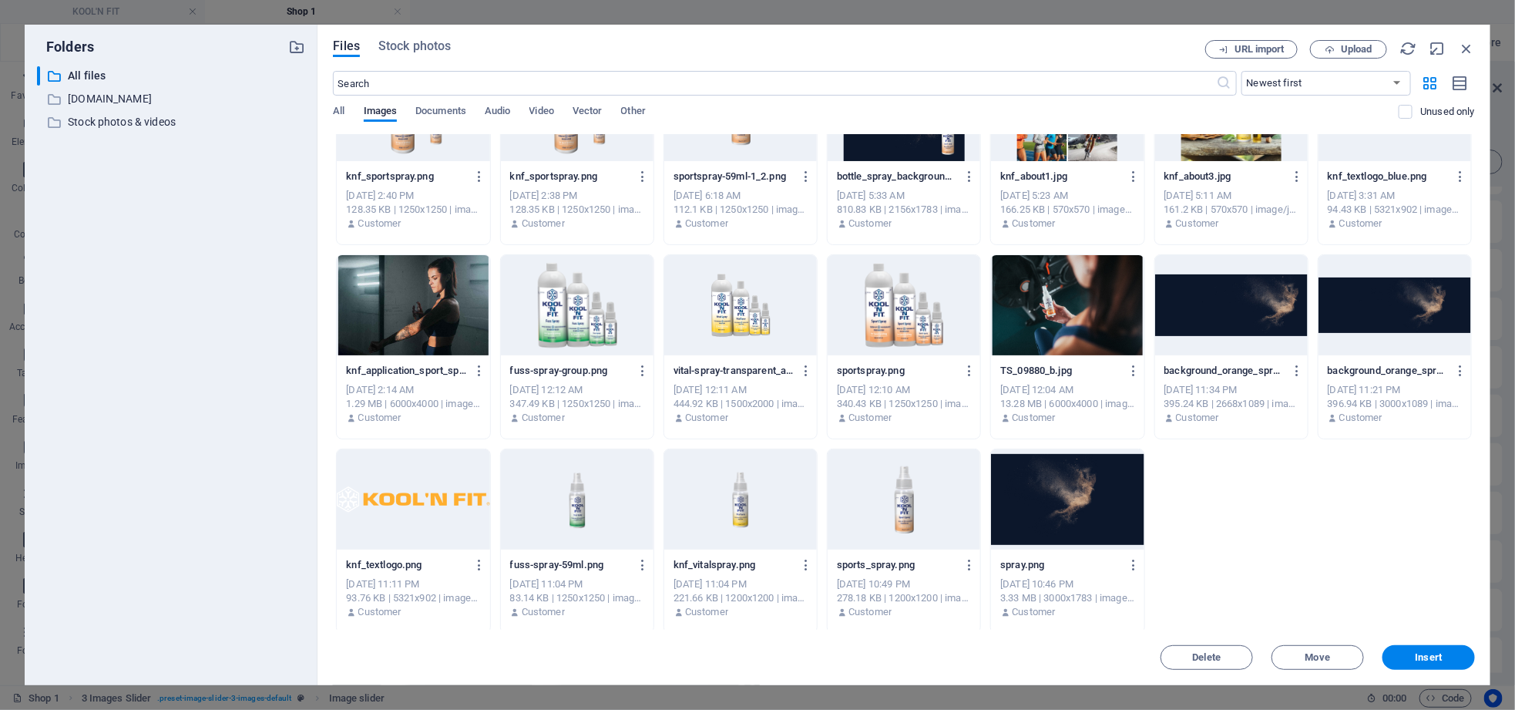
scroll to position [2213, 0]
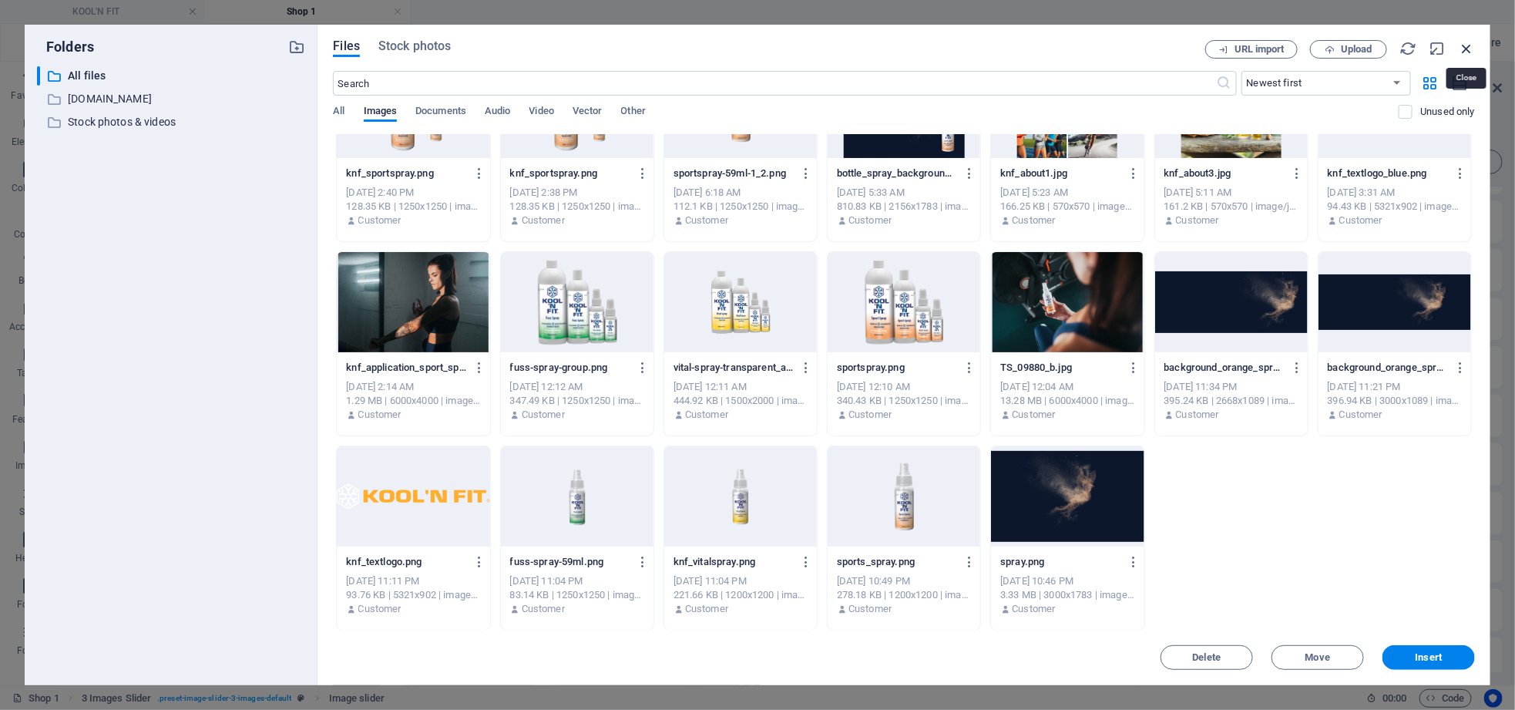
click at [1462, 47] on icon "button" at bounding box center [1466, 48] width 17 height 17
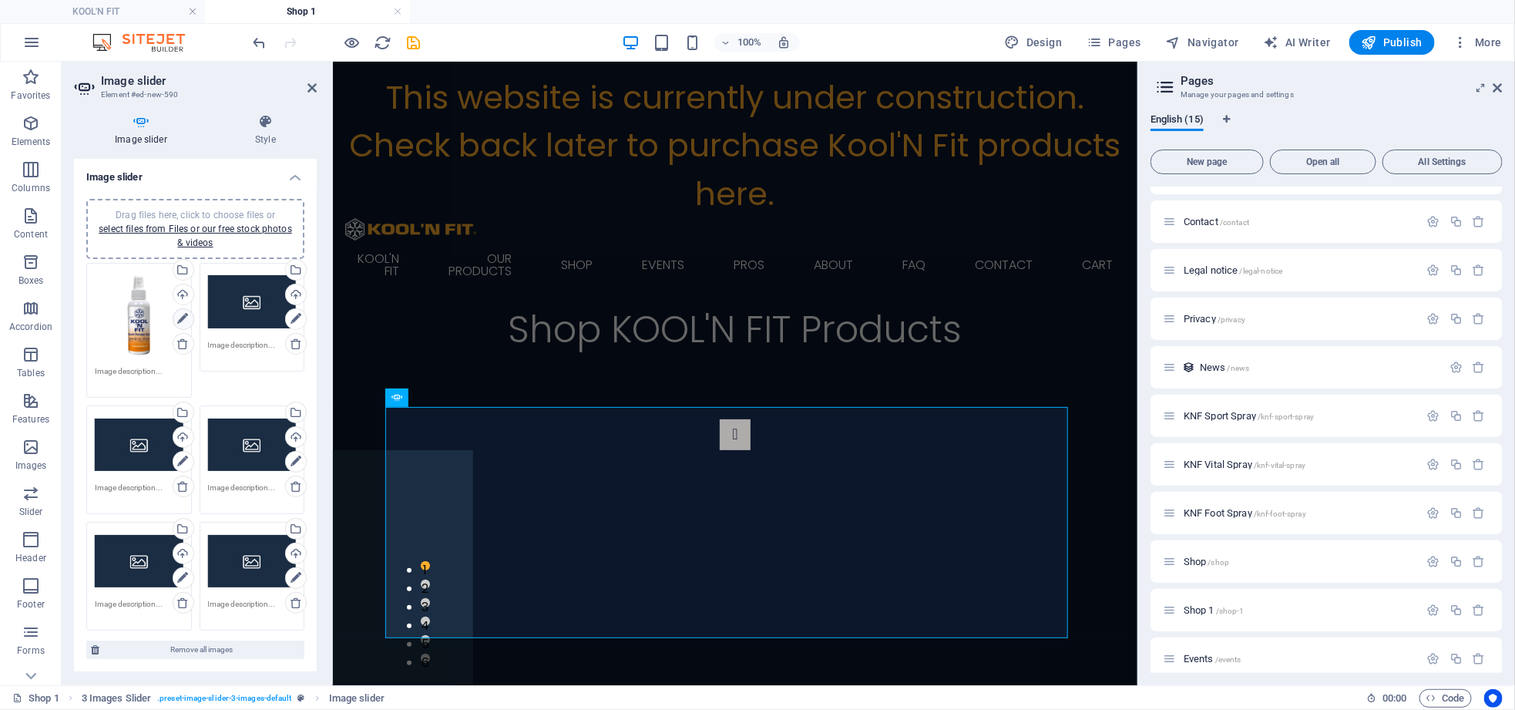
click at [177, 317] on icon at bounding box center [182, 319] width 11 height 18
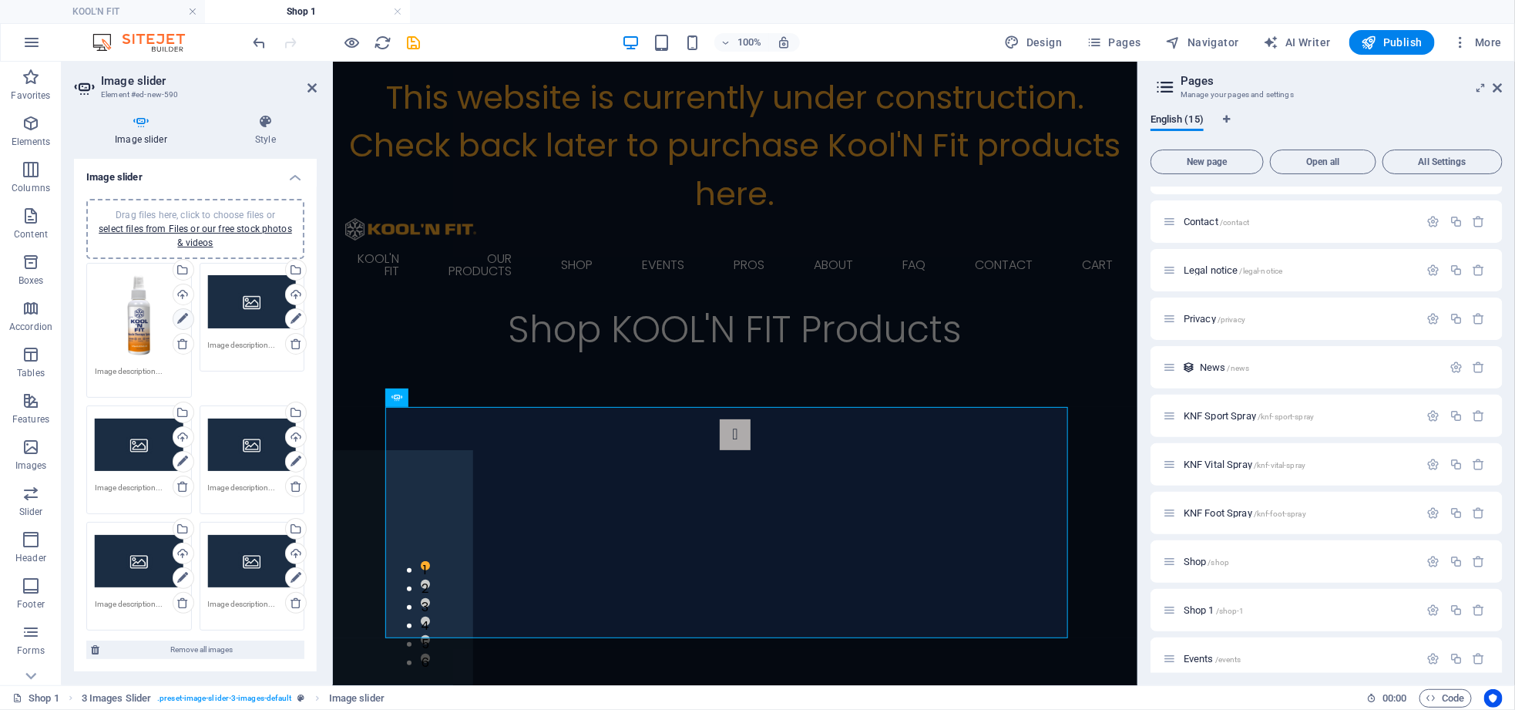
click at [180, 319] on icon at bounding box center [182, 319] width 11 height 18
click at [433, 335] on icon at bounding box center [436, 336] width 8 height 16
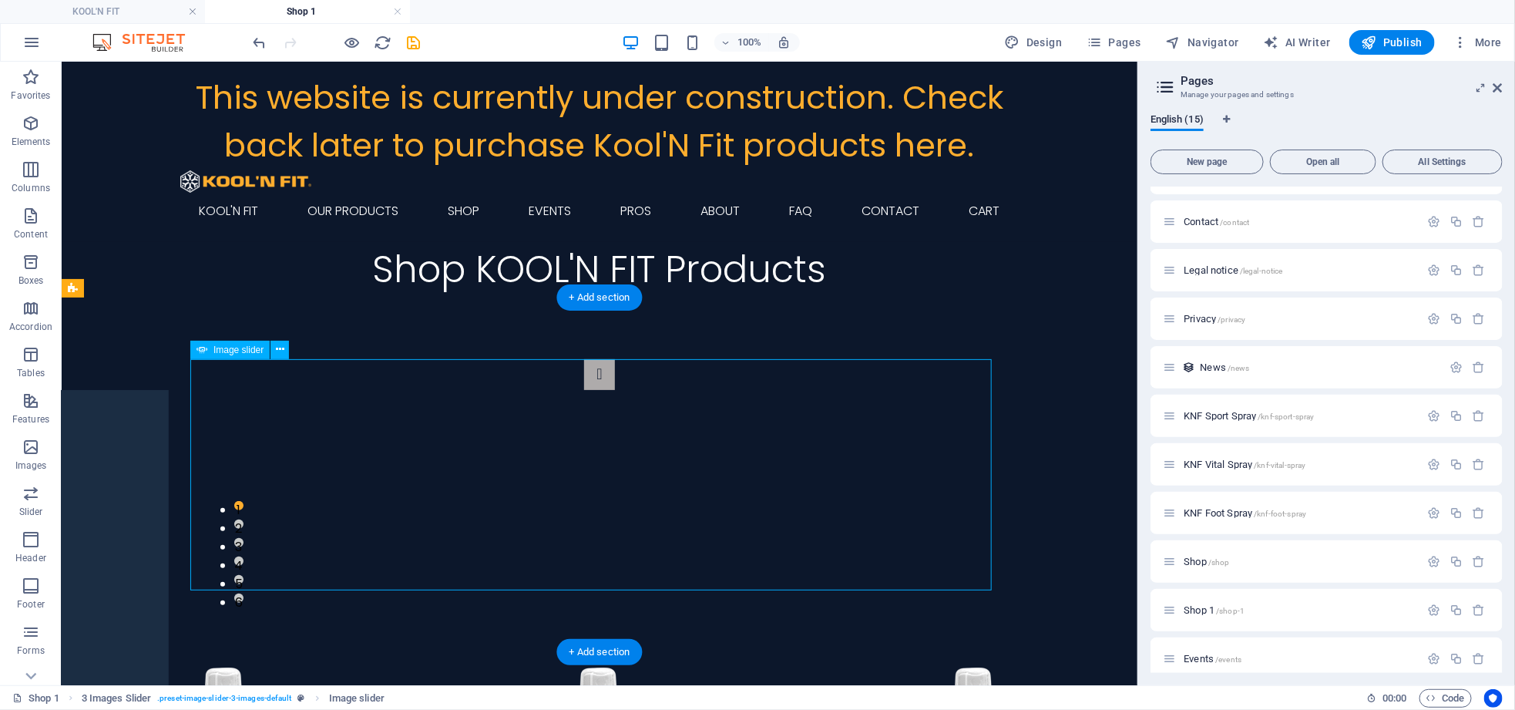
select select "px"
select select "ms"
select select "s"
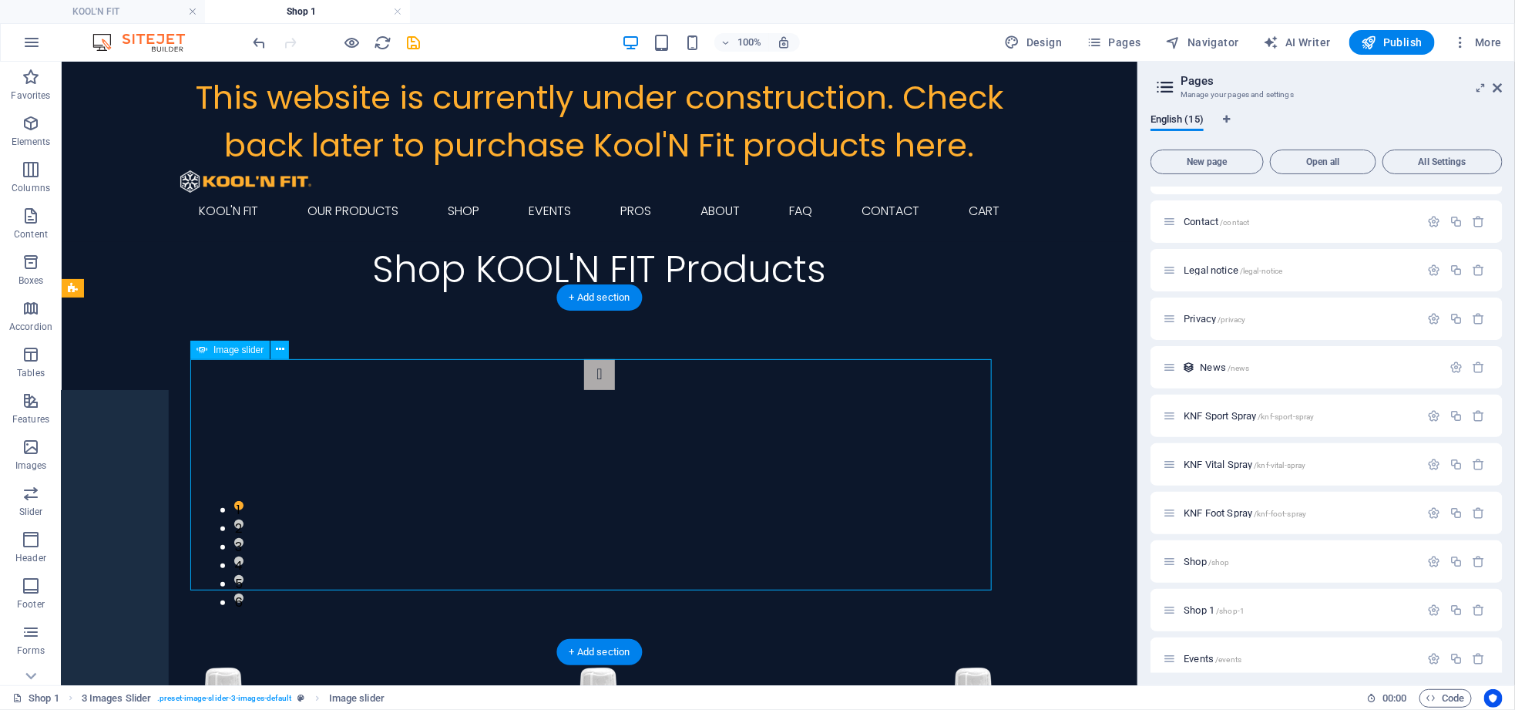
select select "progressive"
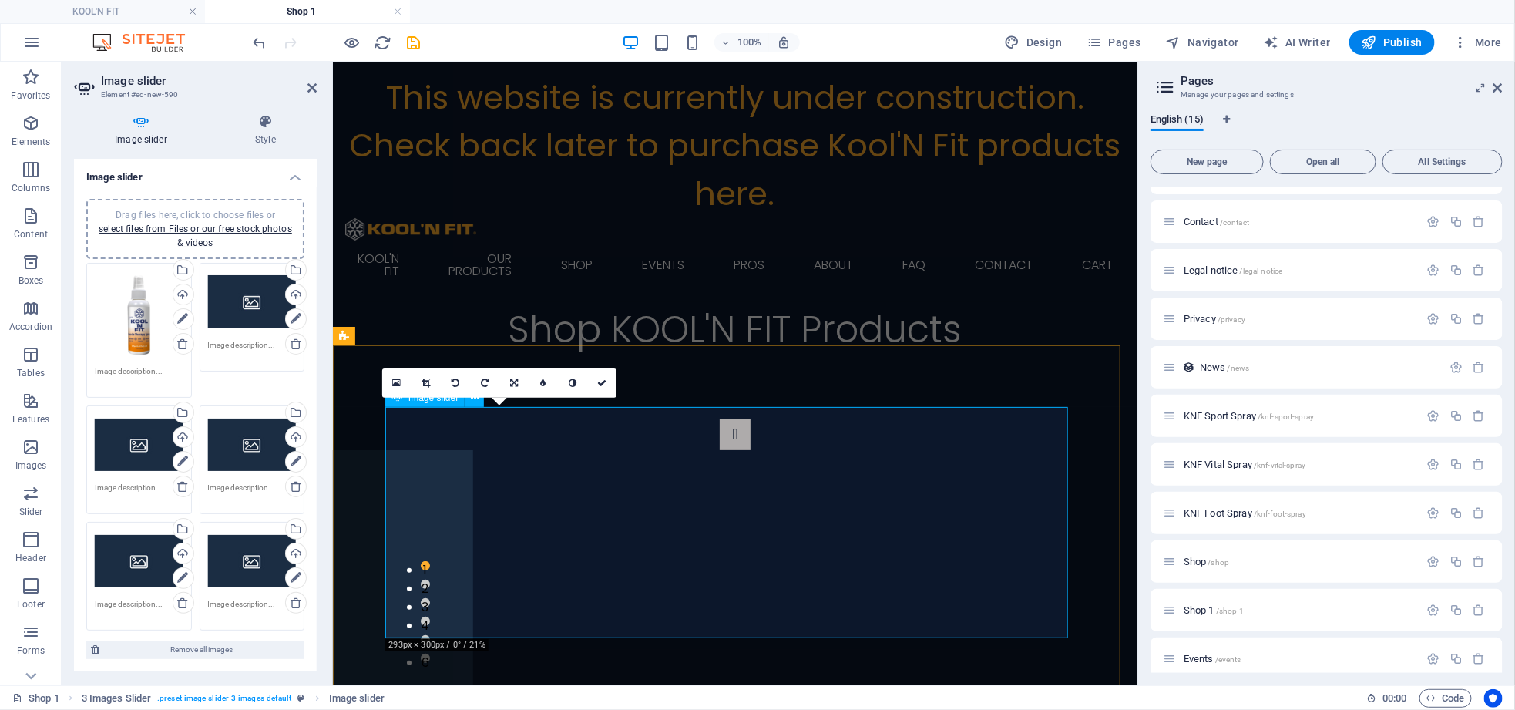
click at [440, 398] on div "16:10 16:9 4:3 1:1 1:2 0" at bounding box center [499, 382] width 234 height 29
click at [606, 381] on link at bounding box center [601, 382] width 29 height 29
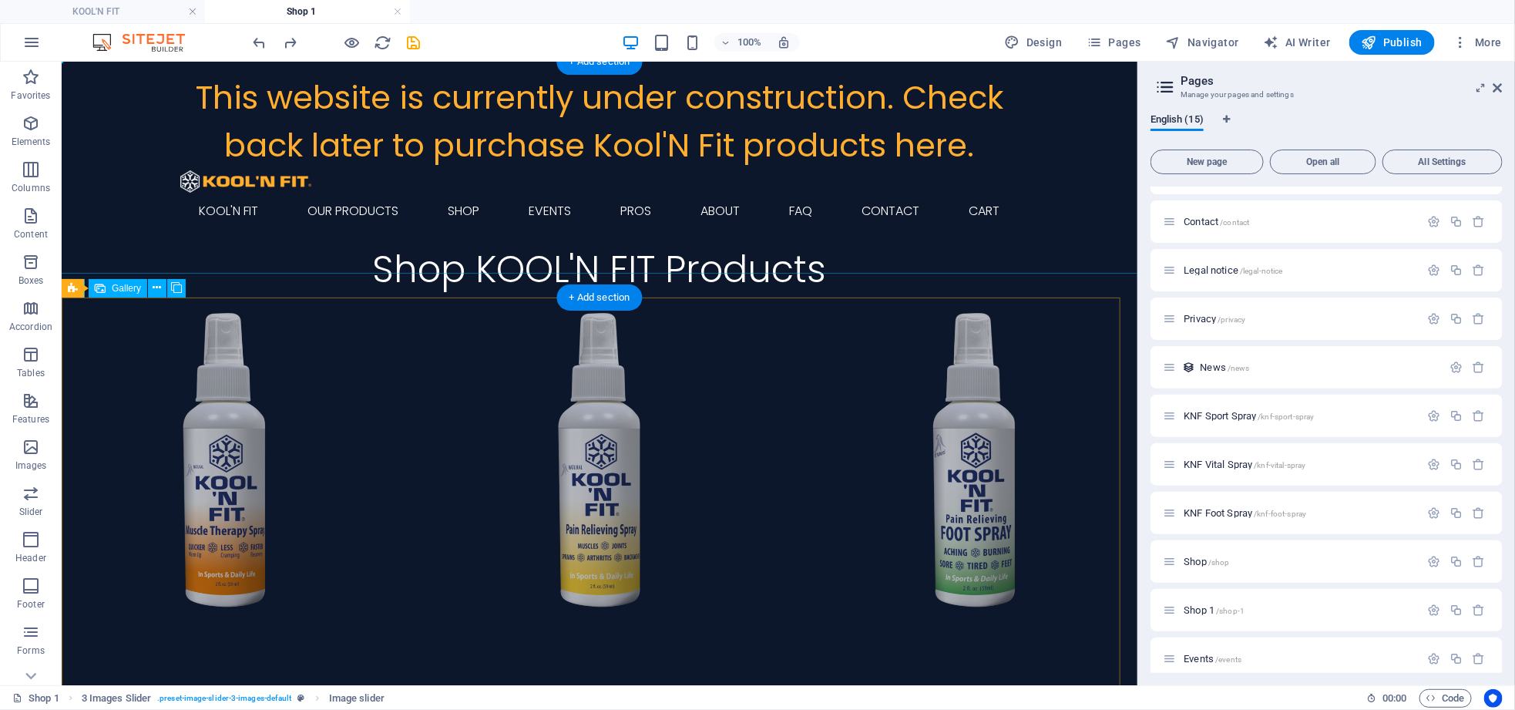
click at [213, 420] on li at bounding box center [224, 460] width 326 height 326
click at [213, 423] on li at bounding box center [224, 460] width 326 height 326
select select "4"
select select "px"
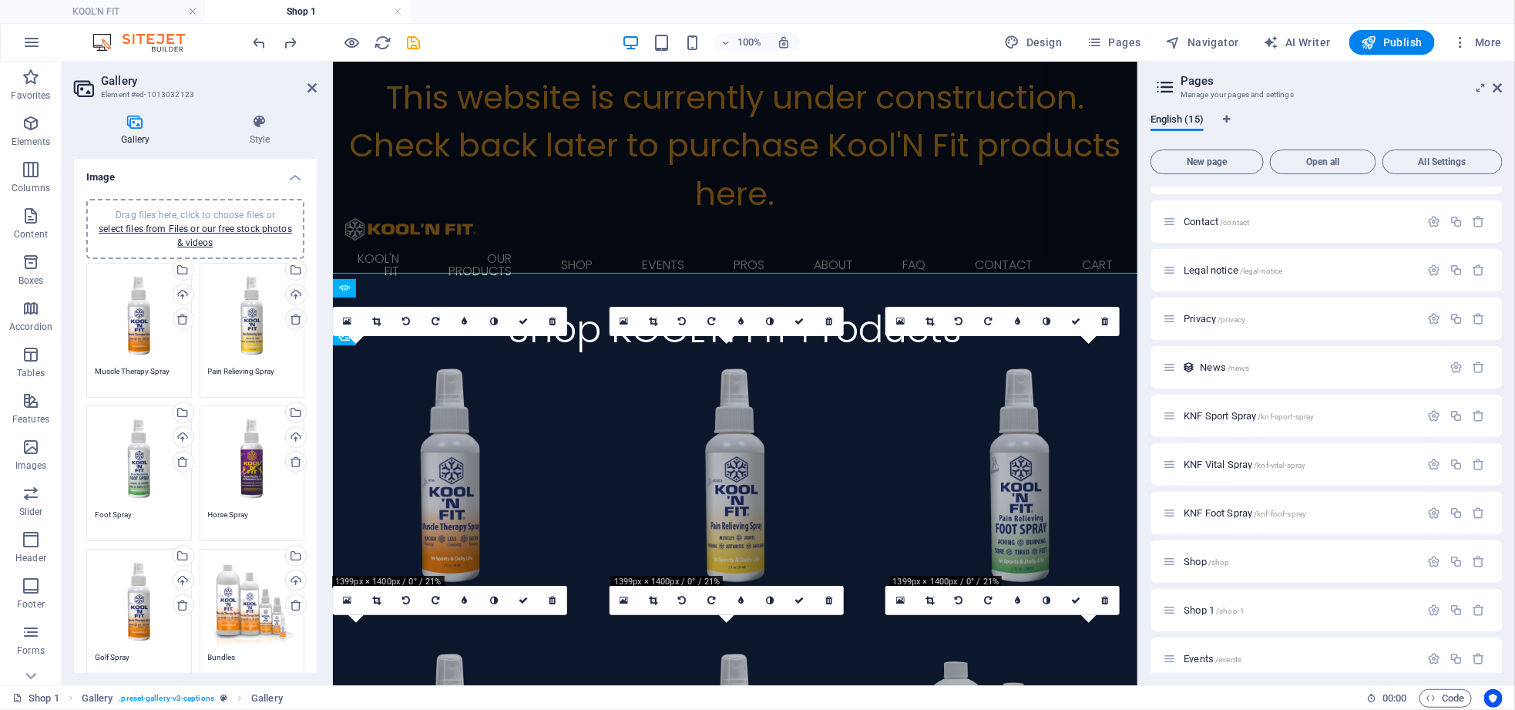
click at [213, 424] on div "Drag files here, click to choose files or select files from Files or our free s…" at bounding box center [252, 458] width 89 height 89
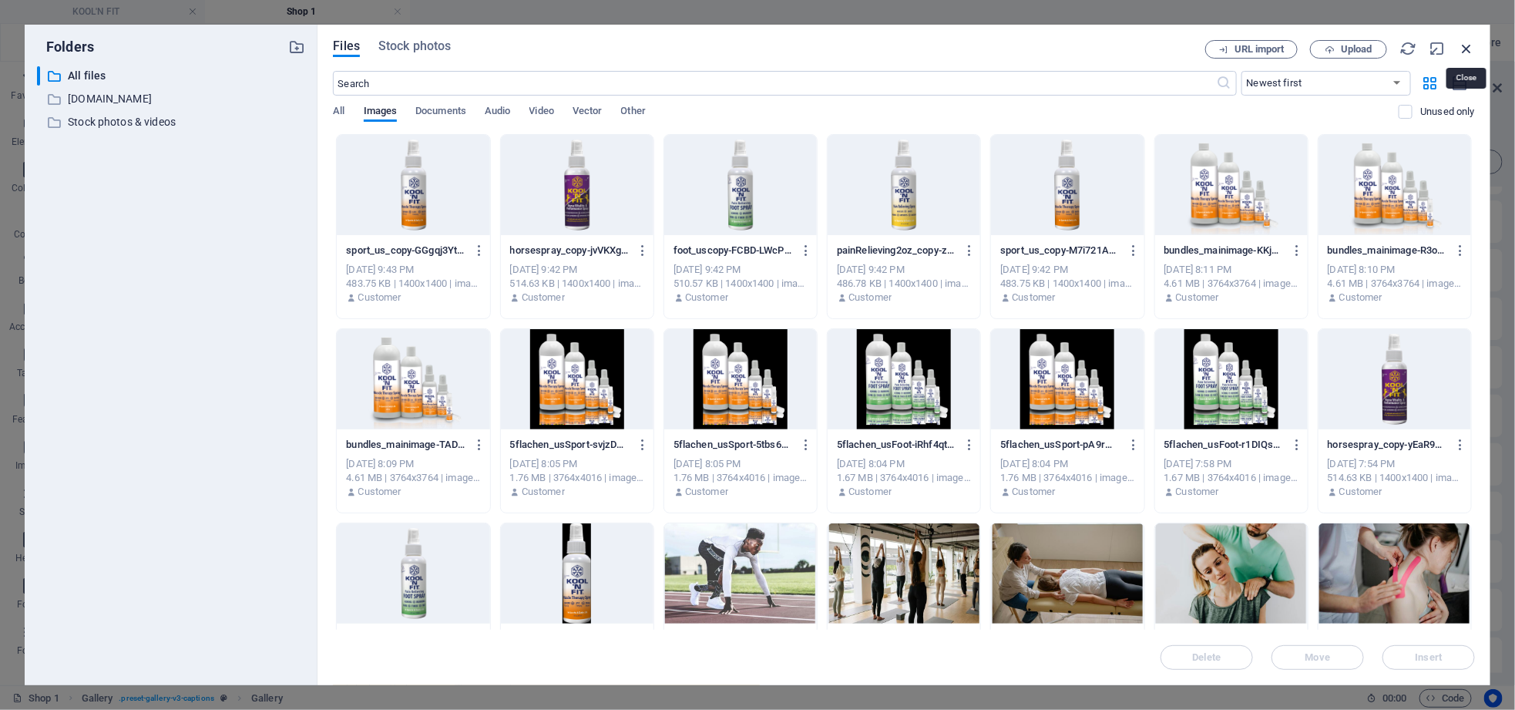
click at [1470, 45] on icon "button" at bounding box center [1466, 48] width 17 height 17
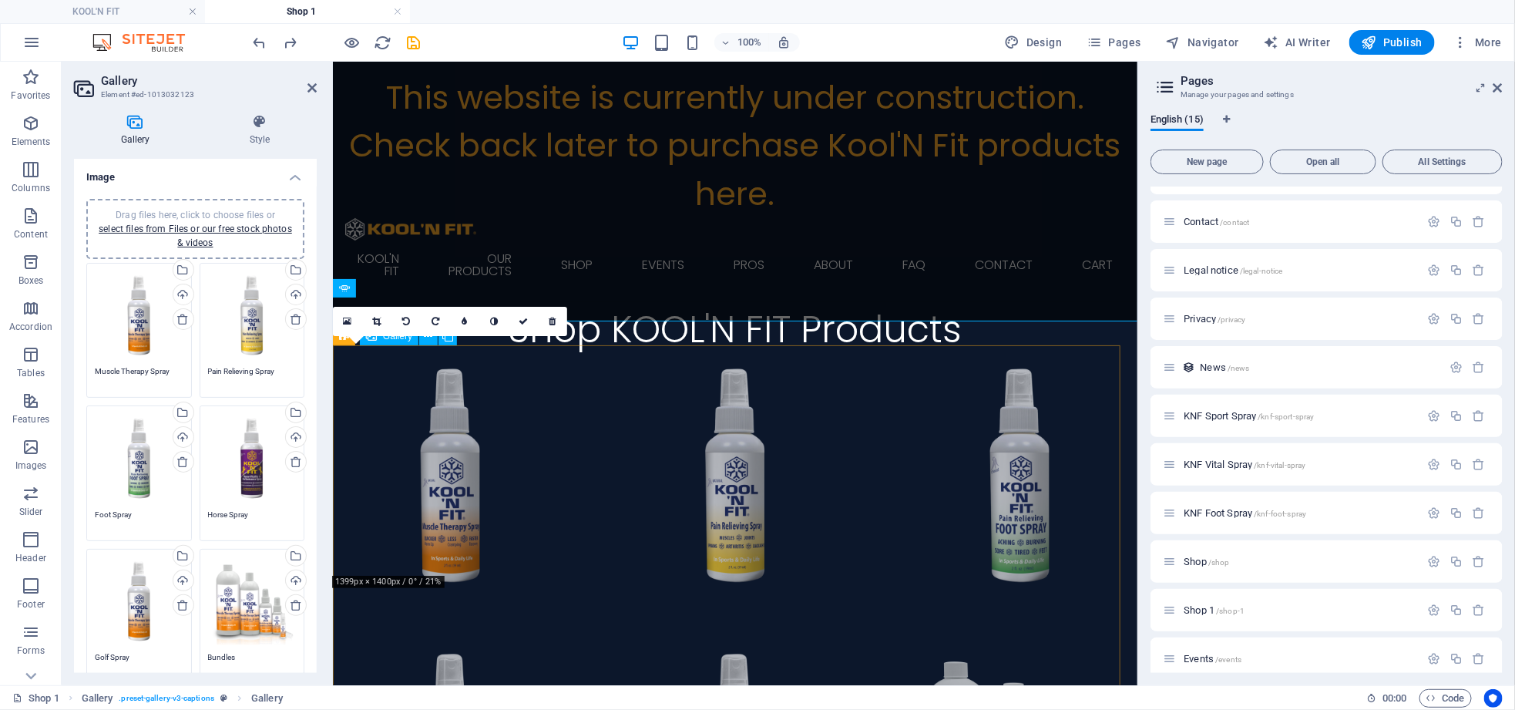
click at [430, 459] on li at bounding box center [449, 474] width 235 height 235
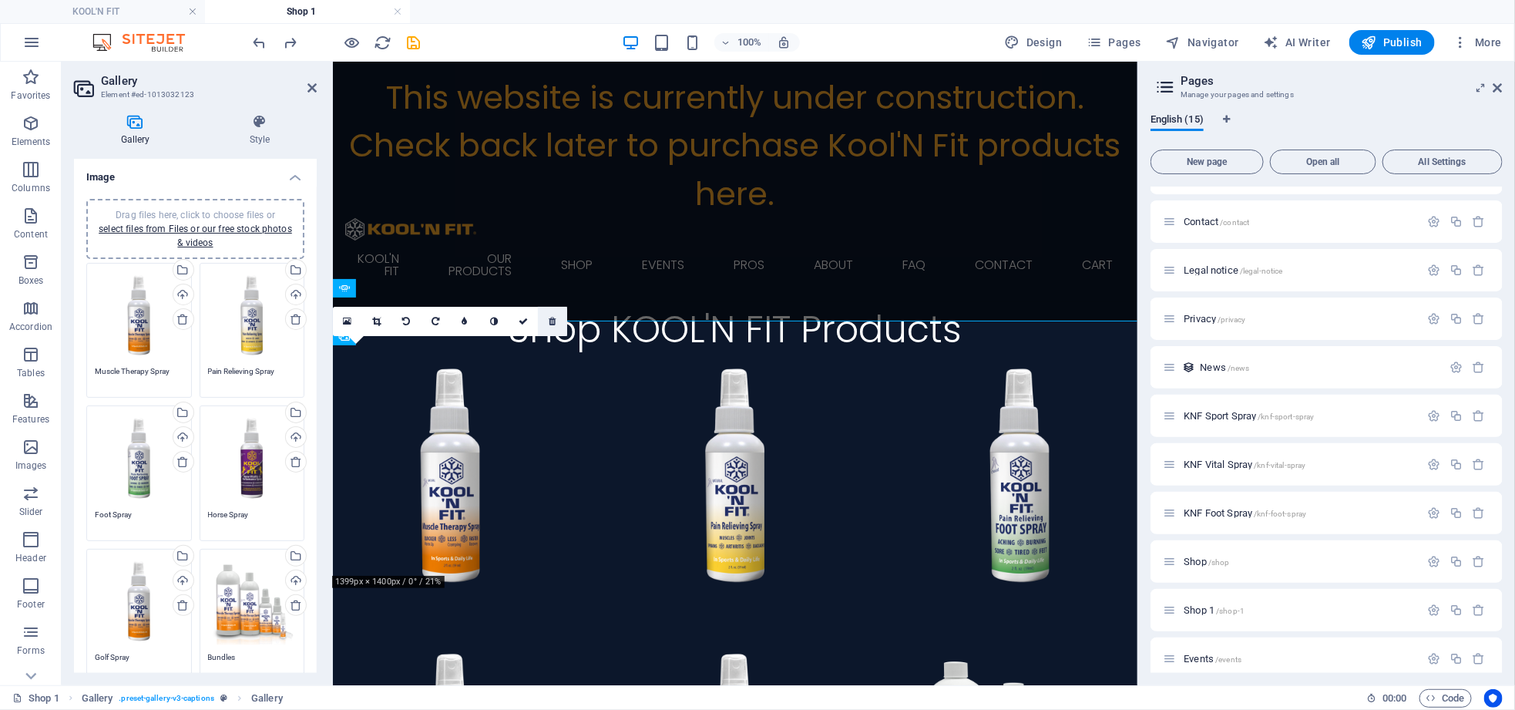
click at [551, 324] on icon at bounding box center [552, 321] width 7 height 9
type textarea "Pain Relieving Spray"
type textarea "Foot Spray"
type textarea "Horse Spray"
type textarea "Golf Spray"
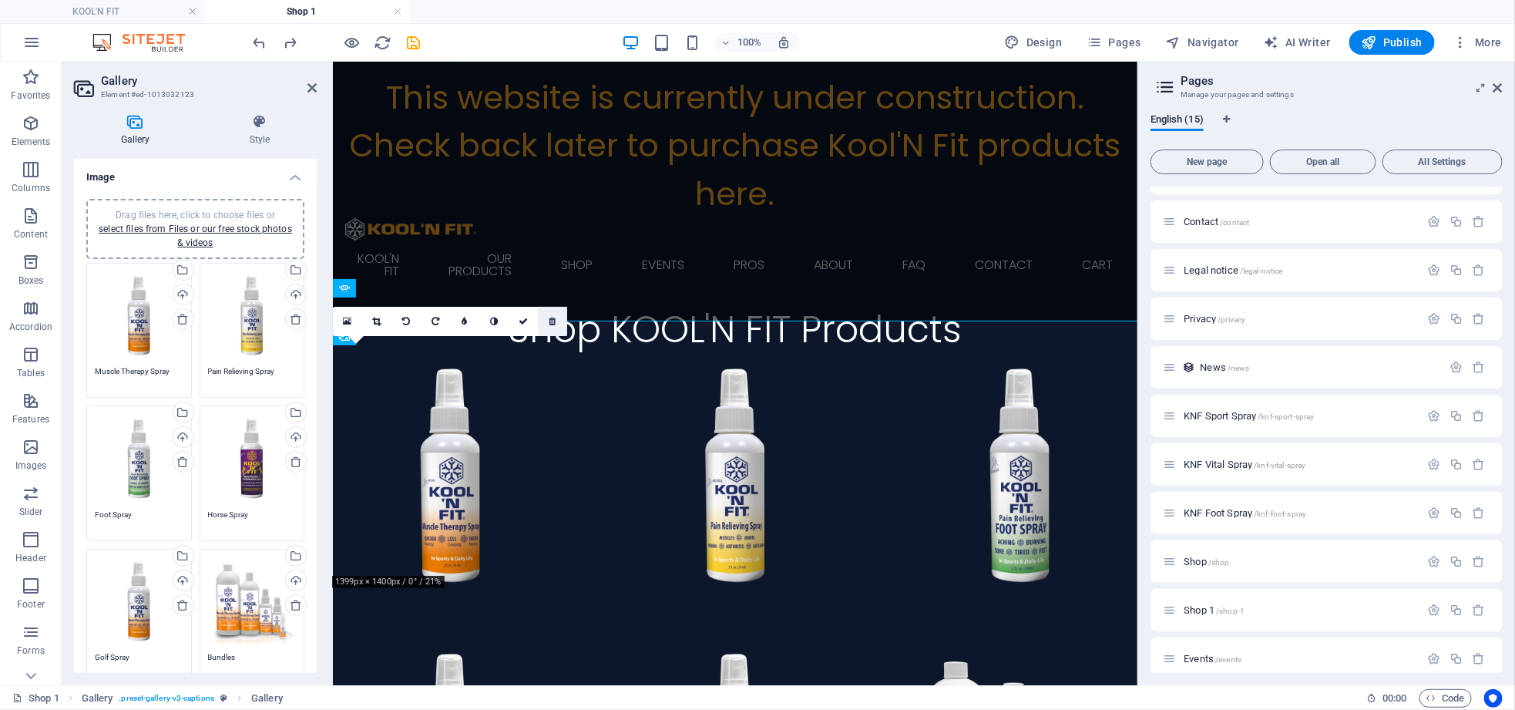
type textarea "Bundles"
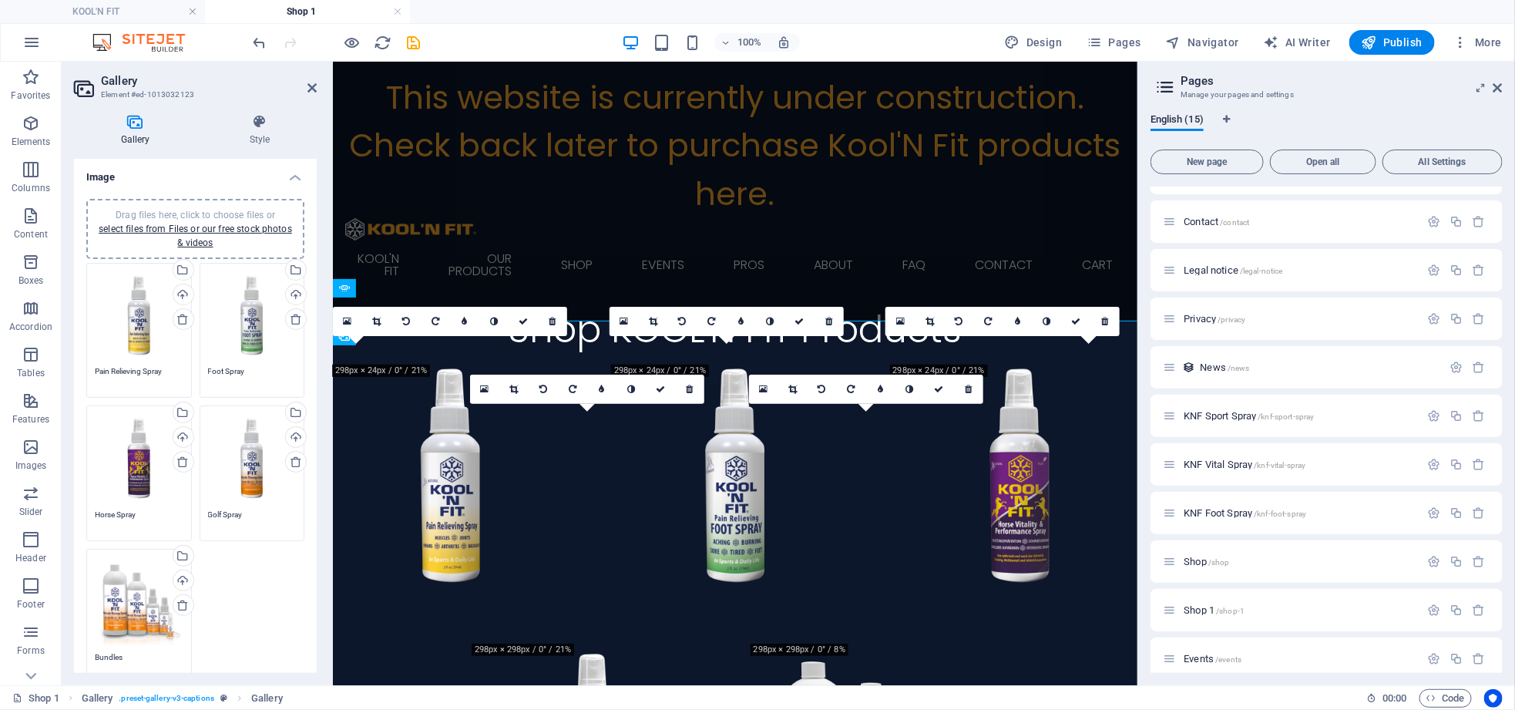
type textarea "Muscle Therapy Spray"
type textarea "Pain Relieving Spray"
type textarea "Foot Spray"
type textarea "Horse Spray"
type textarea "Golf Spray"
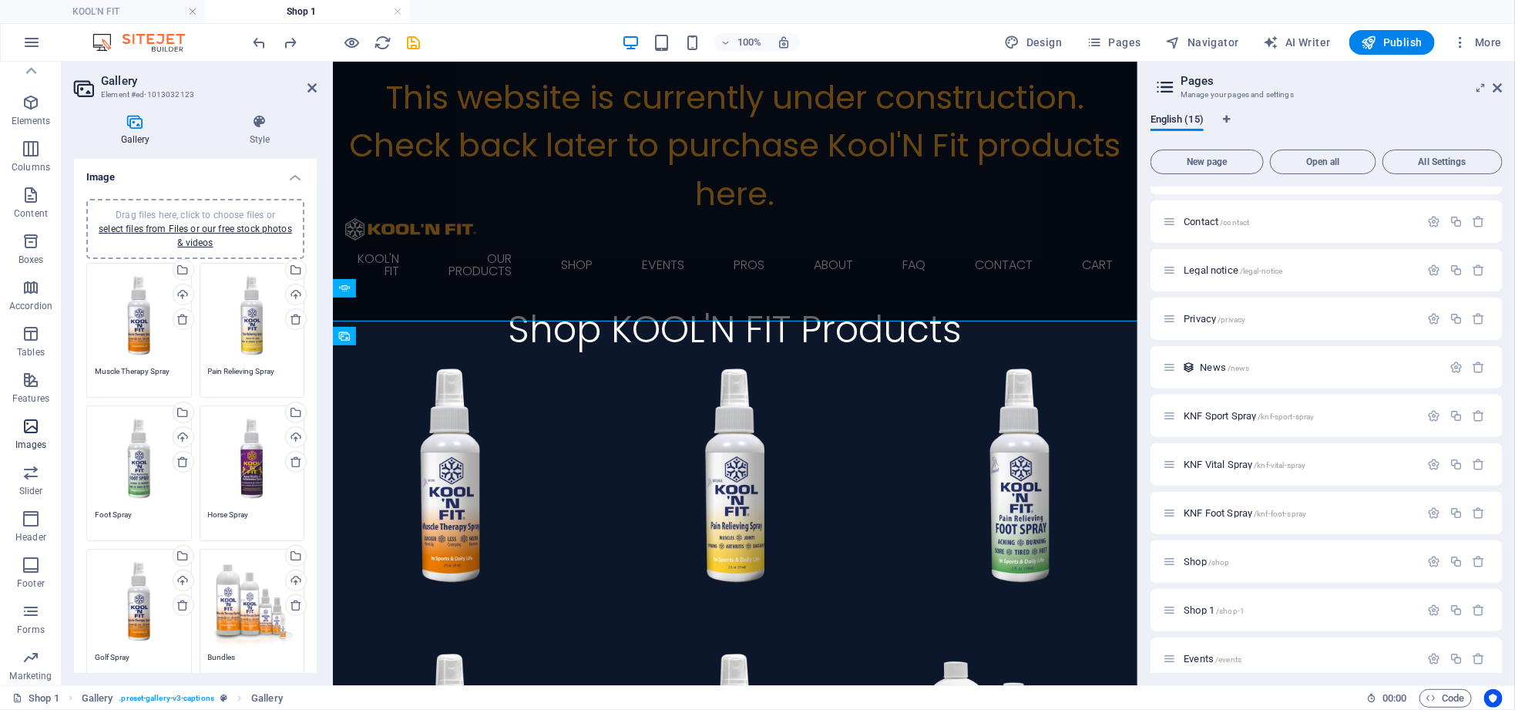
scroll to position [0, 0]
click at [37, 120] on icon "button" at bounding box center [31, 123] width 18 height 18
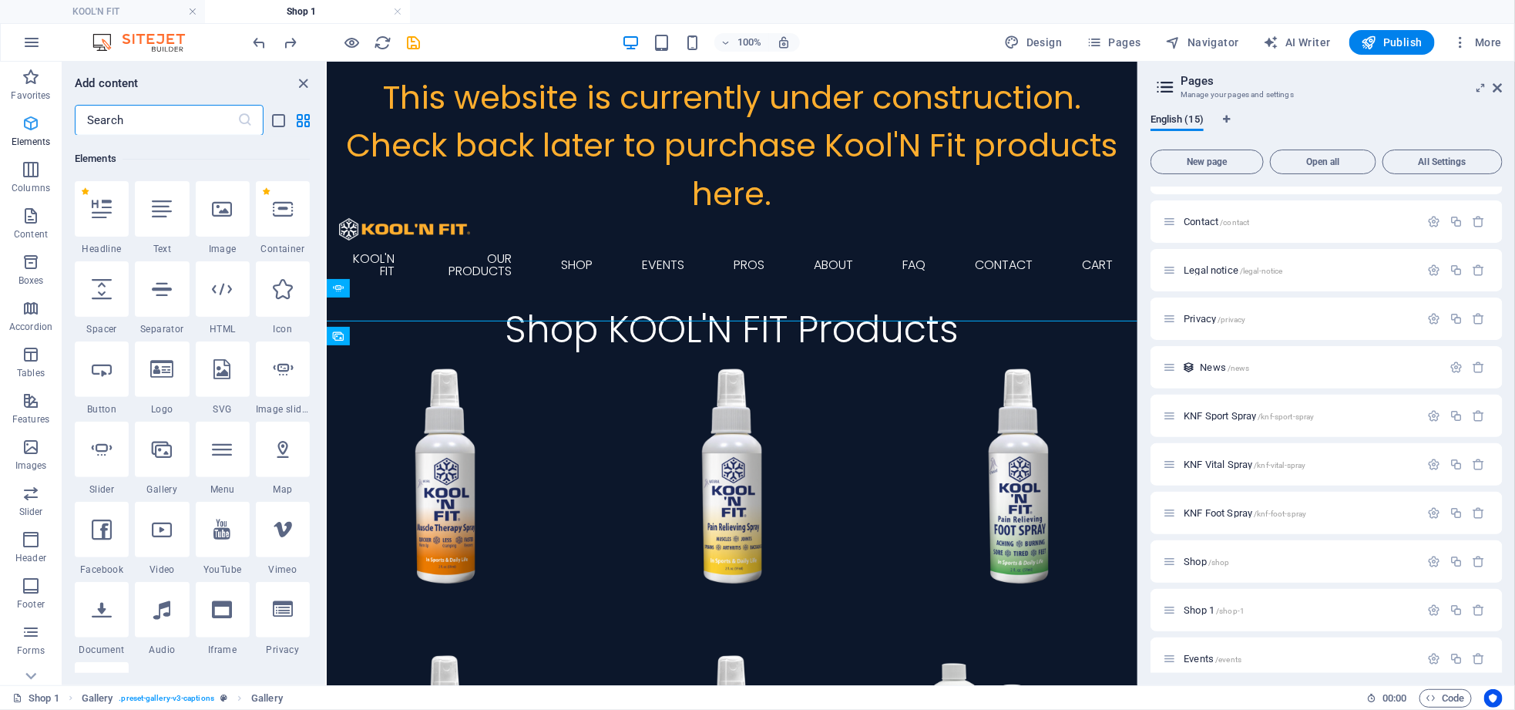
scroll to position [164, 0]
click at [169, 449] on icon at bounding box center [162, 448] width 20 height 20
select select "4"
select select "%"
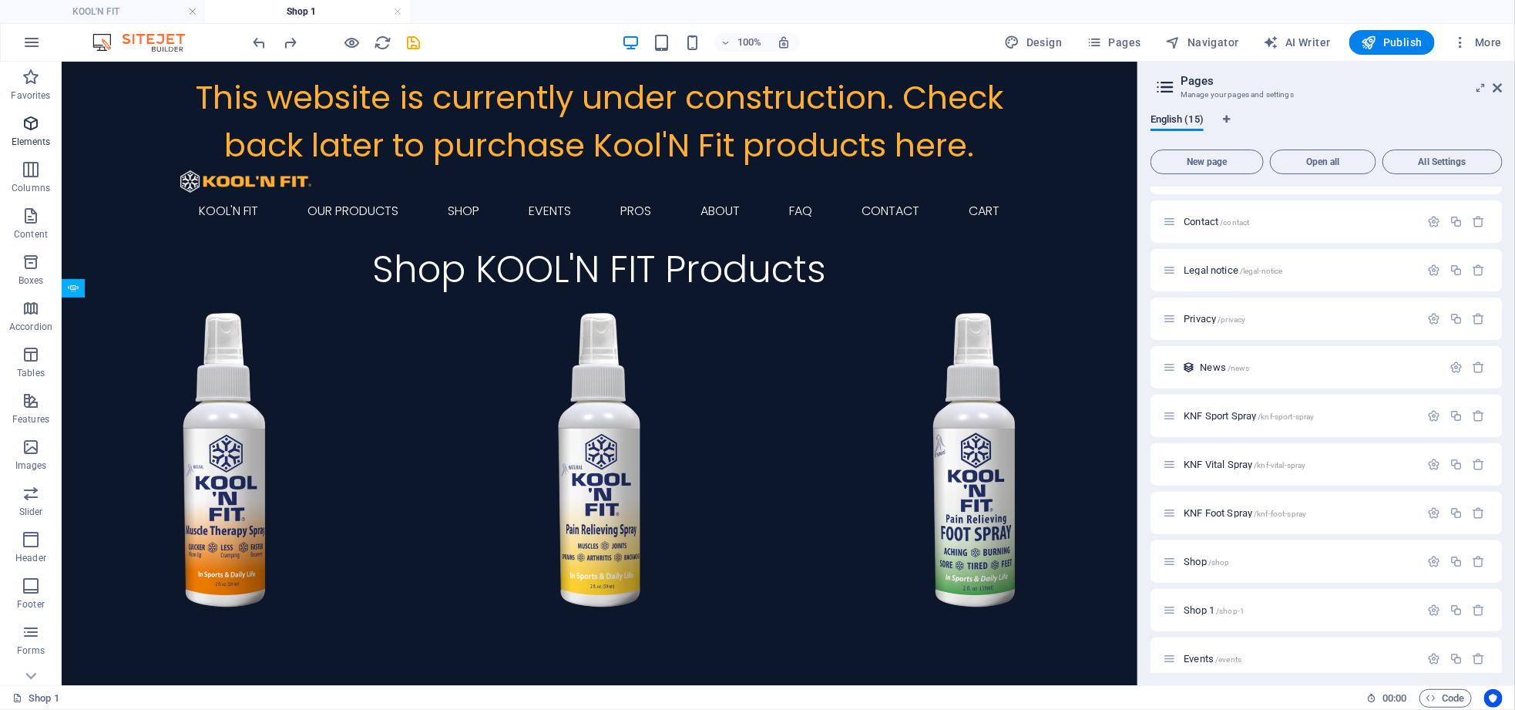
click at [38, 125] on icon "button" at bounding box center [31, 123] width 18 height 18
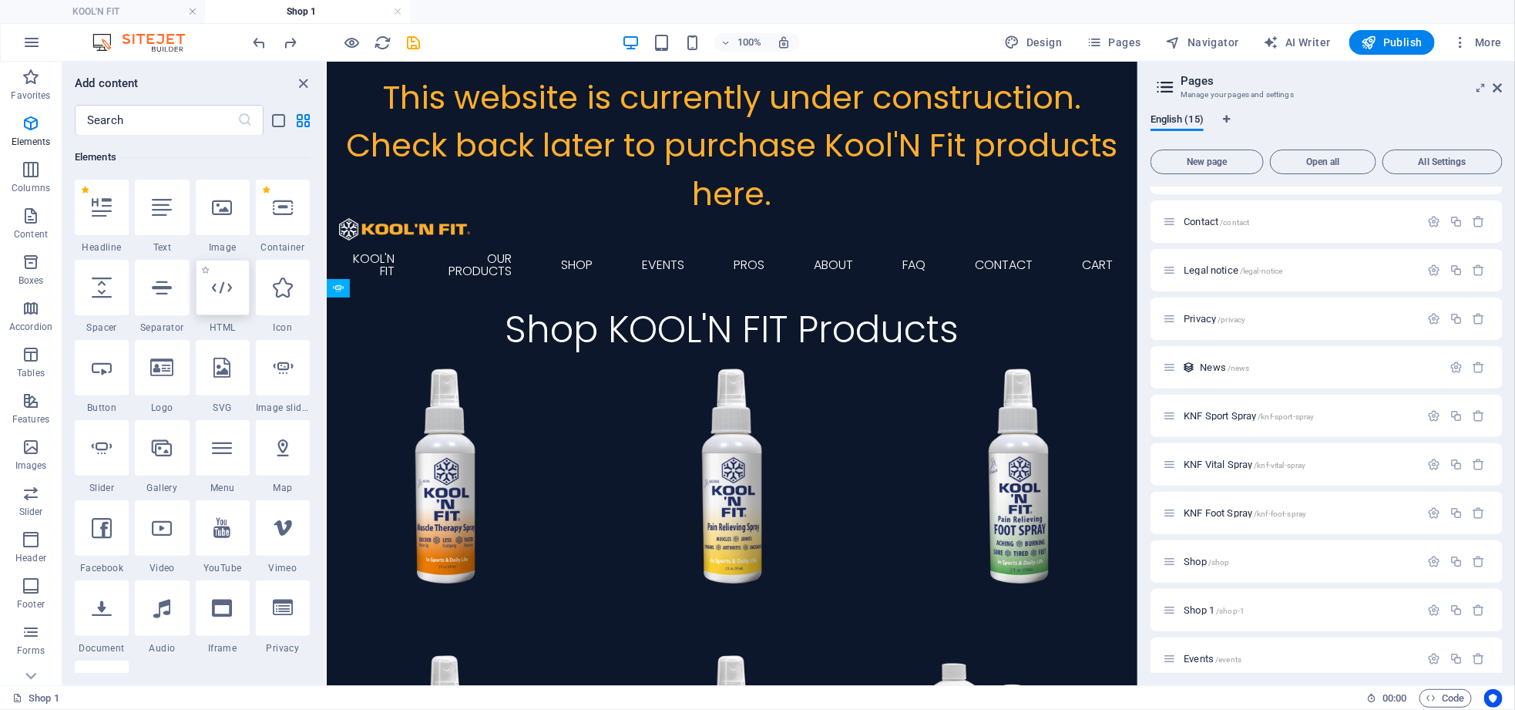
click at [216, 298] on div at bounding box center [223, 287] width 54 height 55
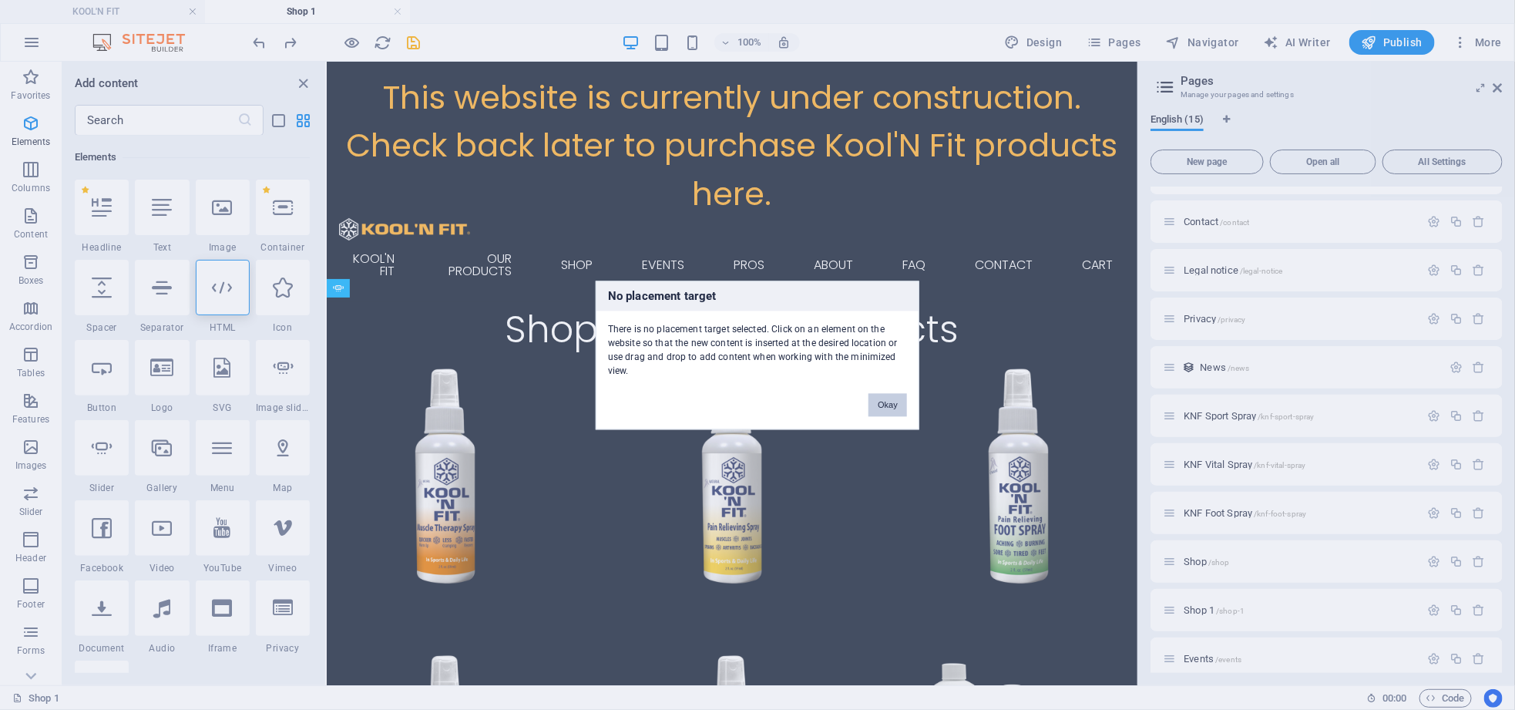
click at [872, 401] on button "Okay" at bounding box center [887, 404] width 39 height 23
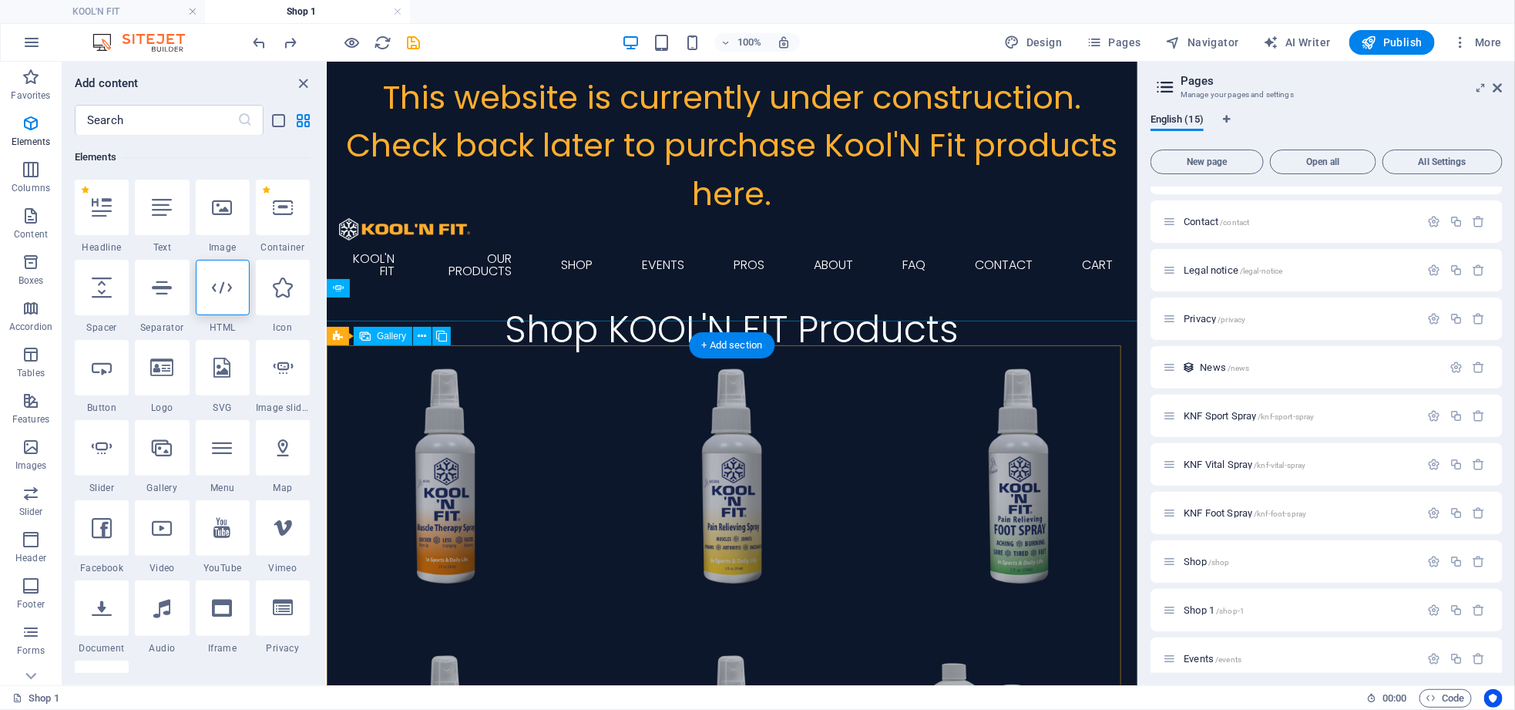
click at [450, 465] on li at bounding box center [444, 475] width 237 height 237
select select "4"
select select "px"
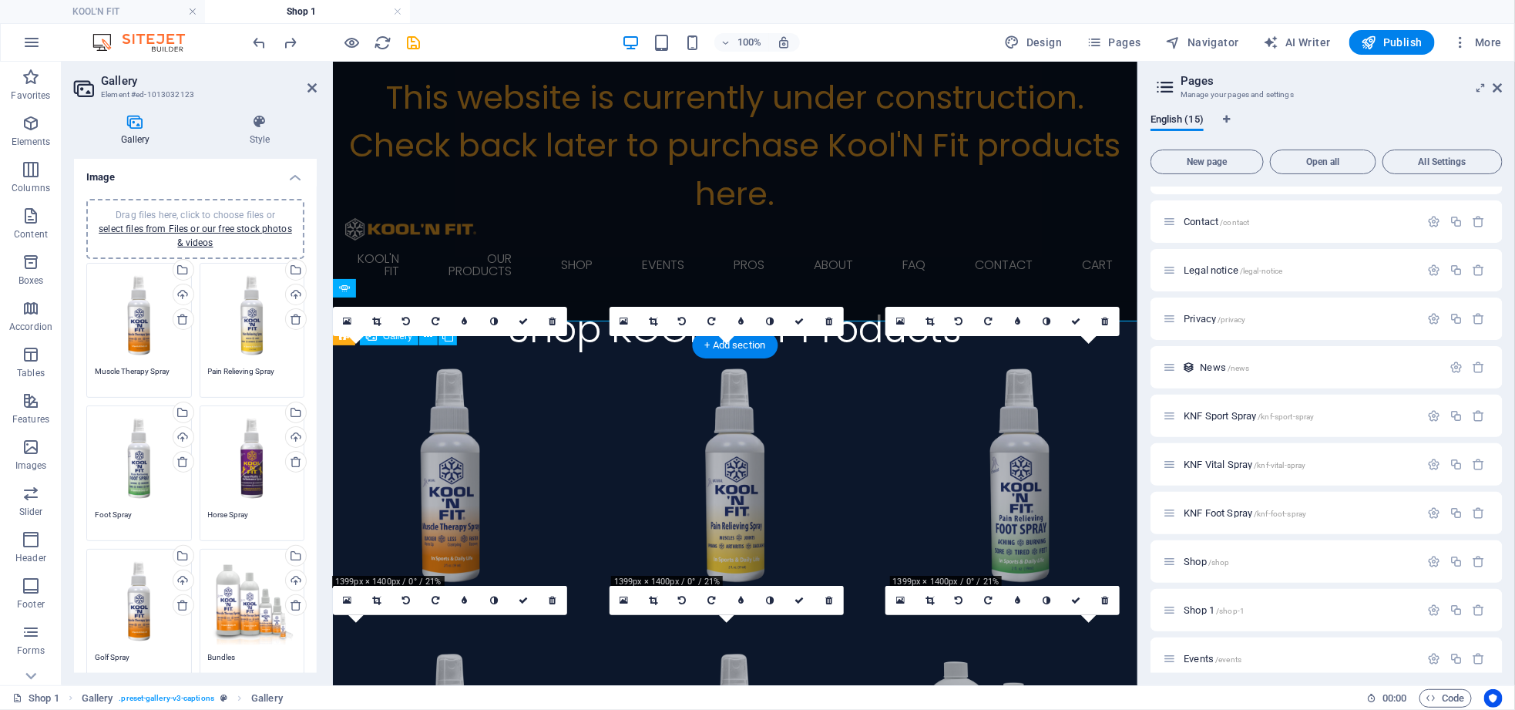
click at [450, 465] on li at bounding box center [449, 474] width 235 height 235
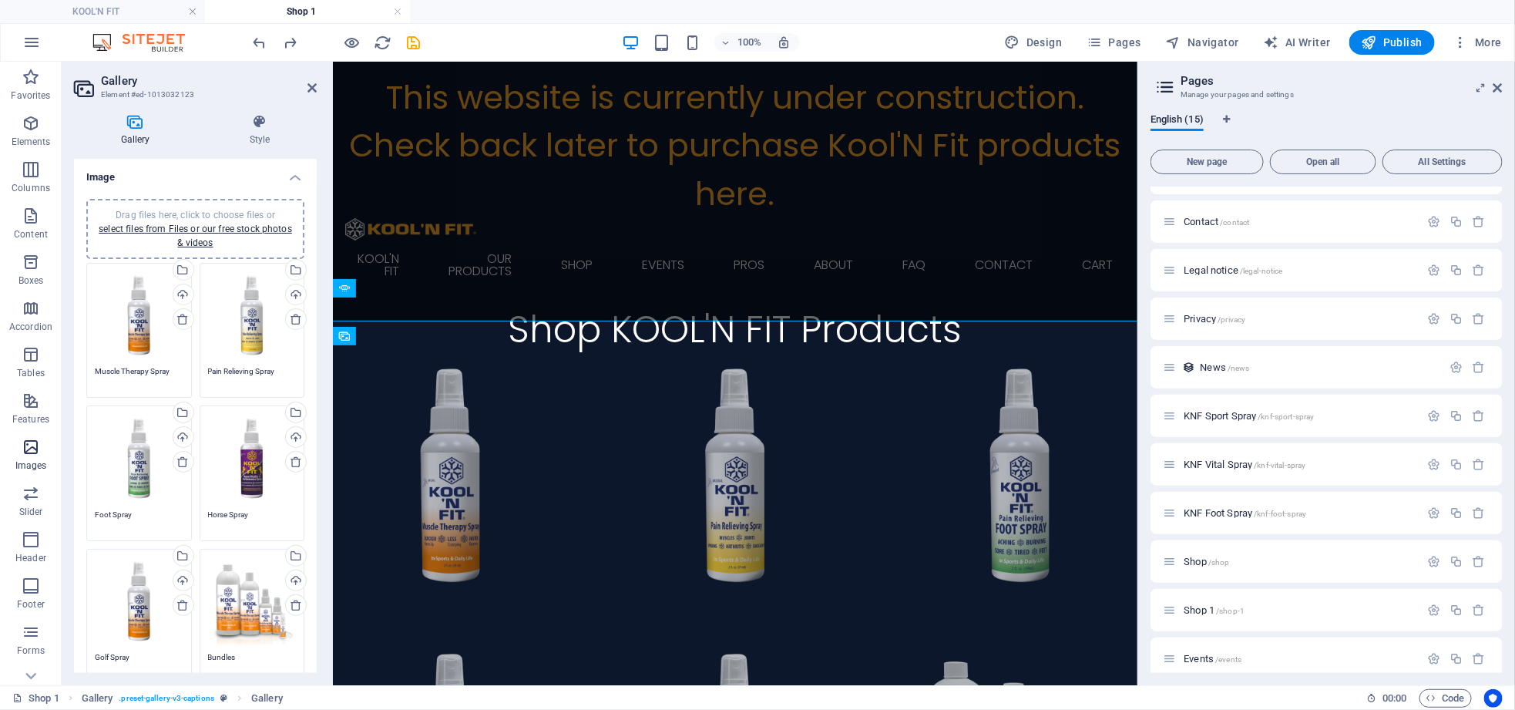
click at [33, 449] on icon "button" at bounding box center [31, 447] width 18 height 18
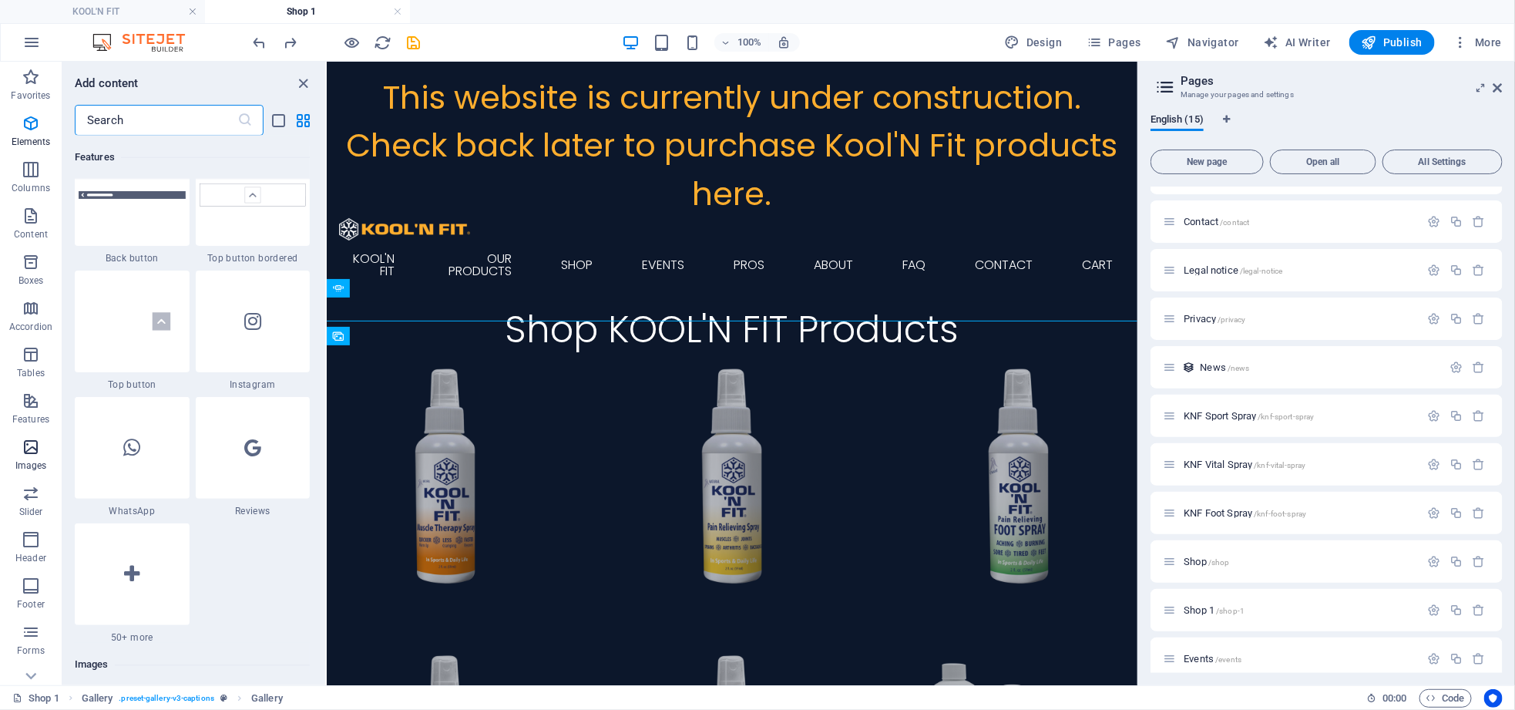
scroll to position [7813, 0]
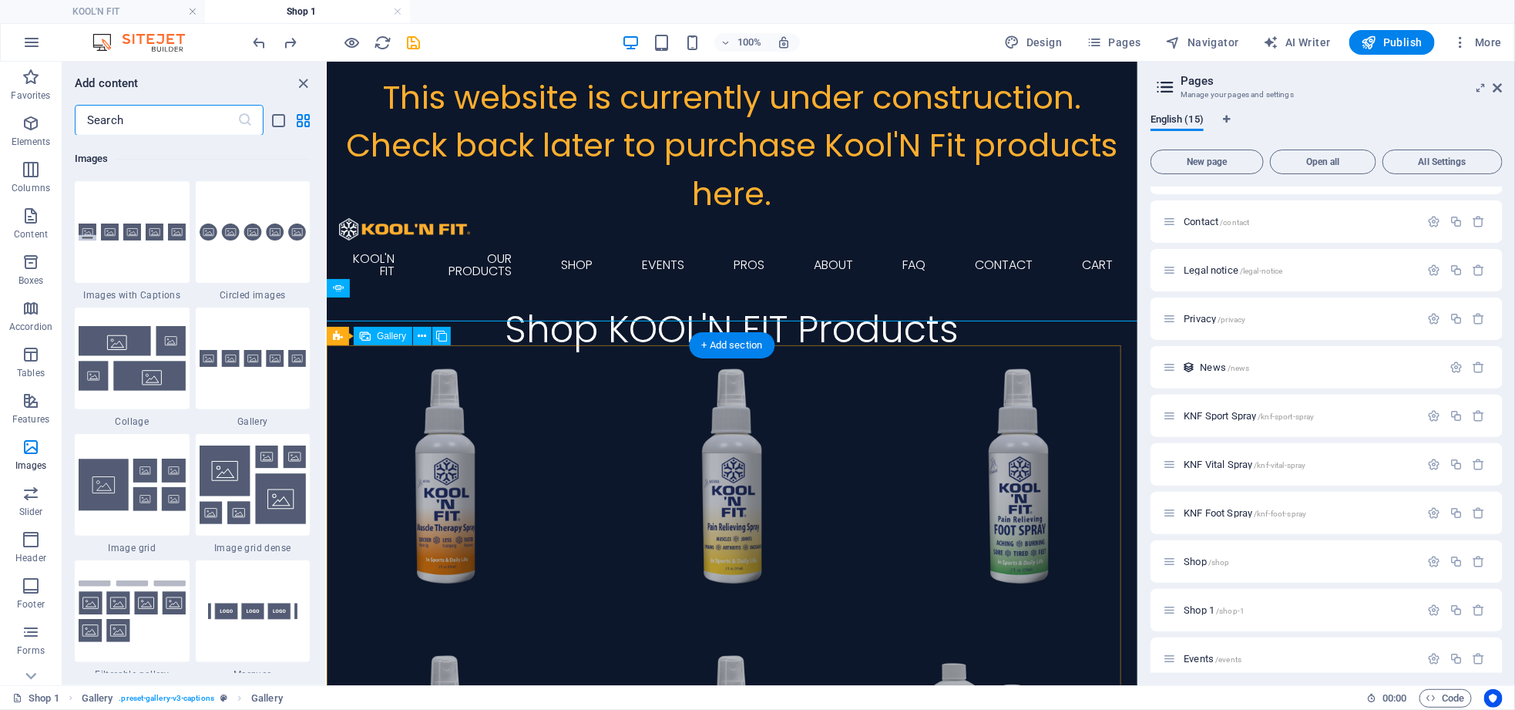
click at [427, 459] on li at bounding box center [444, 475] width 237 height 237
click at [392, 446] on li at bounding box center [444, 475] width 237 height 237
select select "4"
select select "px"
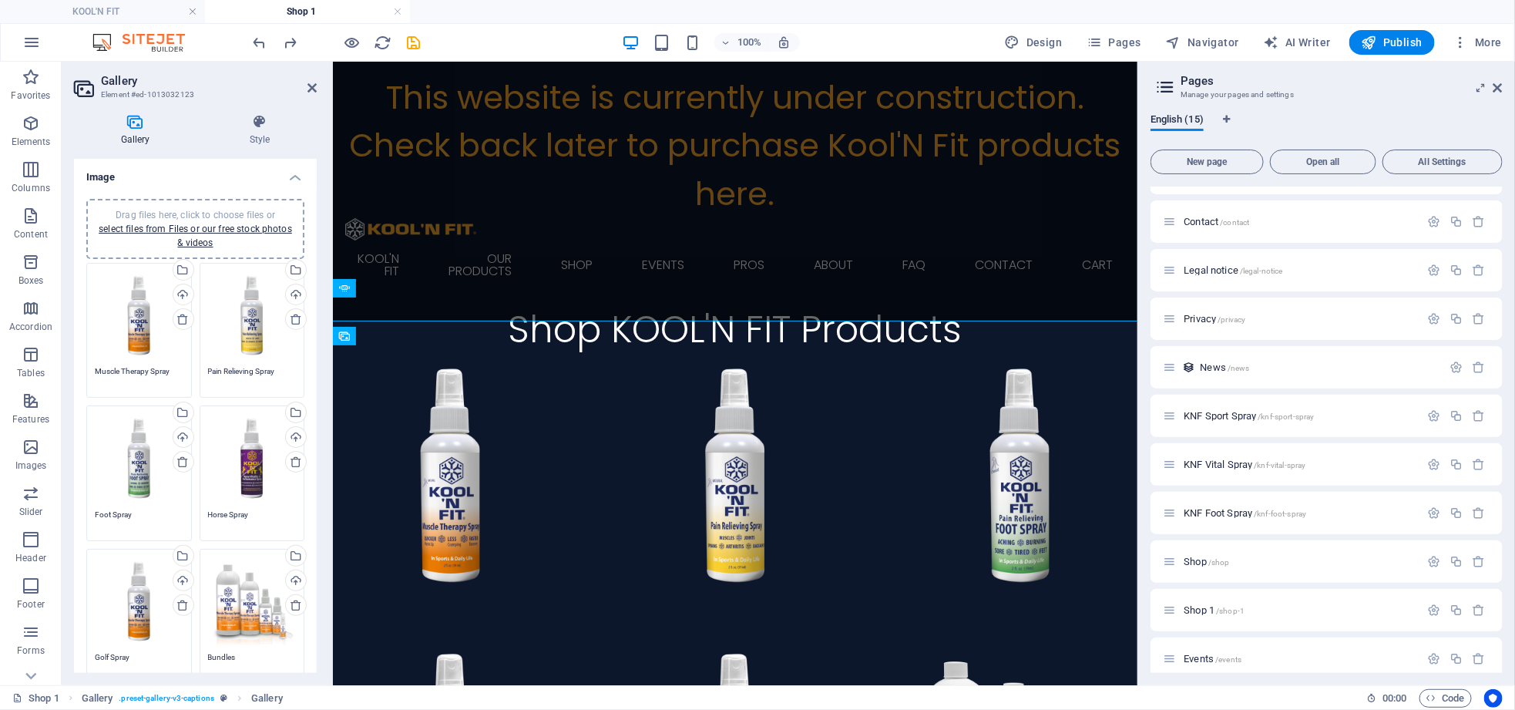
drag, startPoint x: 135, startPoint y: 338, endPoint x: 105, endPoint y: 304, distance: 45.9
click at [105, 305] on div "Drag files here, click to choose files or select files from Files or our free s…" at bounding box center [139, 315] width 89 height 89
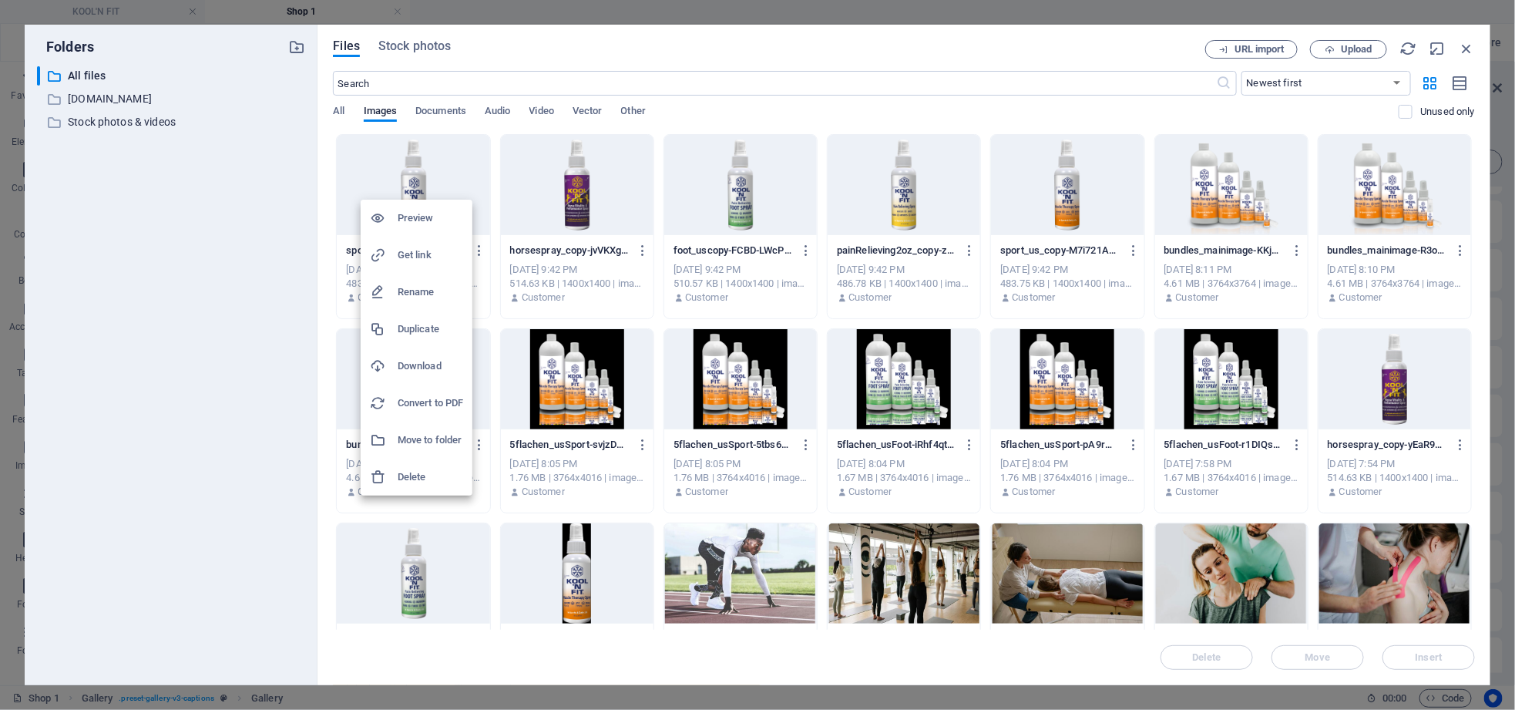
click at [415, 257] on h6 "Get link" at bounding box center [431, 255] width 66 height 18
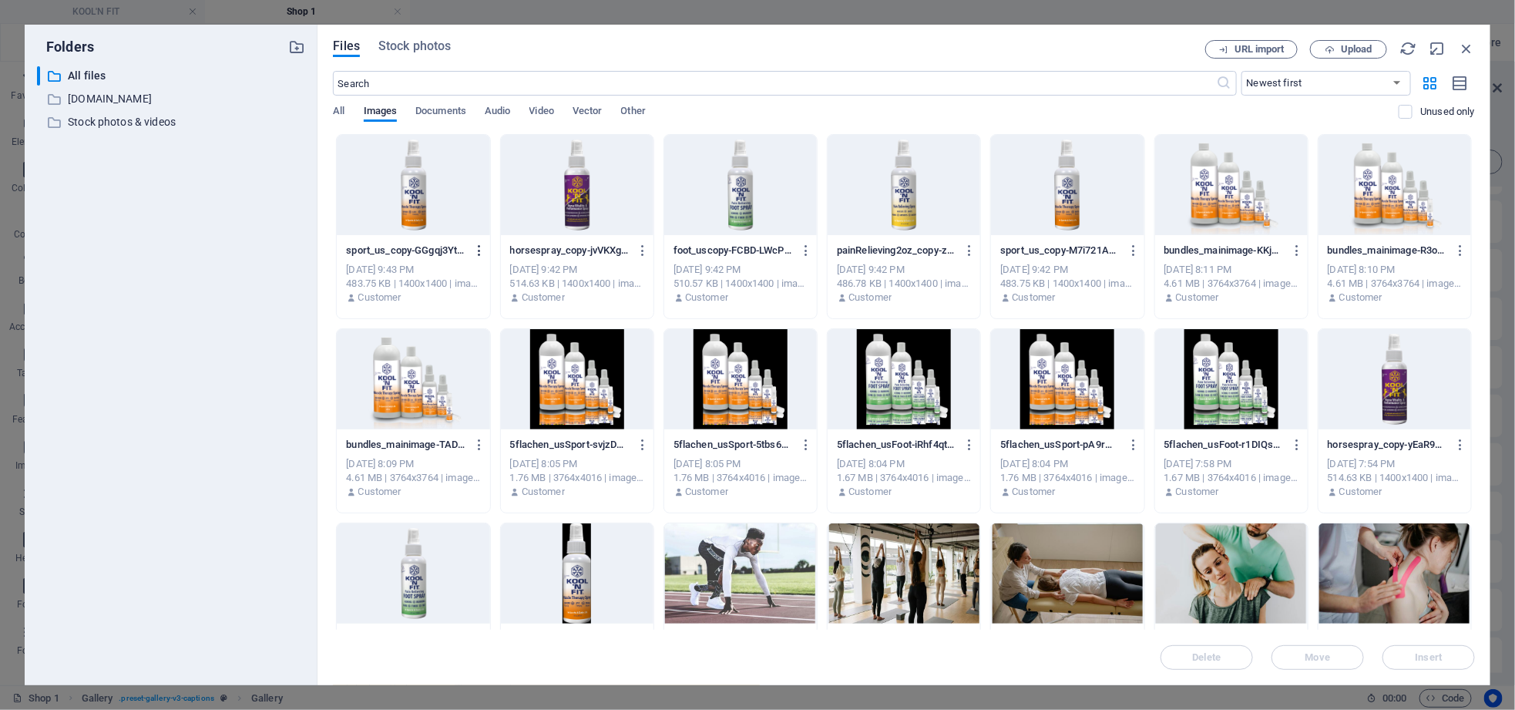
click at [476, 250] on icon "button" at bounding box center [479, 251] width 15 height 14
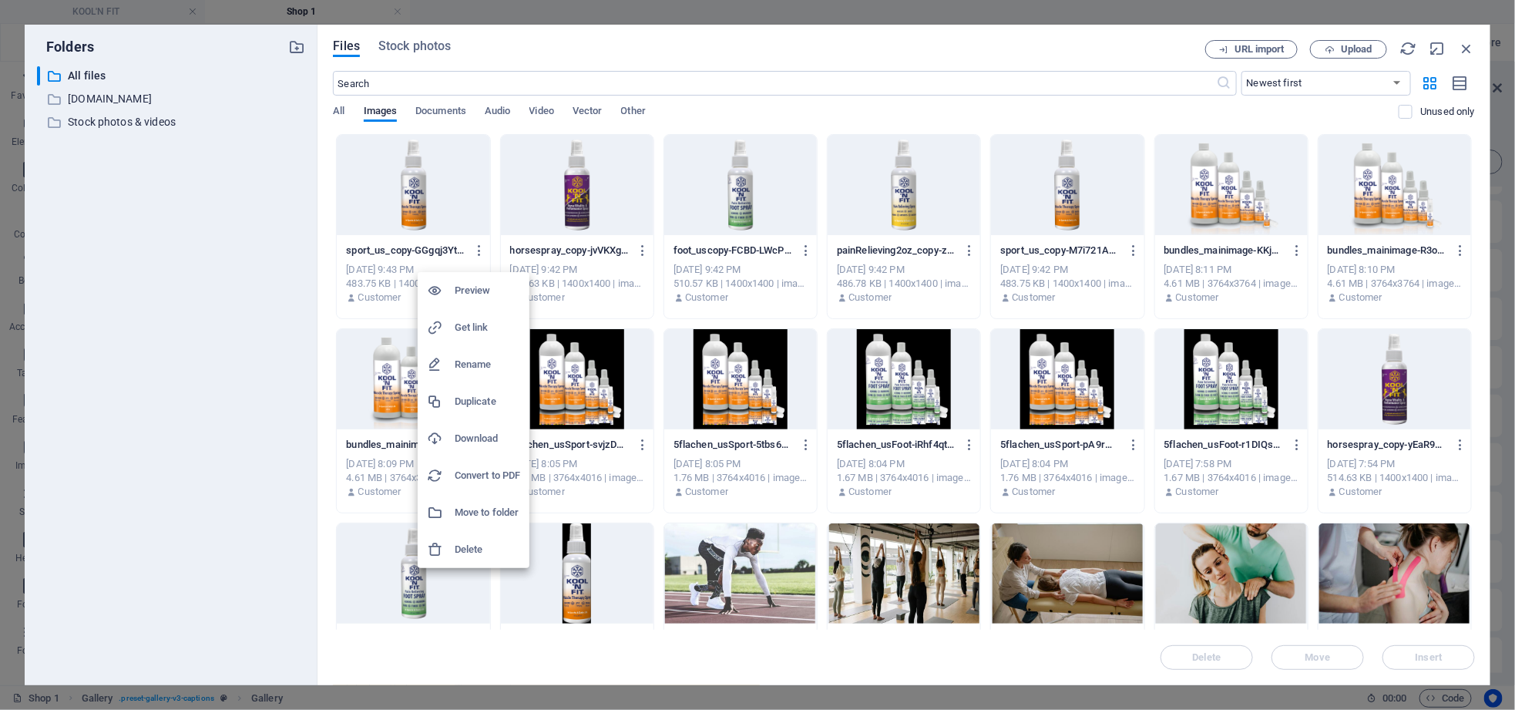
click at [1468, 81] on div at bounding box center [757, 355] width 1515 height 710
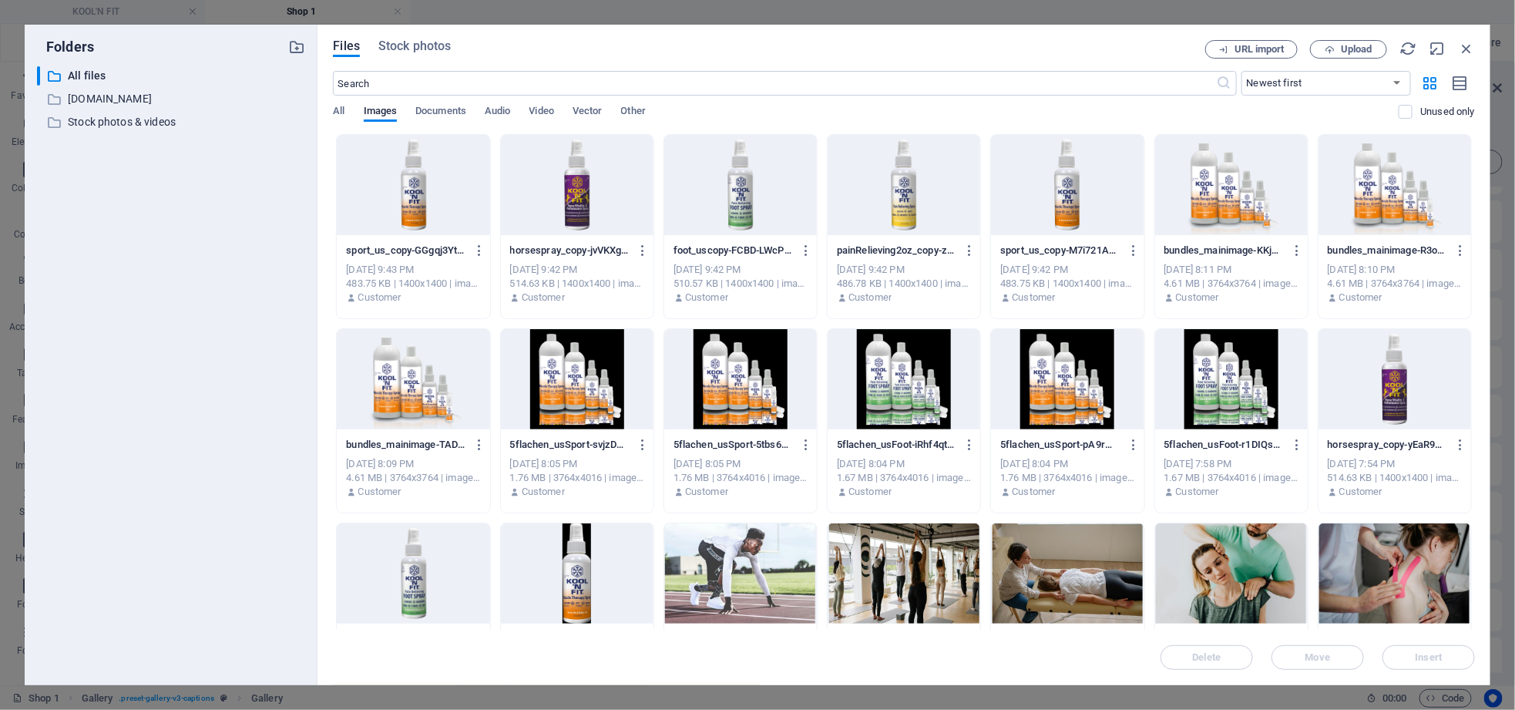
click at [396, 210] on div at bounding box center [413, 185] width 153 height 100
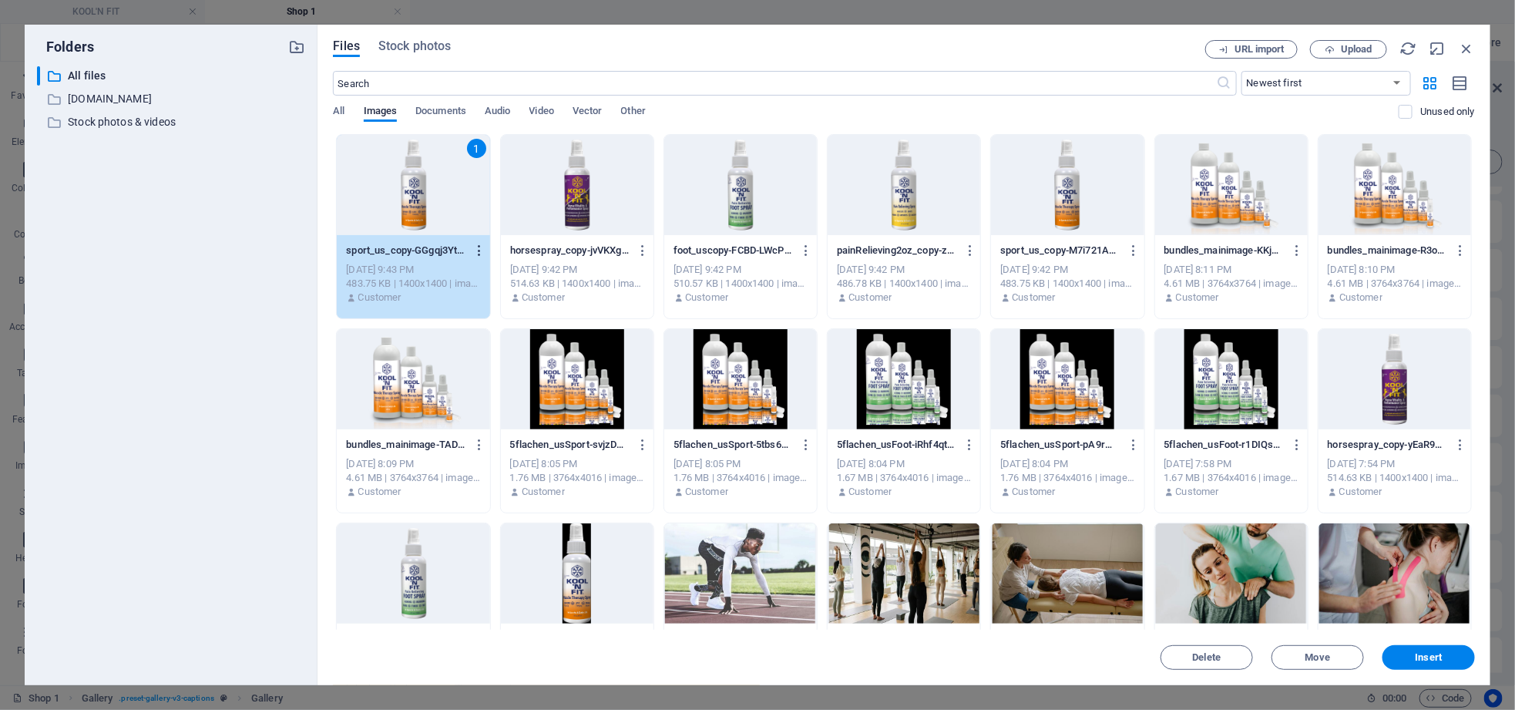
click at [479, 252] on icon "button" at bounding box center [479, 251] width 15 height 14
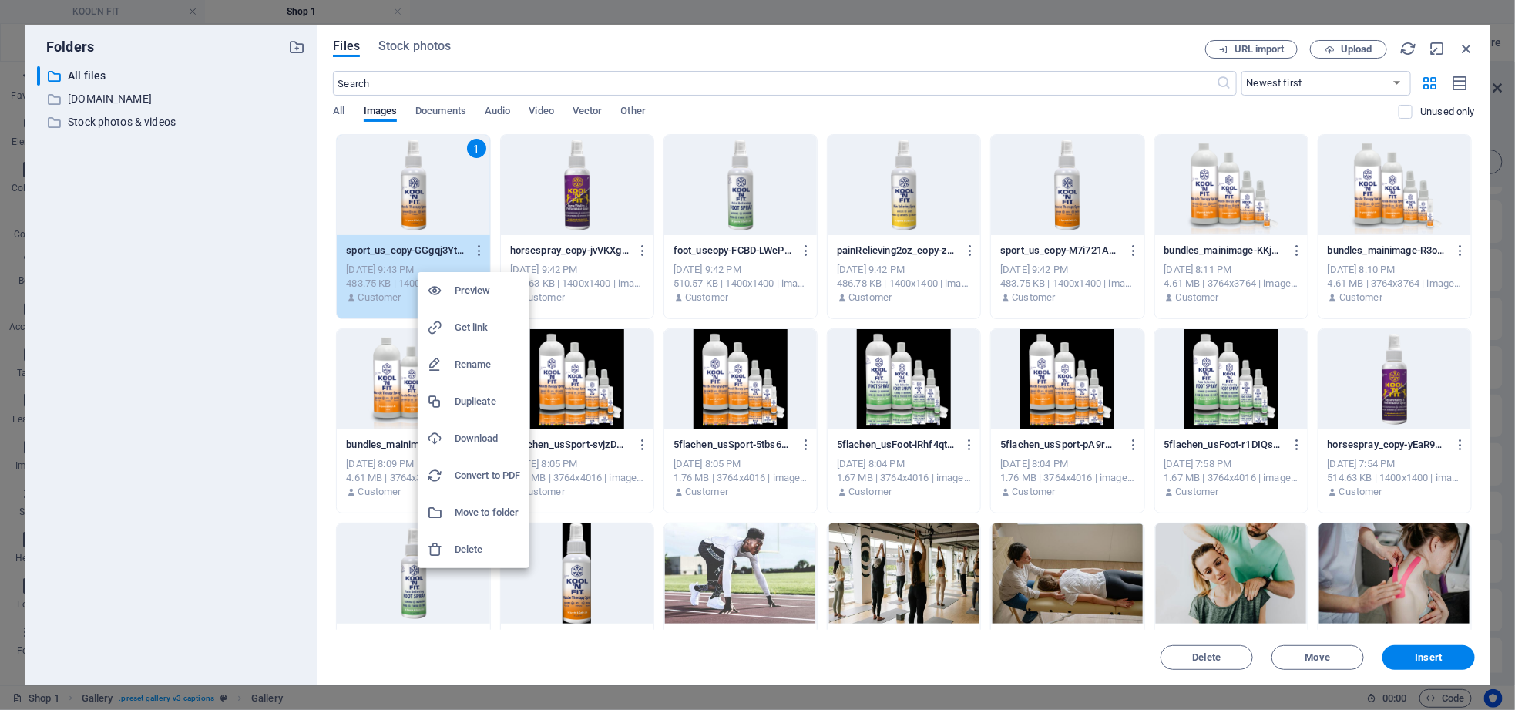
click at [1466, 45] on div at bounding box center [757, 355] width 1515 height 710
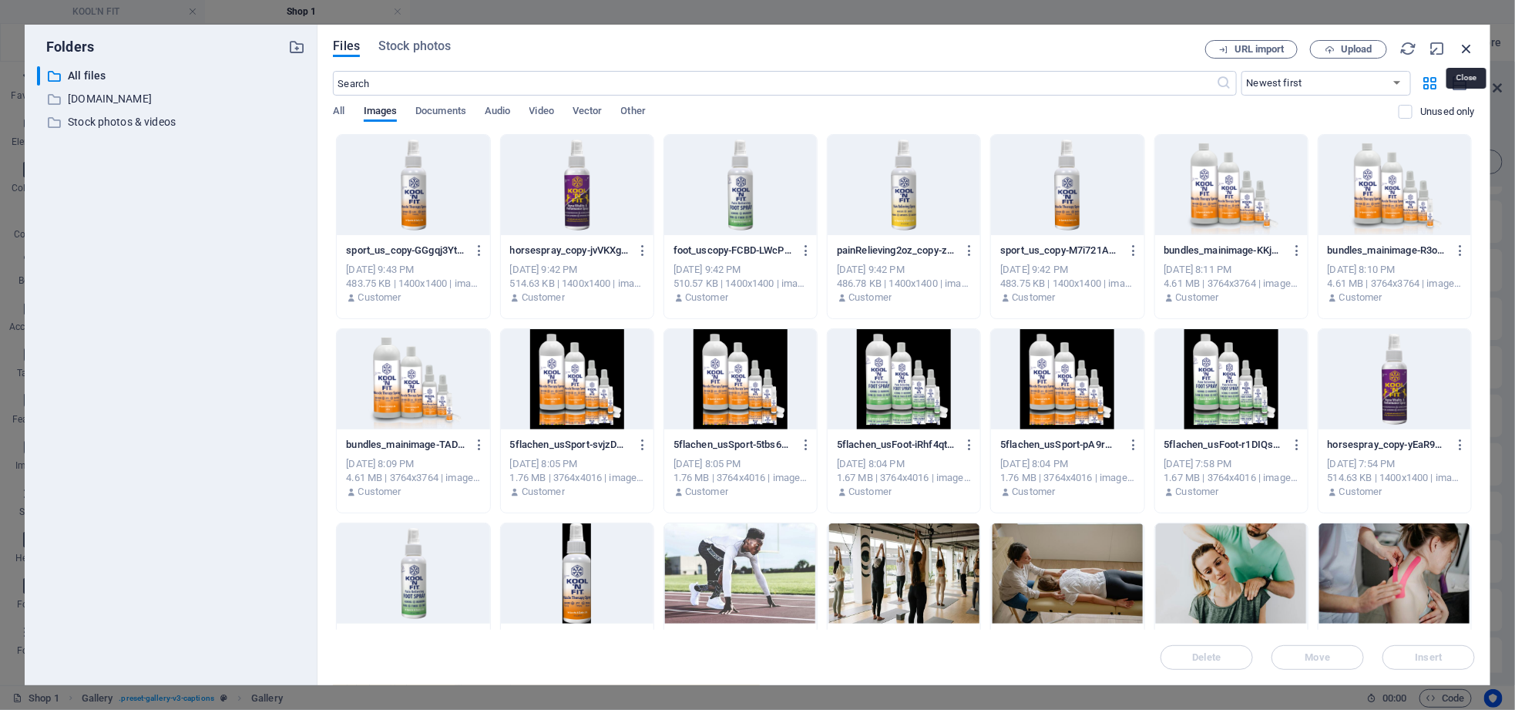
click at [1473, 46] on icon "button" at bounding box center [1466, 48] width 17 height 17
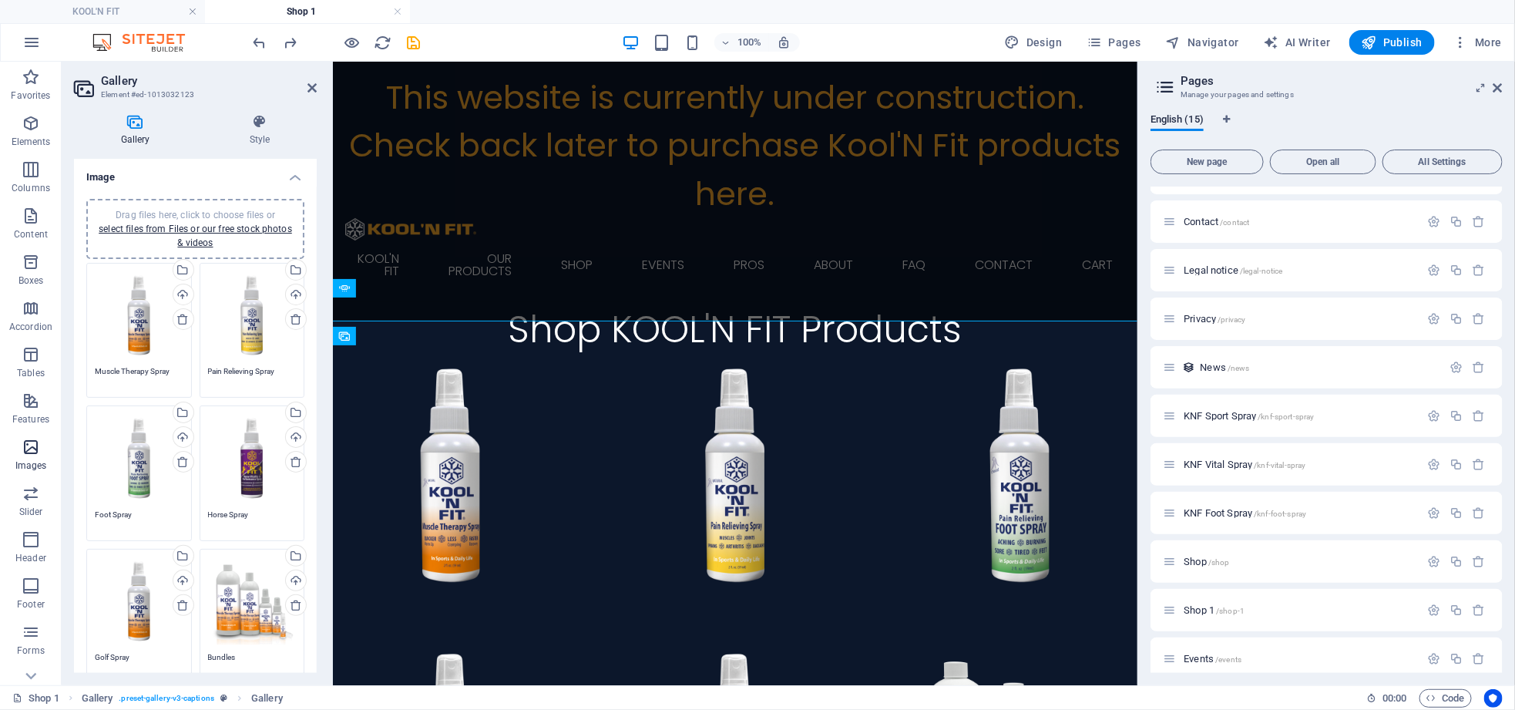
click at [37, 449] on icon "button" at bounding box center [31, 447] width 18 height 18
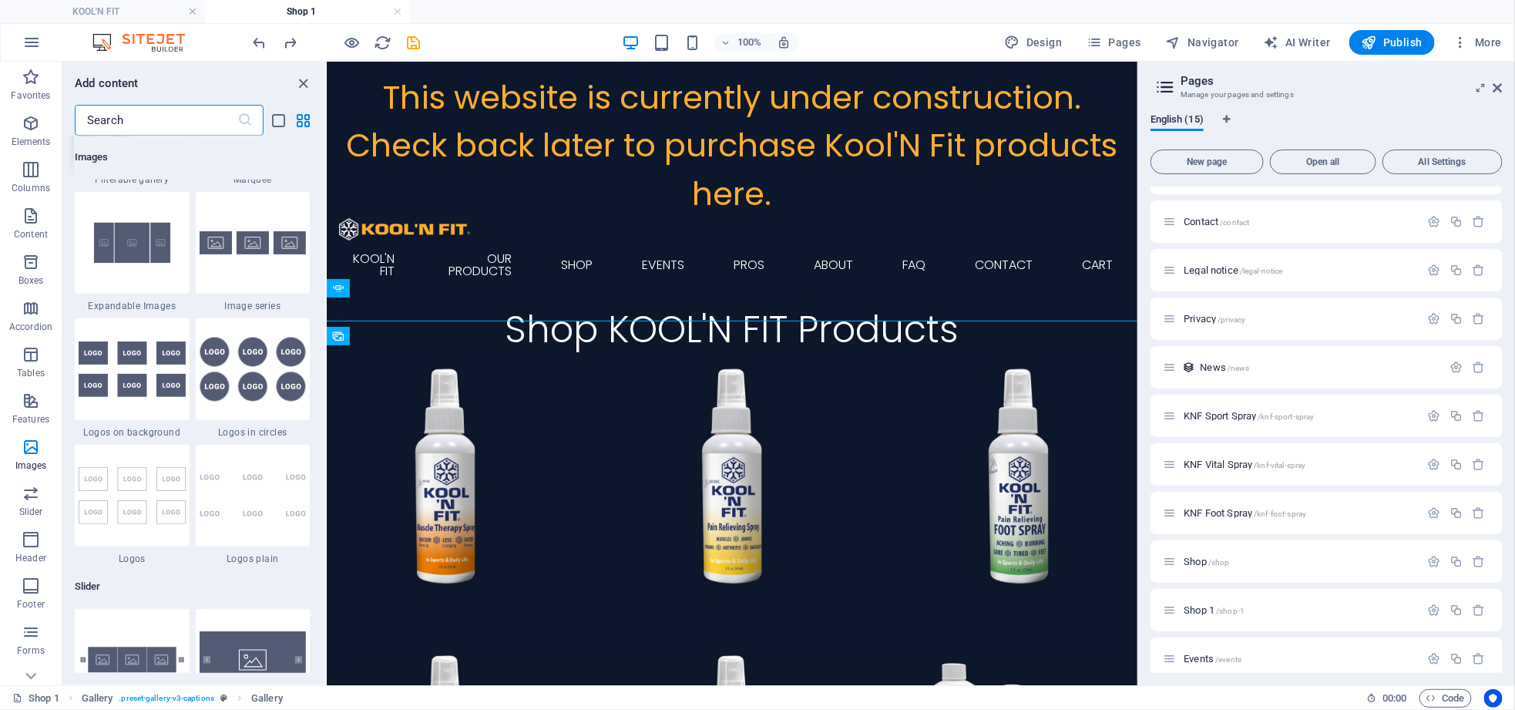
scroll to position [8275, 0]
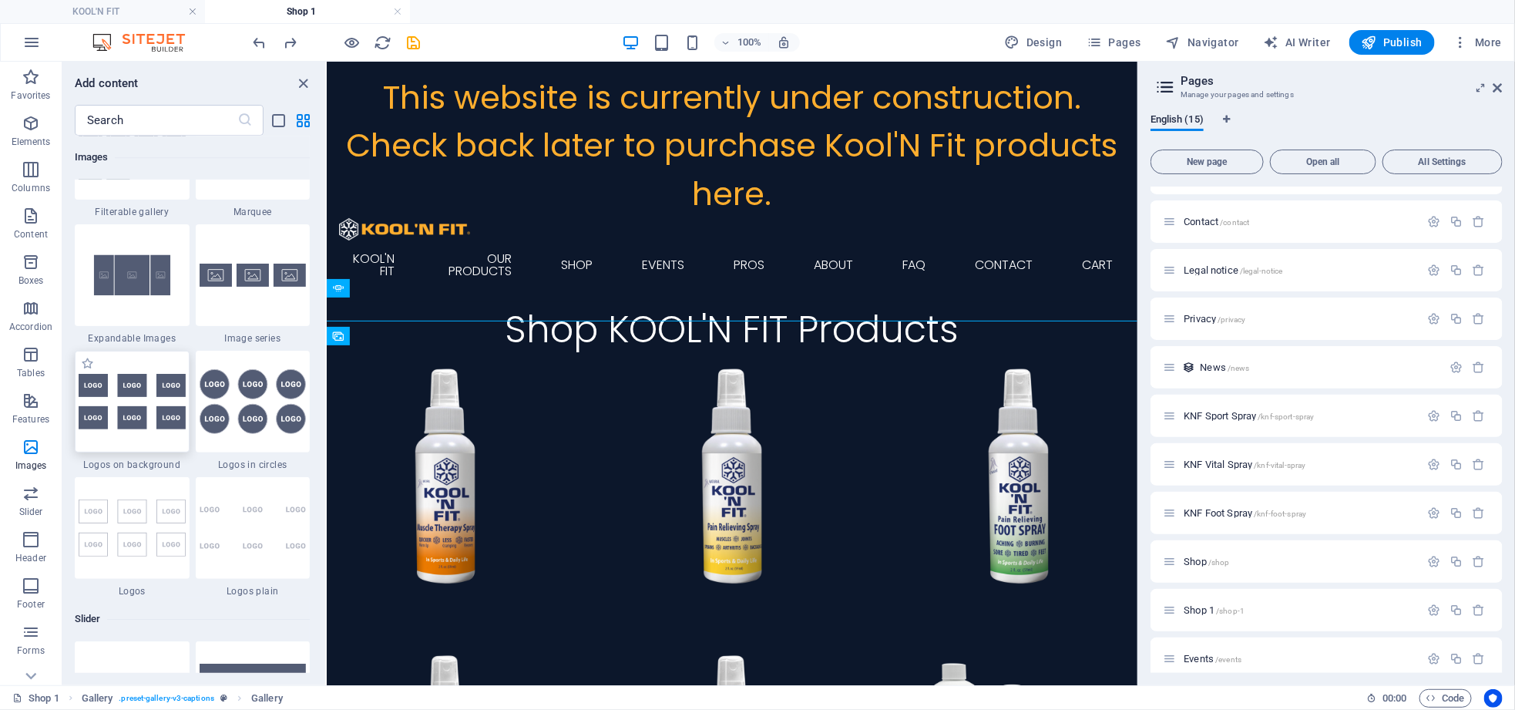
click at [174, 400] on img at bounding box center [132, 401] width 107 height 55
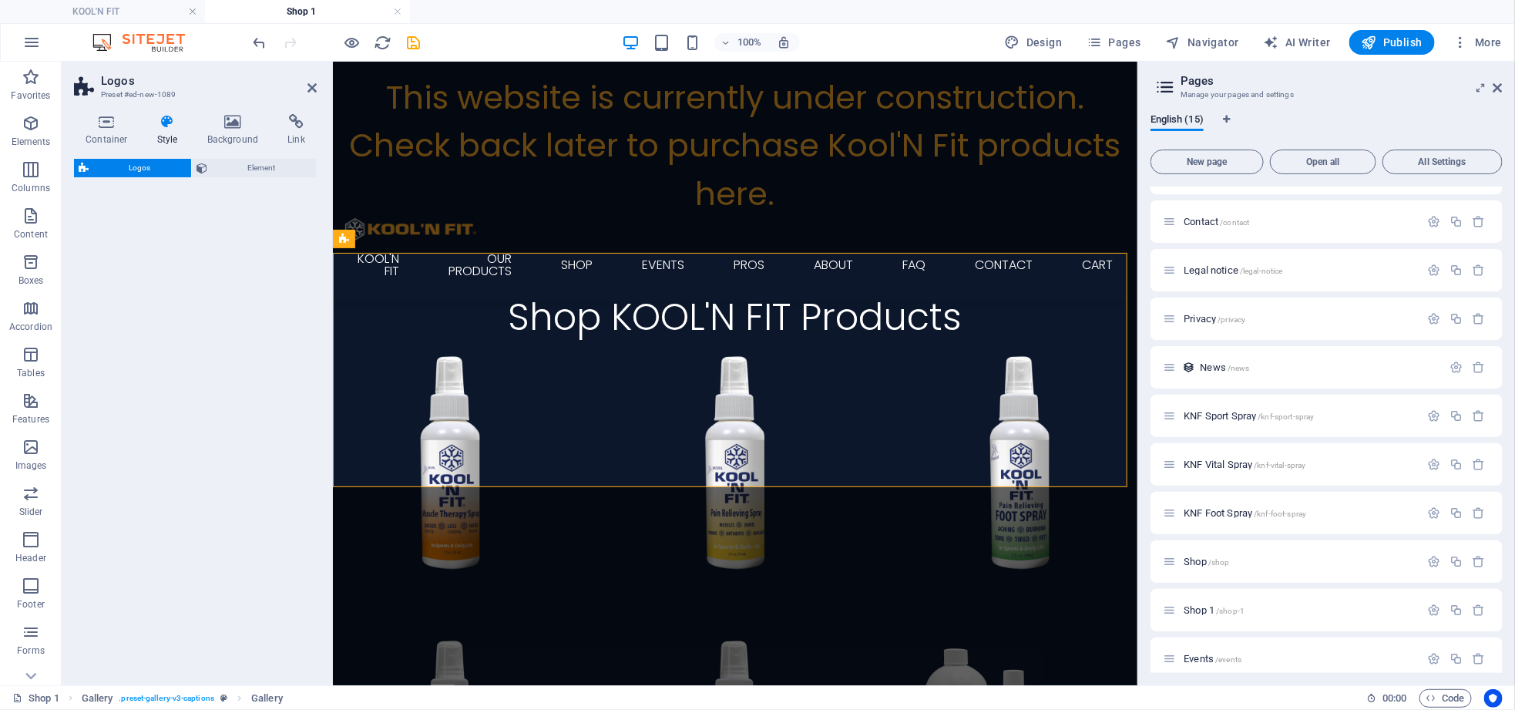
select select "rem"
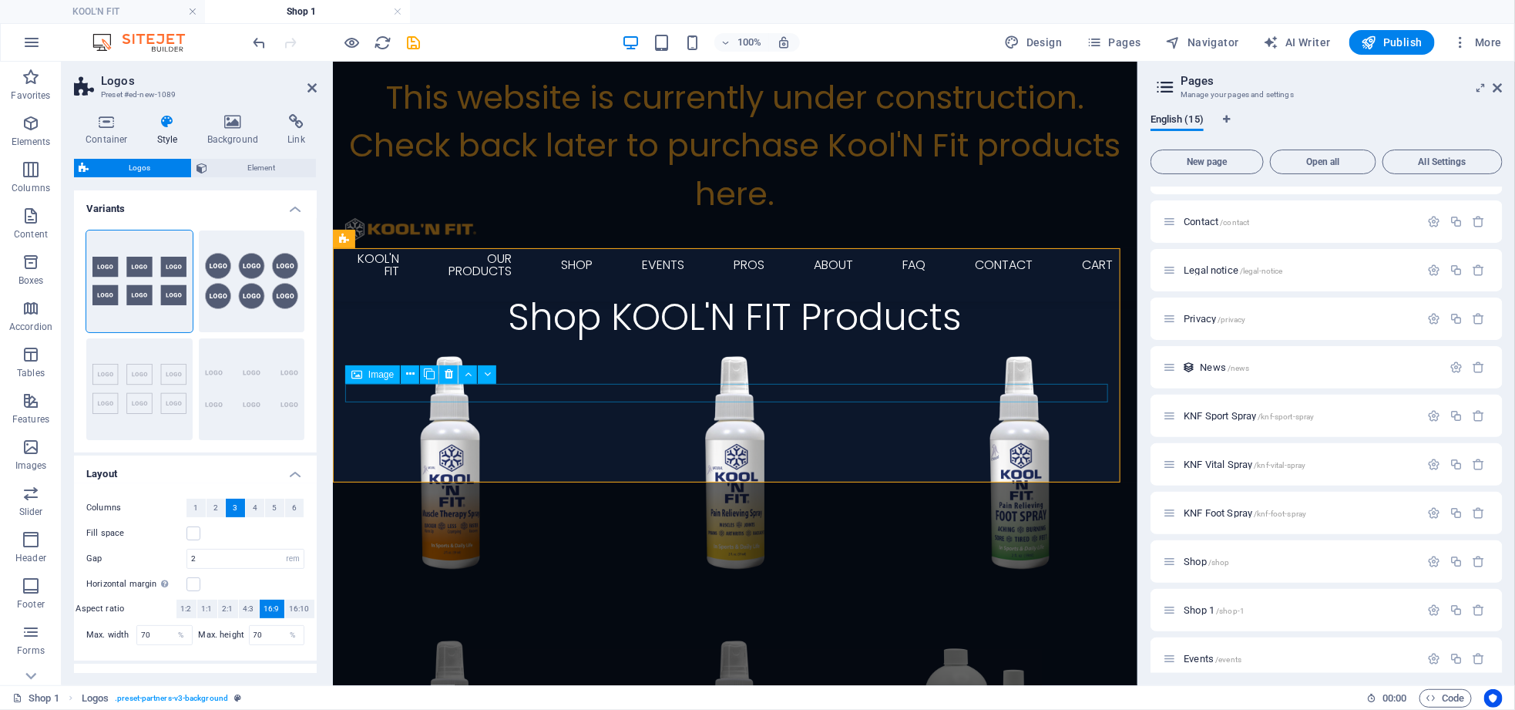
scroll to position [606, 0]
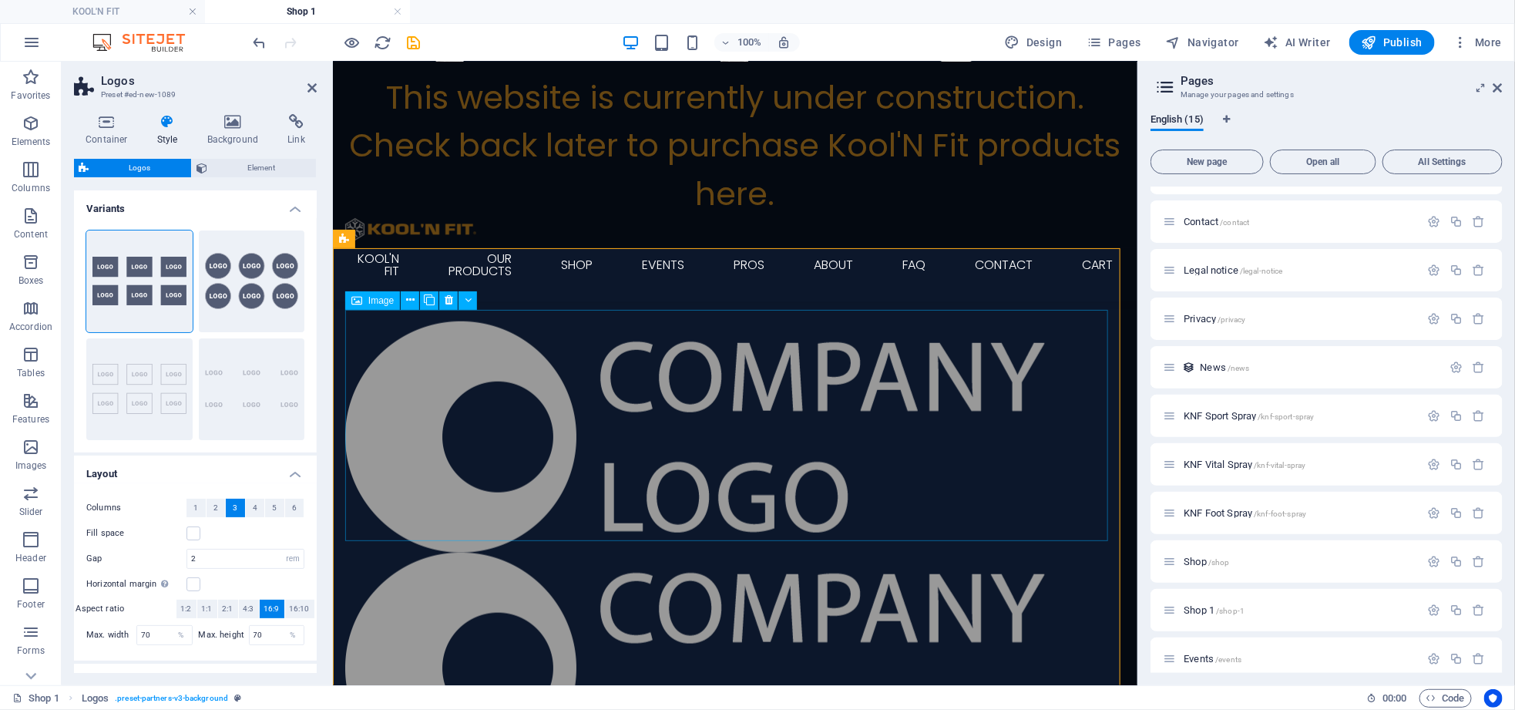
click at [472, 381] on figure at bounding box center [734, 436] width 780 height 231
click at [406, 301] on icon at bounding box center [410, 300] width 8 height 16
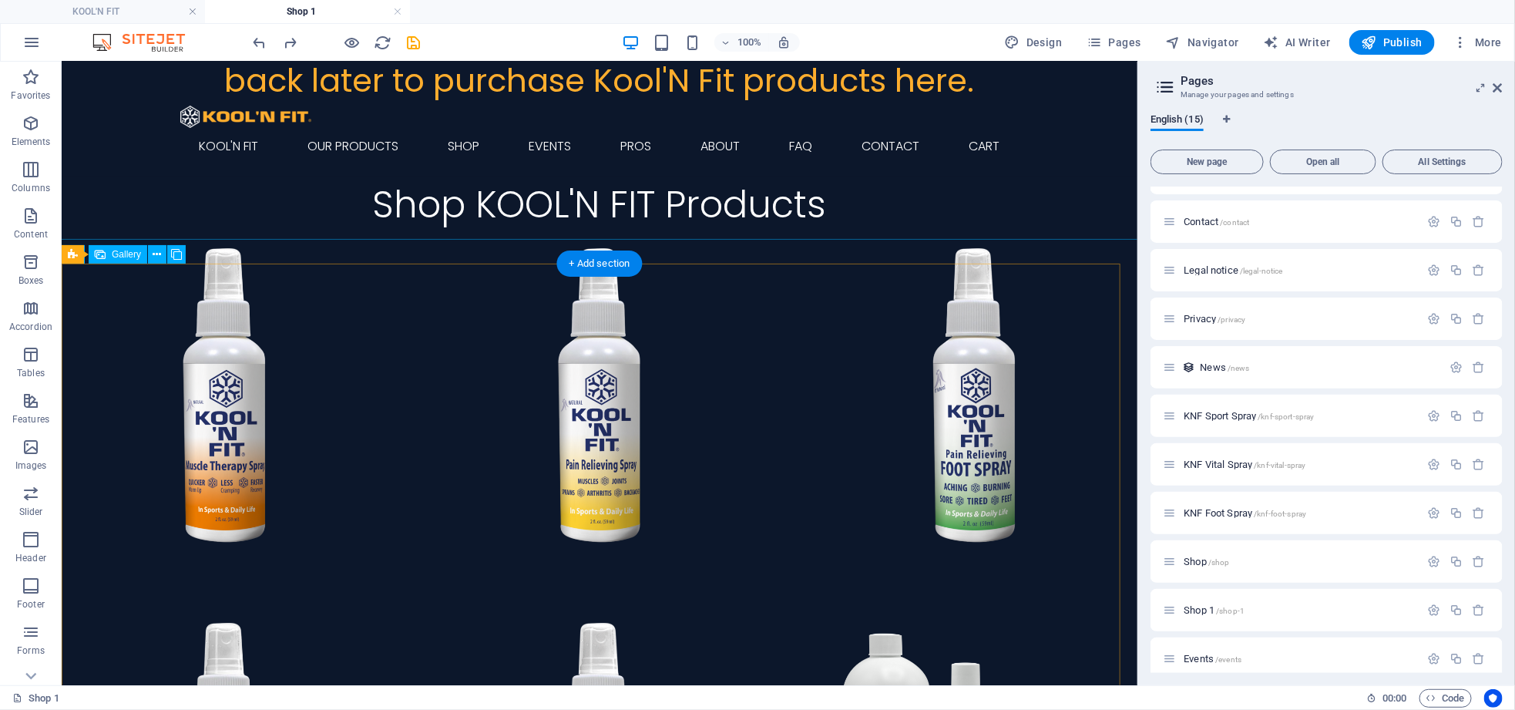
scroll to position [33, 0]
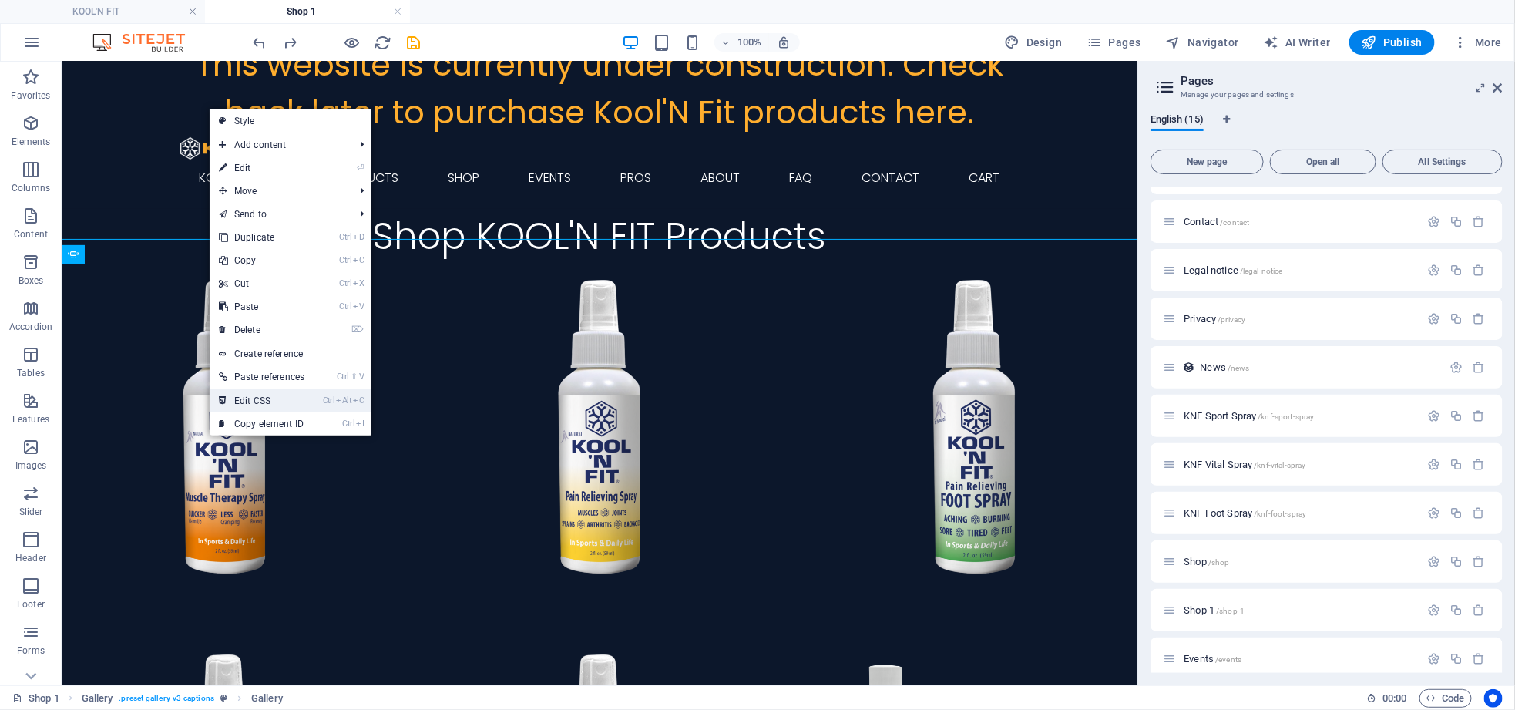
click at [269, 401] on link "Ctrl Alt C Edit CSS" at bounding box center [262, 400] width 104 height 23
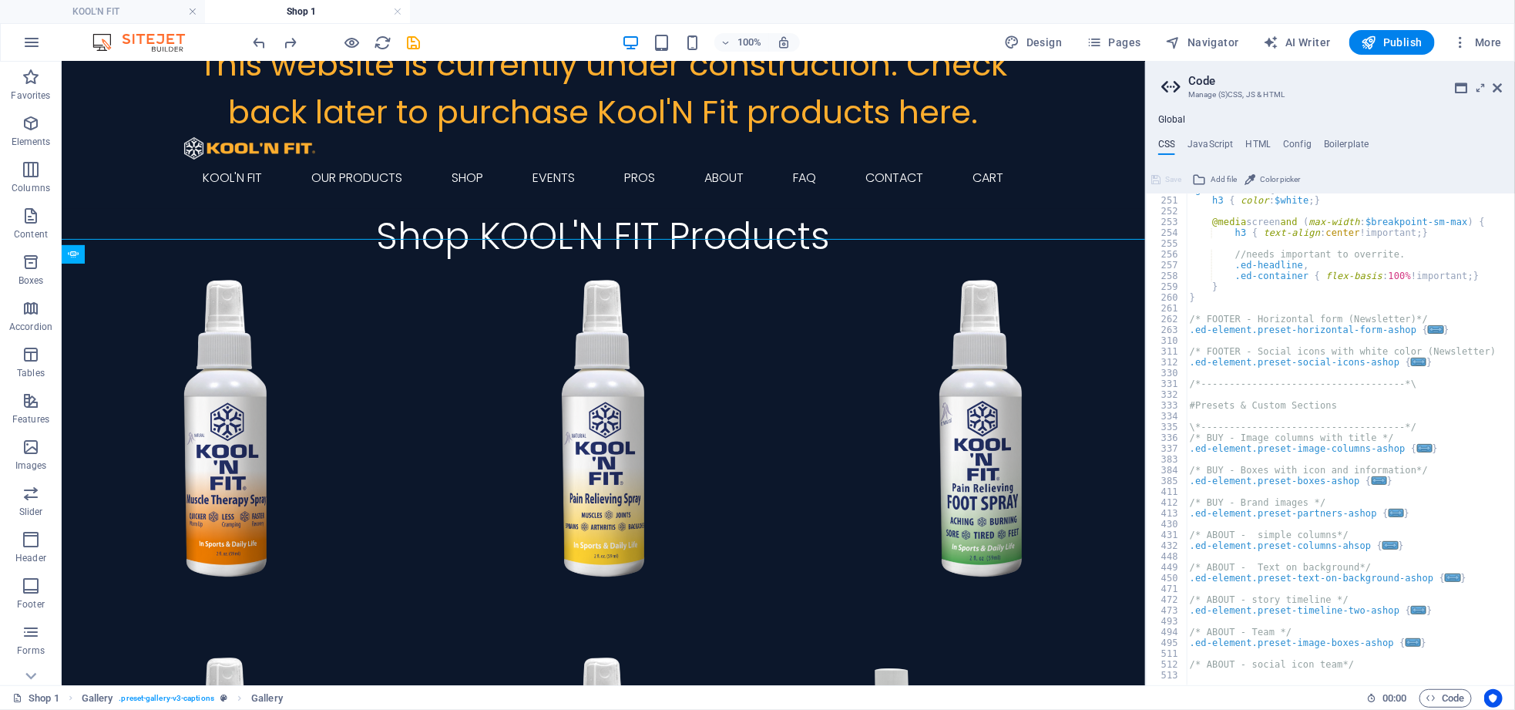
scroll to position [1034, 0]
click at [1372, 482] on span "..." at bounding box center [1379, 480] width 15 height 8
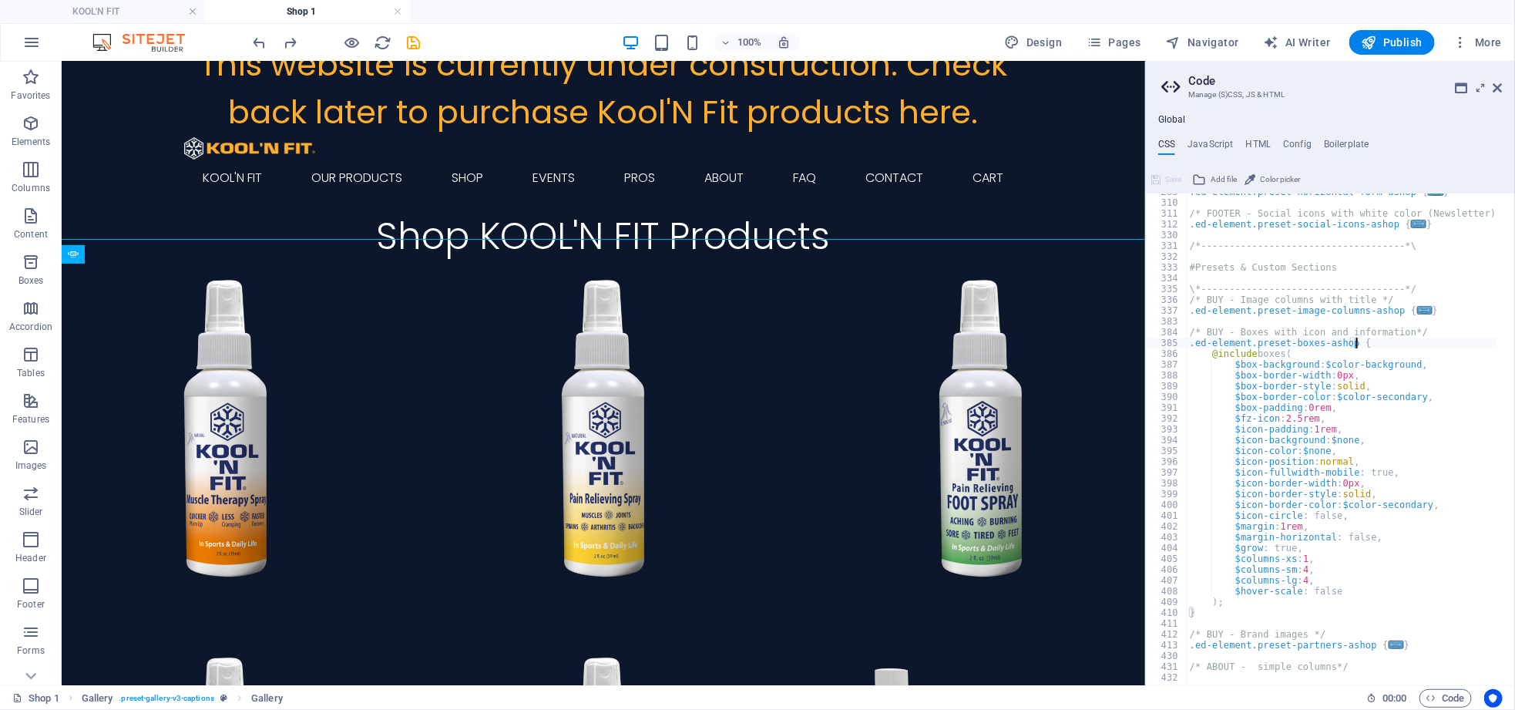
scroll to position [1104, 0]
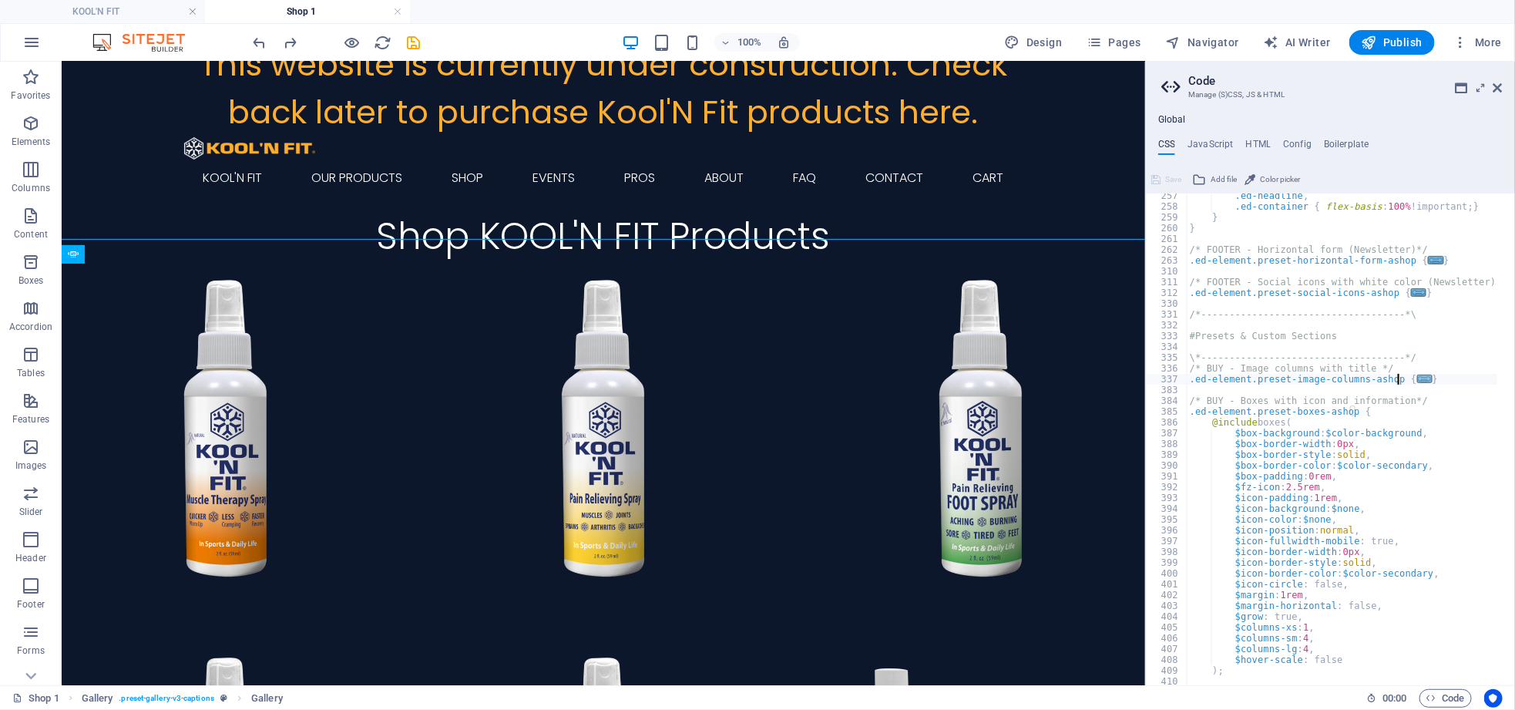
click at [1417, 381] on span "..." at bounding box center [1424, 379] width 15 height 8
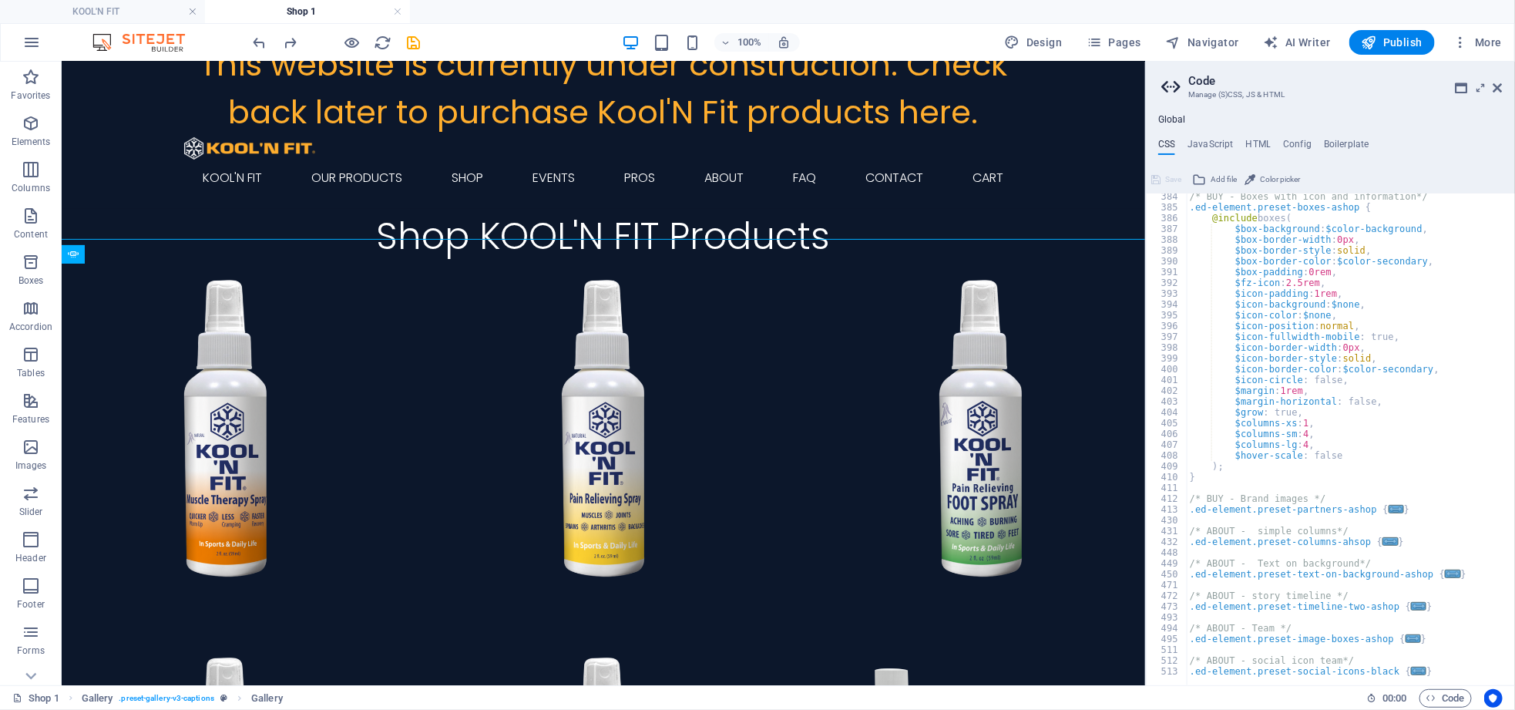
scroll to position [1792, 0]
click at [1389, 509] on span "..." at bounding box center [1396, 509] width 15 height 8
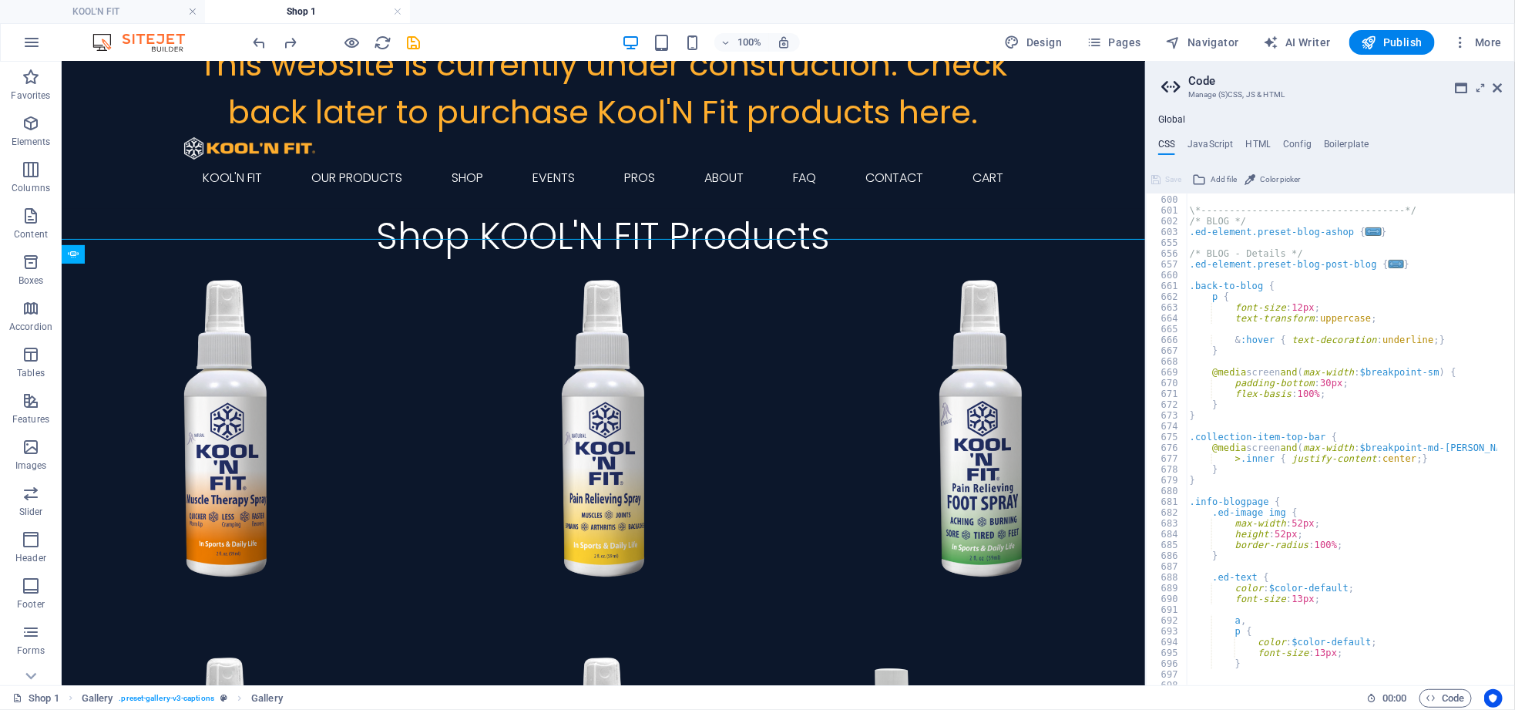
scroll to position [2620, 0]
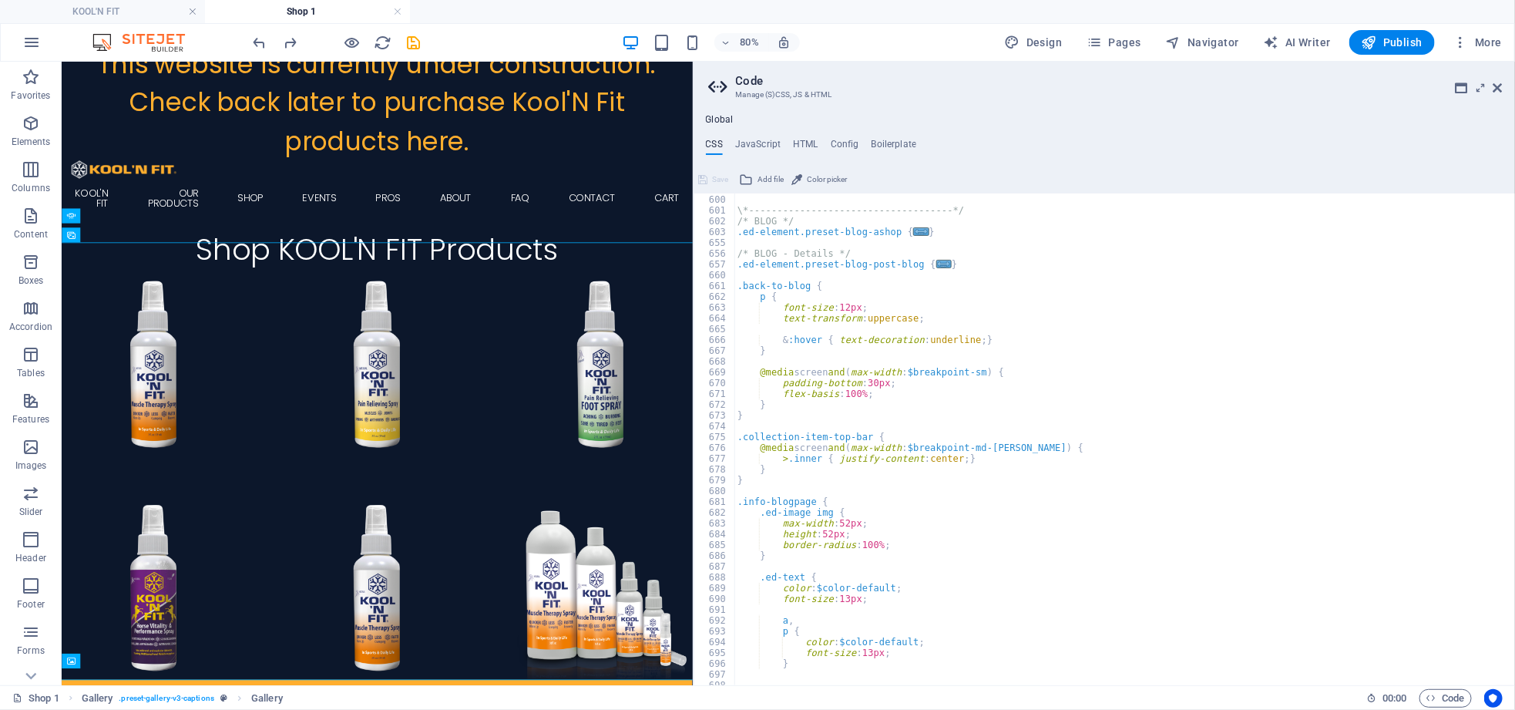
drag, startPoint x: 1149, startPoint y: 210, endPoint x: 692, endPoint y: 281, distance: 462.3
click at [693, 281] on aside "Code Manage (S)CSS, JS & HTML Global CSS JavaScript HTML Config Boilerplate .ed…" at bounding box center [1104, 373] width 823 height 623
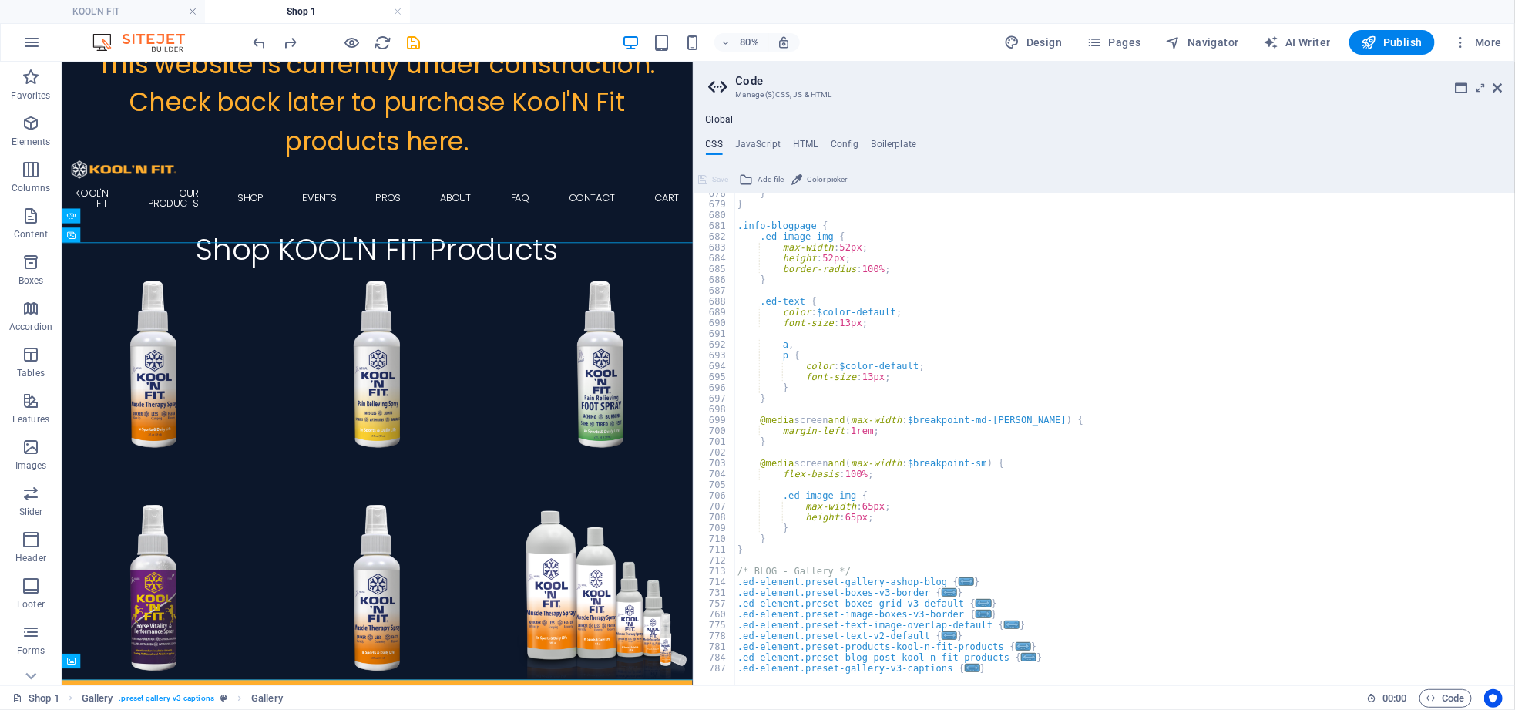
scroll to position [2966, 0]
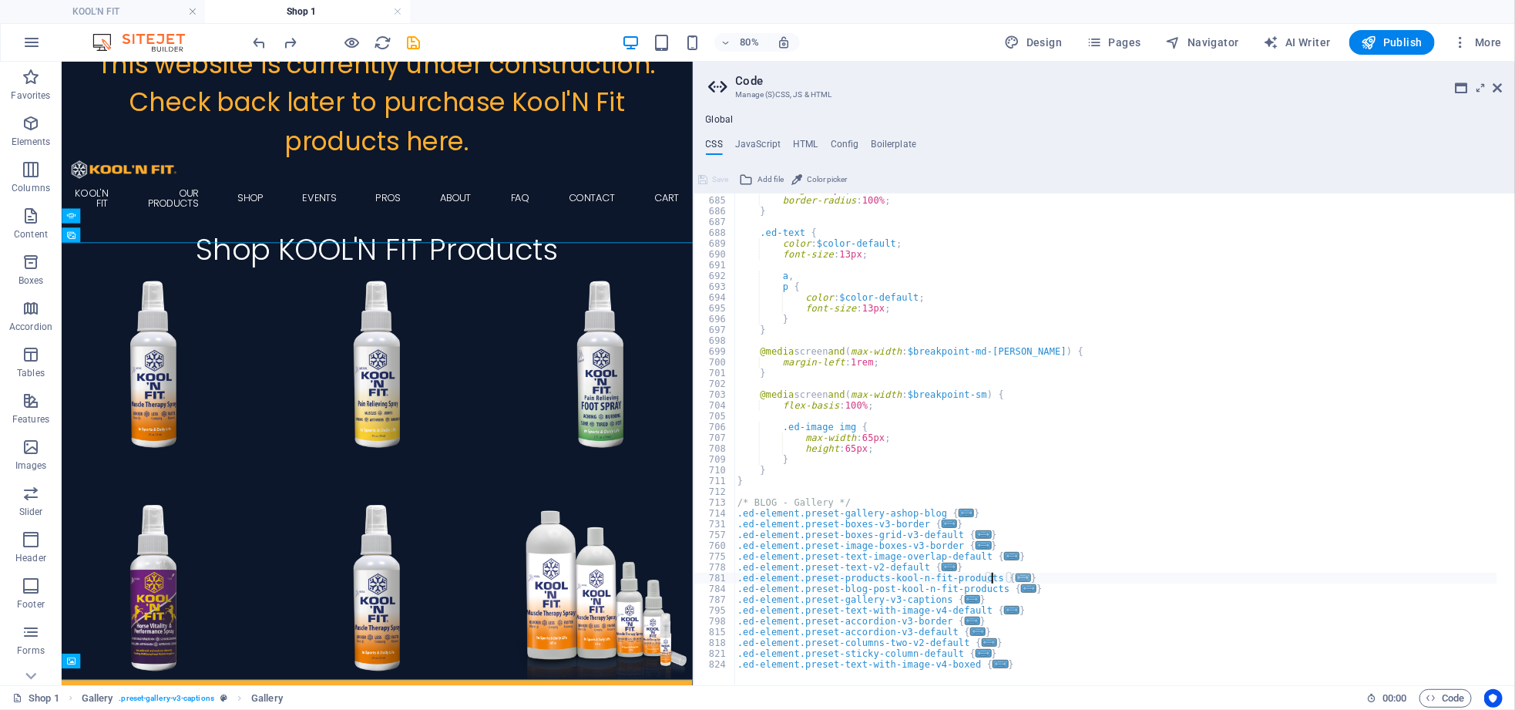
click at [1016, 576] on span "..." at bounding box center [1023, 577] width 15 height 8
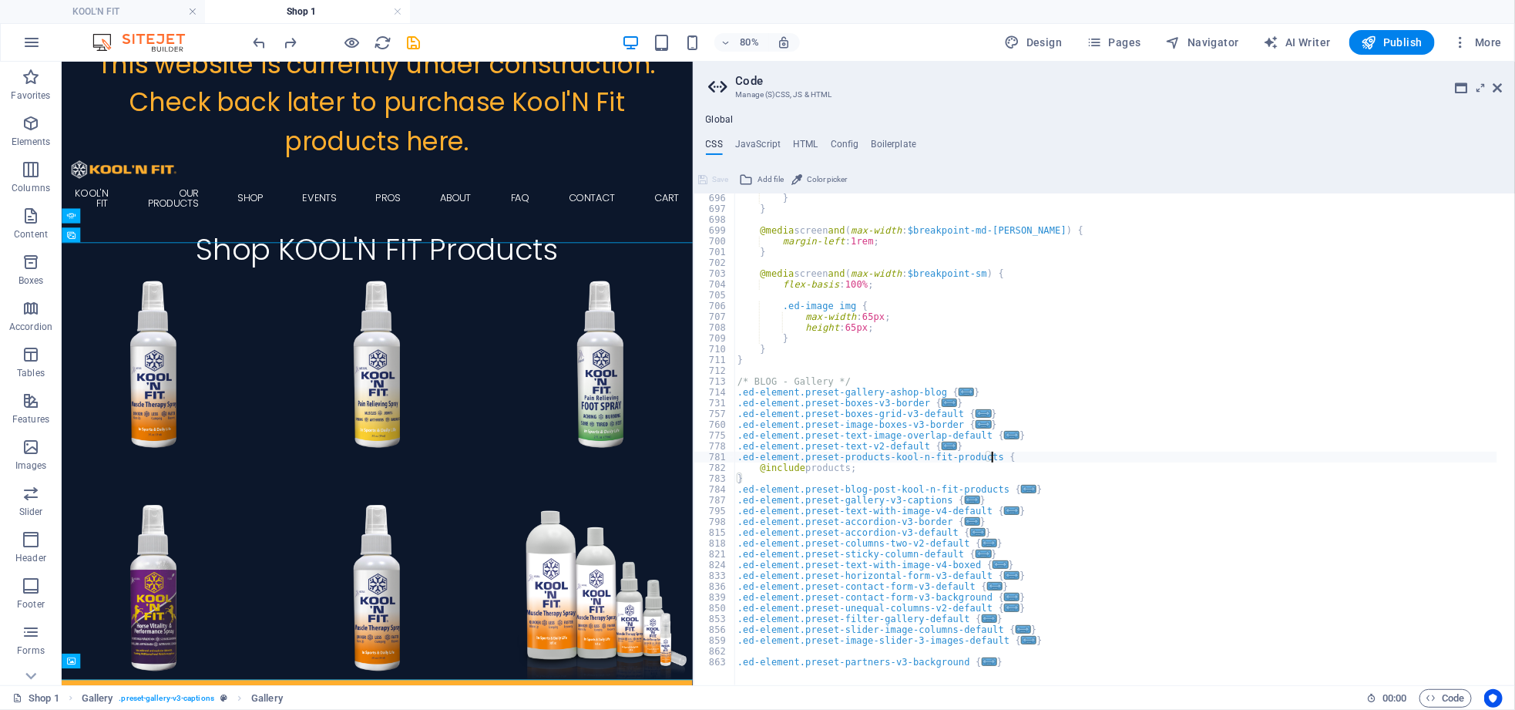
scroll to position [3086, 0]
click at [959, 389] on span "..." at bounding box center [966, 392] width 15 height 8
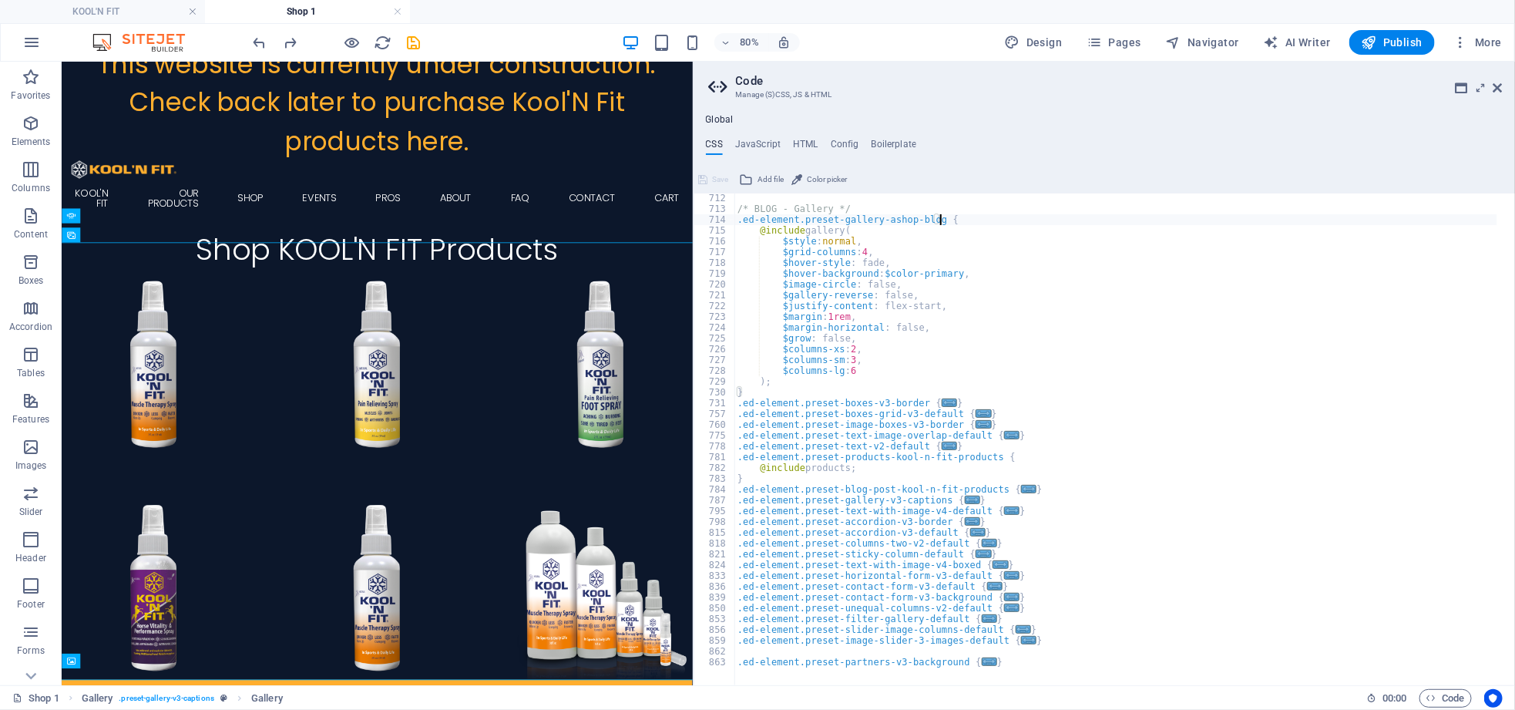
scroll to position [3258, 0]
click at [942, 402] on span "..." at bounding box center [949, 402] width 15 height 8
type textarea ".ed-element.preset-boxes-v3-border {"
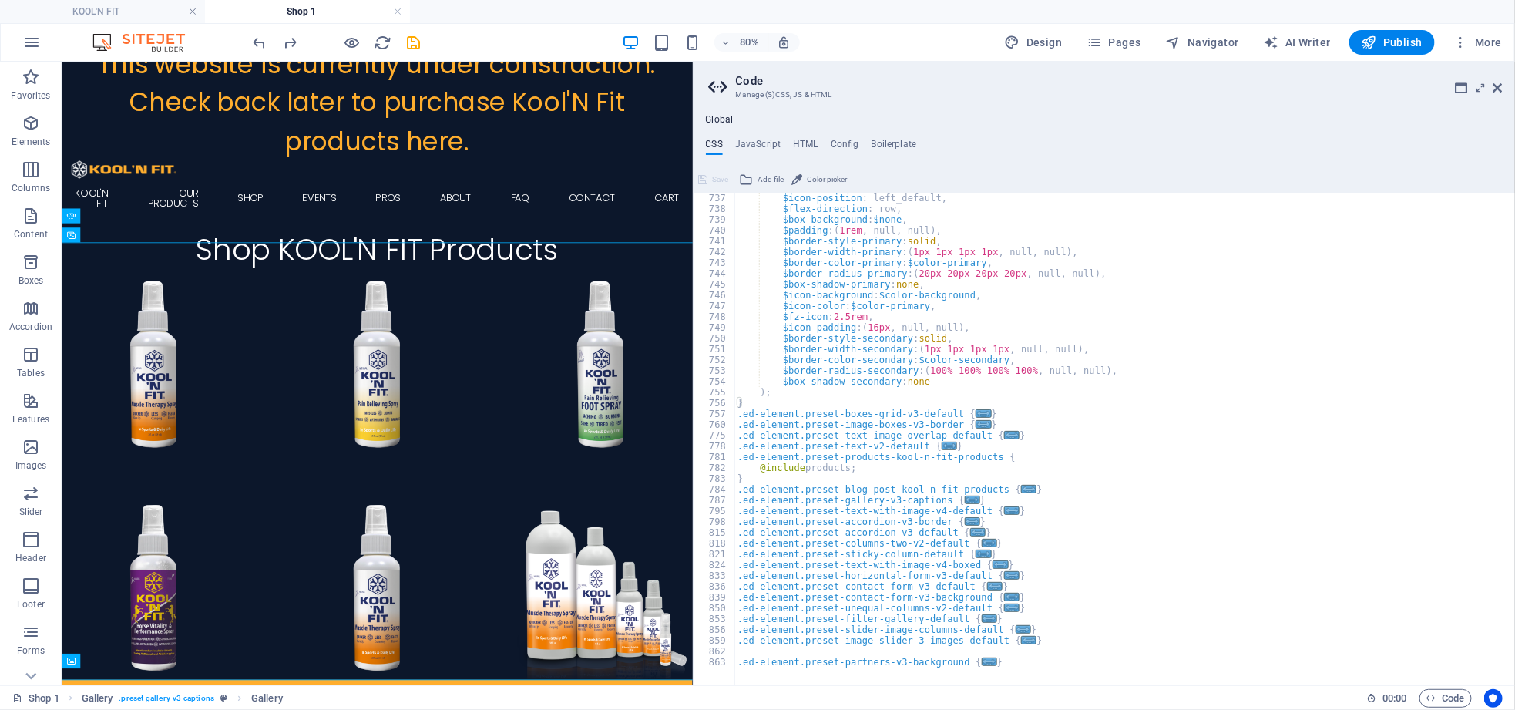
scroll to position [3529, 0]
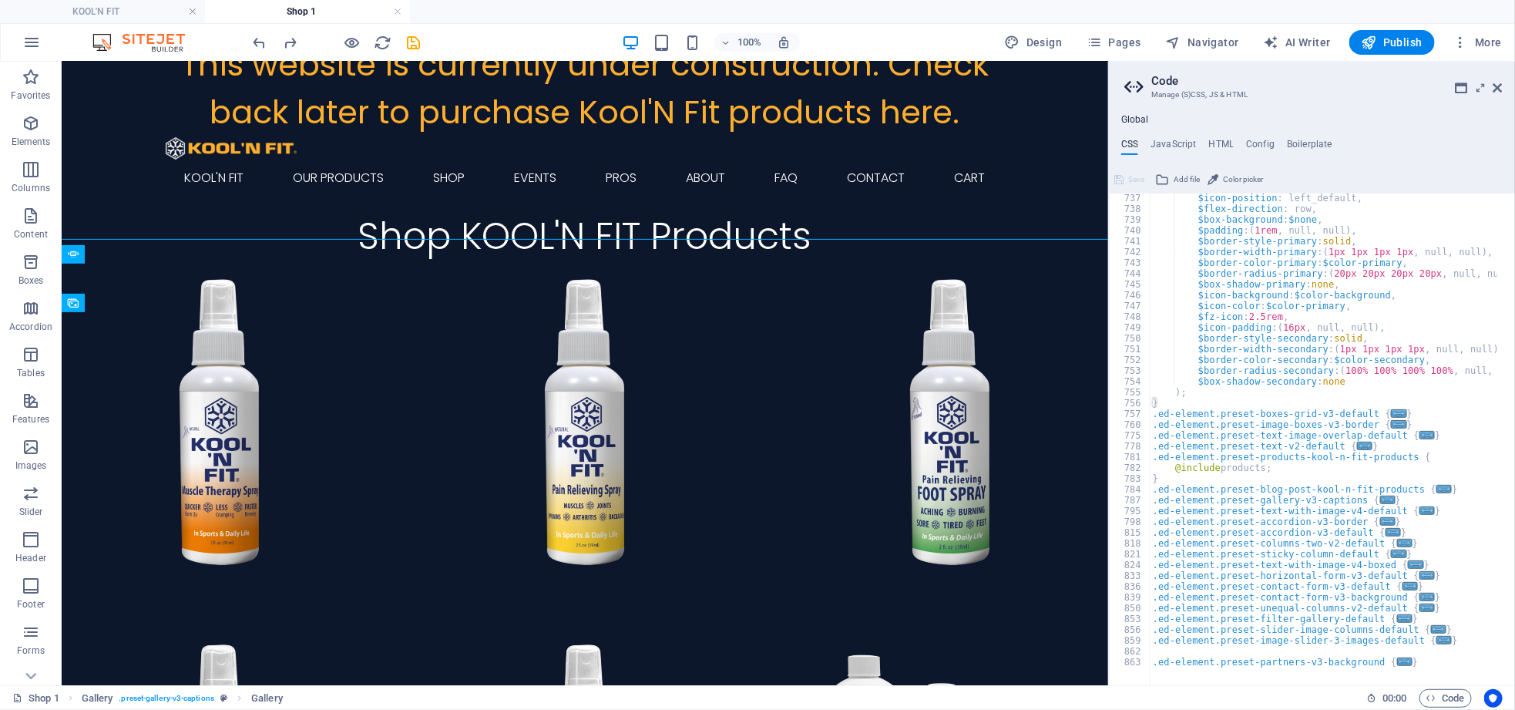
drag, startPoint x: 696, startPoint y: 516, endPoint x: 1107, endPoint y: 541, distance: 412.3
click at [1107, 541] on div "KOOL'N FIT Shop 1 Favorites Elements Columns Content Boxes Accordion Tables Fea…" at bounding box center [757, 373] width 1515 height 623
